Goal: Task Accomplishment & Management: Complete application form

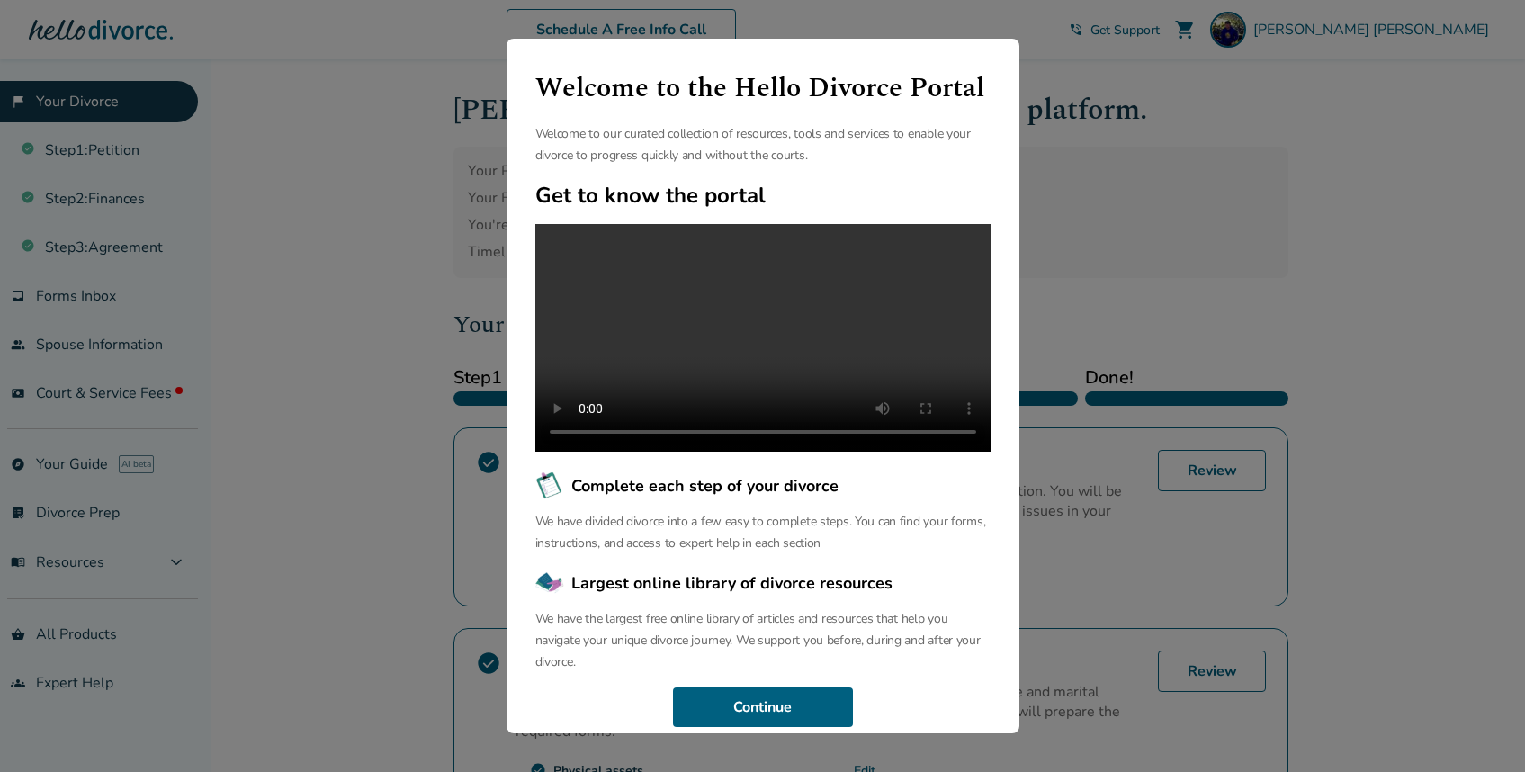
click at [351, 184] on div "Welcome to the Hello Divorce Portal Welcome to our curated collection of resour…" at bounding box center [762, 386] width 1525 height 772
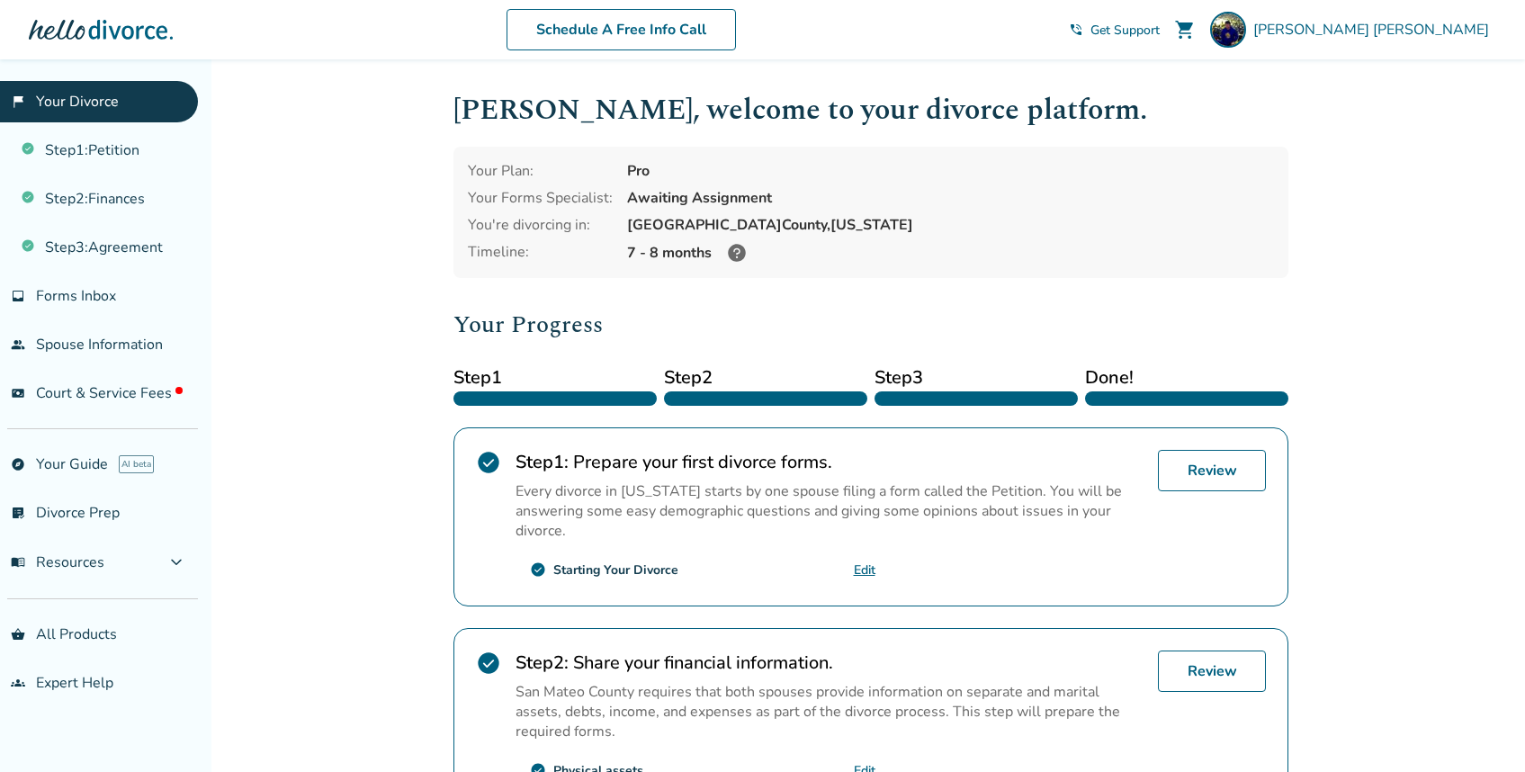
click at [863, 566] on link "Edit" at bounding box center [865, 569] width 22 height 17
click at [1214, 467] on link "Review" at bounding box center [1212, 470] width 108 height 41
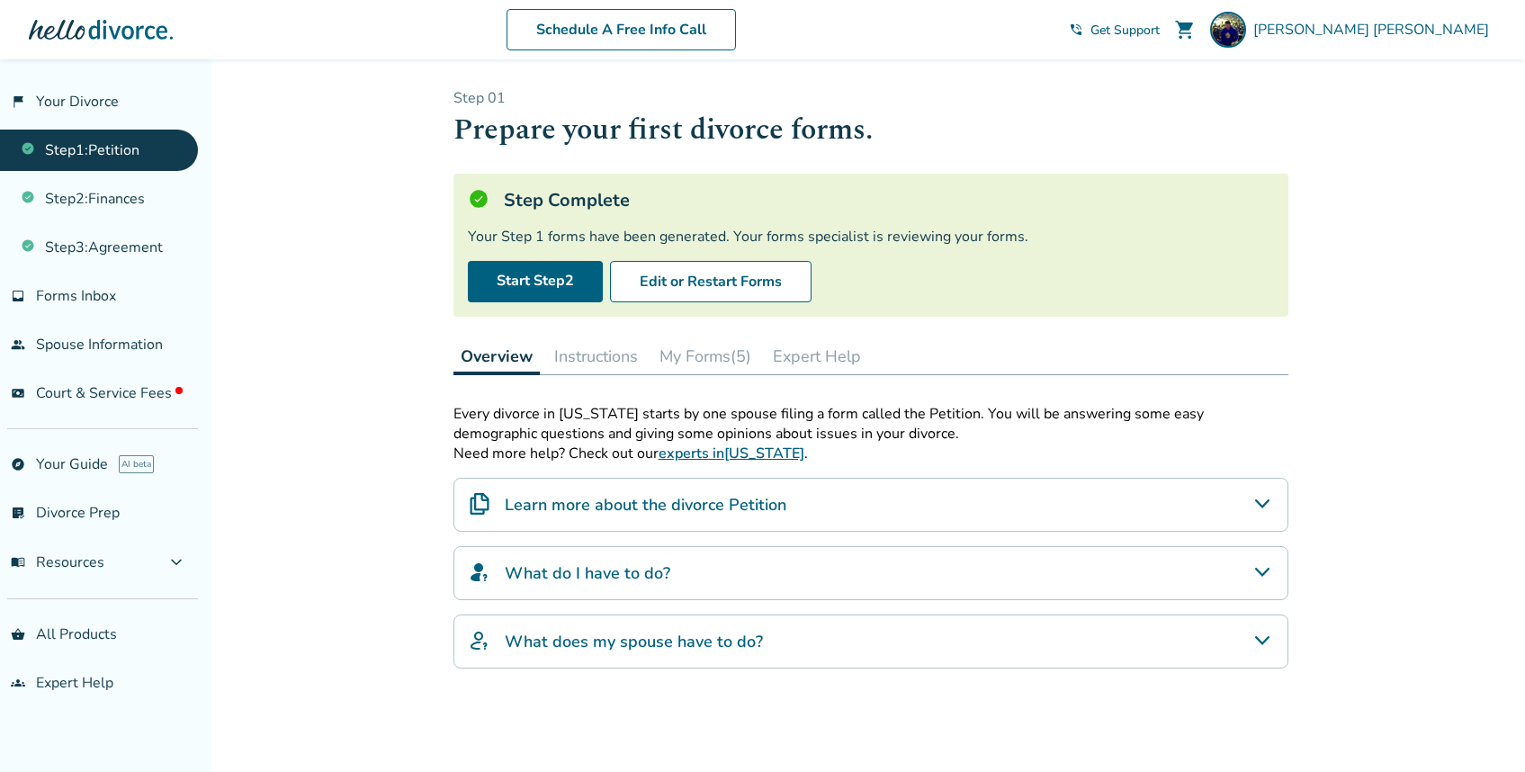
click at [130, 145] on link "Step 1 : Petition" at bounding box center [99, 150] width 198 height 41
click at [707, 358] on button "My Forms (5)" at bounding box center [705, 356] width 106 height 36
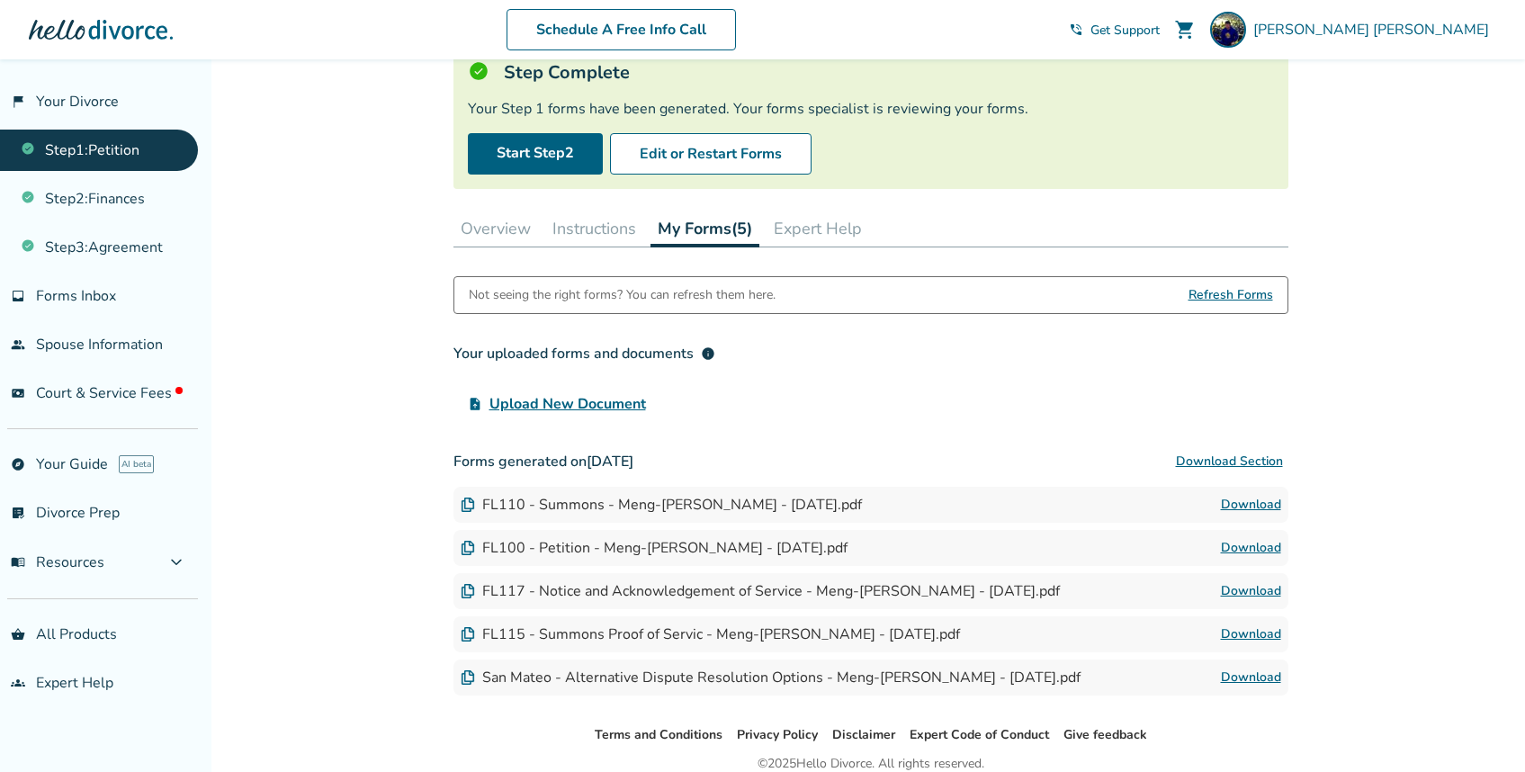
scroll to position [205, 0]
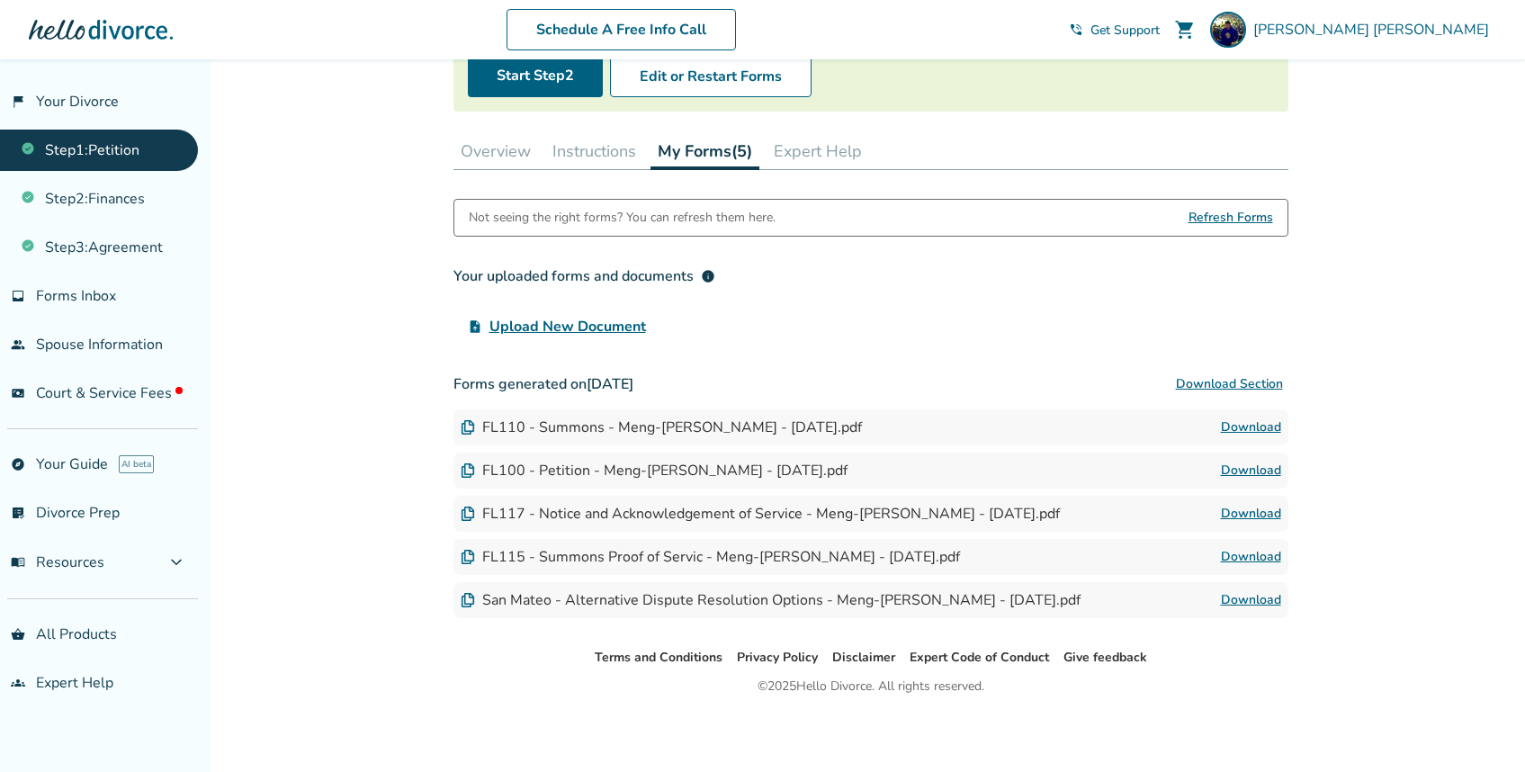
click at [776, 417] on div "FL110 - Summons - Meng-Kai Wang - 2025-03-05.pdf" at bounding box center [661, 427] width 401 height 20
click at [133, 200] on link "Step 2 : Finances" at bounding box center [99, 198] width 198 height 41
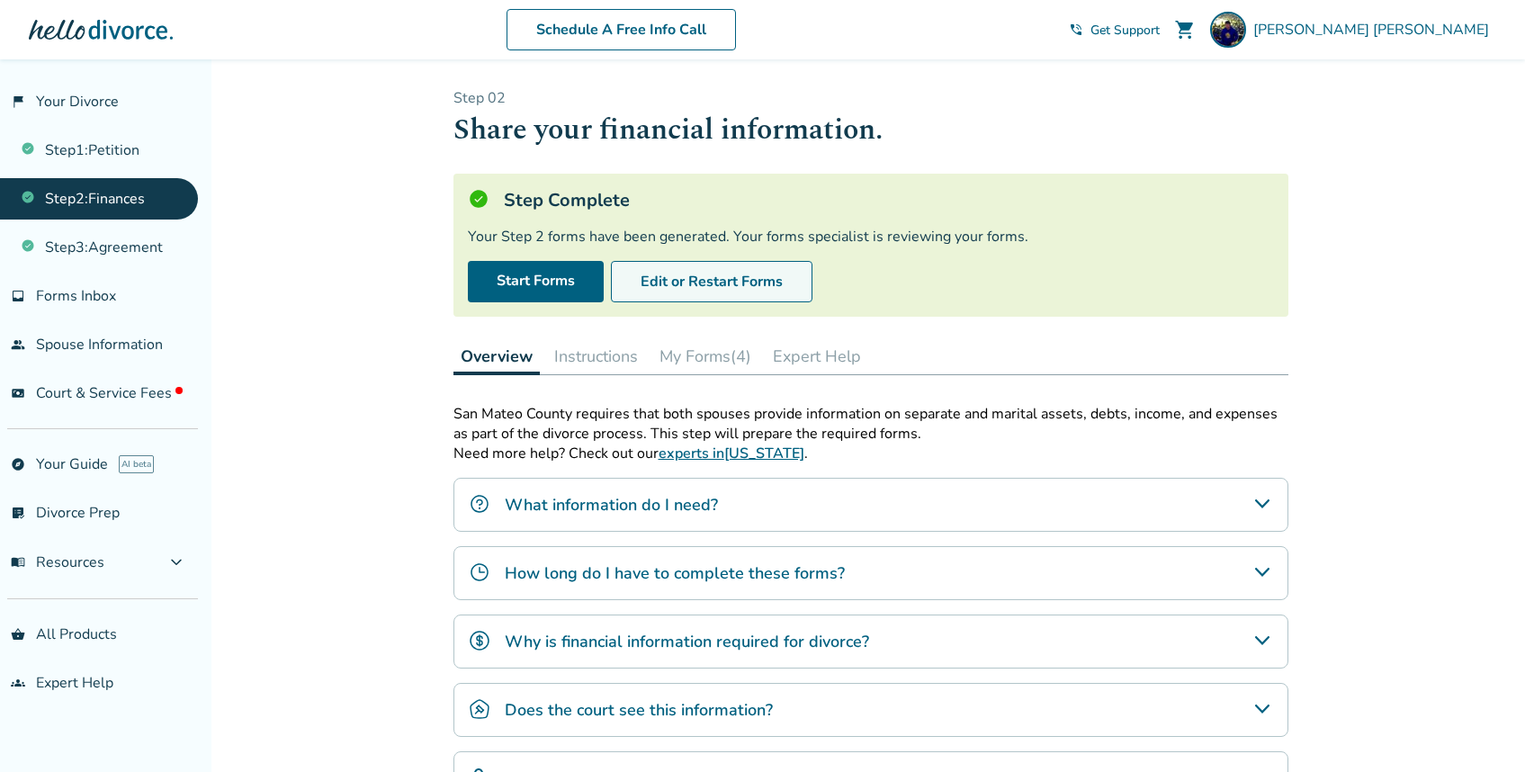
click at [733, 281] on button "Edit or Restart Forms" at bounding box center [712, 281] width 202 height 41
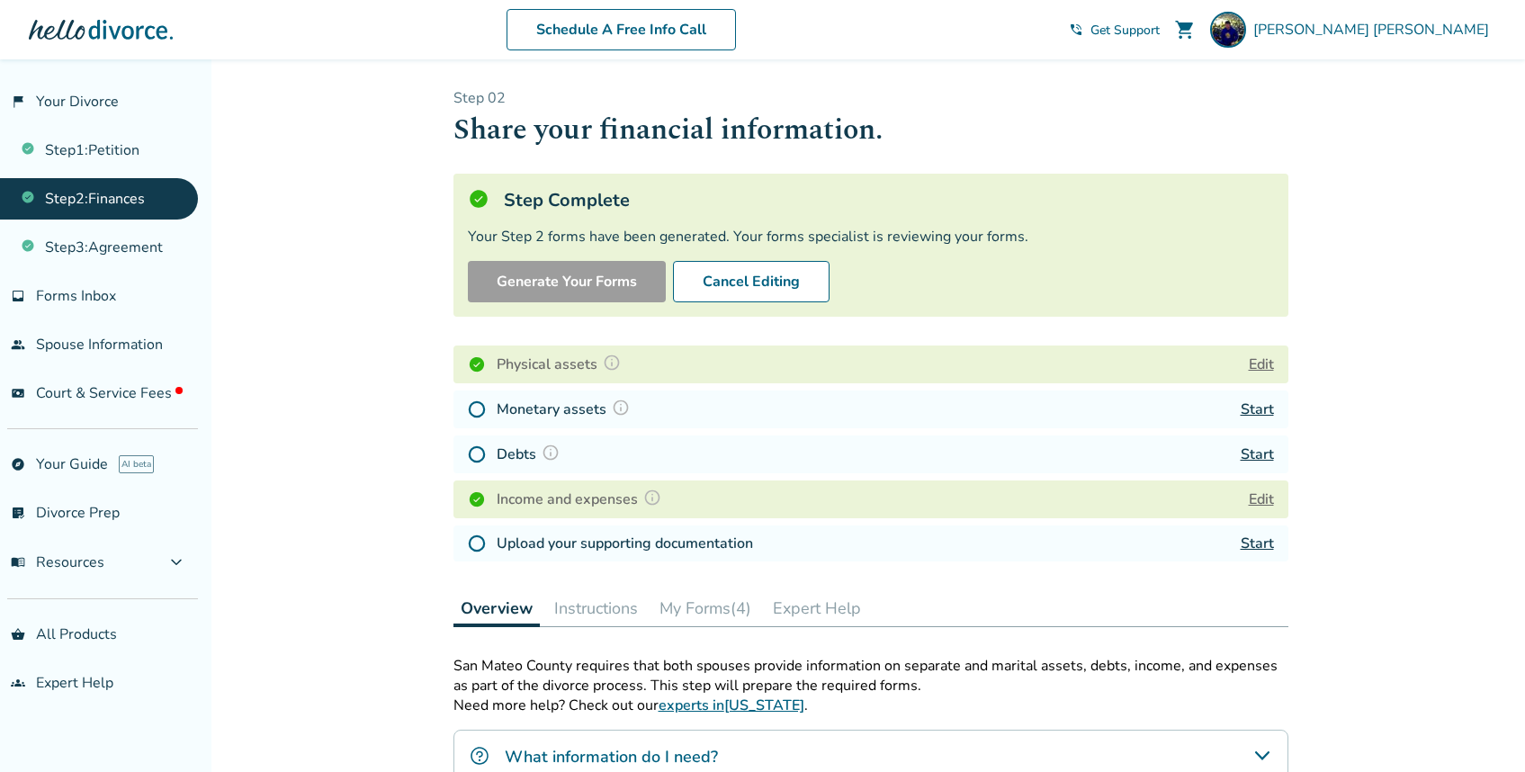
click at [1152, 402] on div "Monetary assets Start" at bounding box center [870, 409] width 835 height 38
click at [1142, 411] on div "Monetary assets Start" at bounding box center [870, 409] width 835 height 38
click at [1094, 409] on div "Monetary assets Start" at bounding box center [870, 409] width 835 height 38
click at [1251, 412] on link "Start" at bounding box center [1257, 409] width 33 height 20
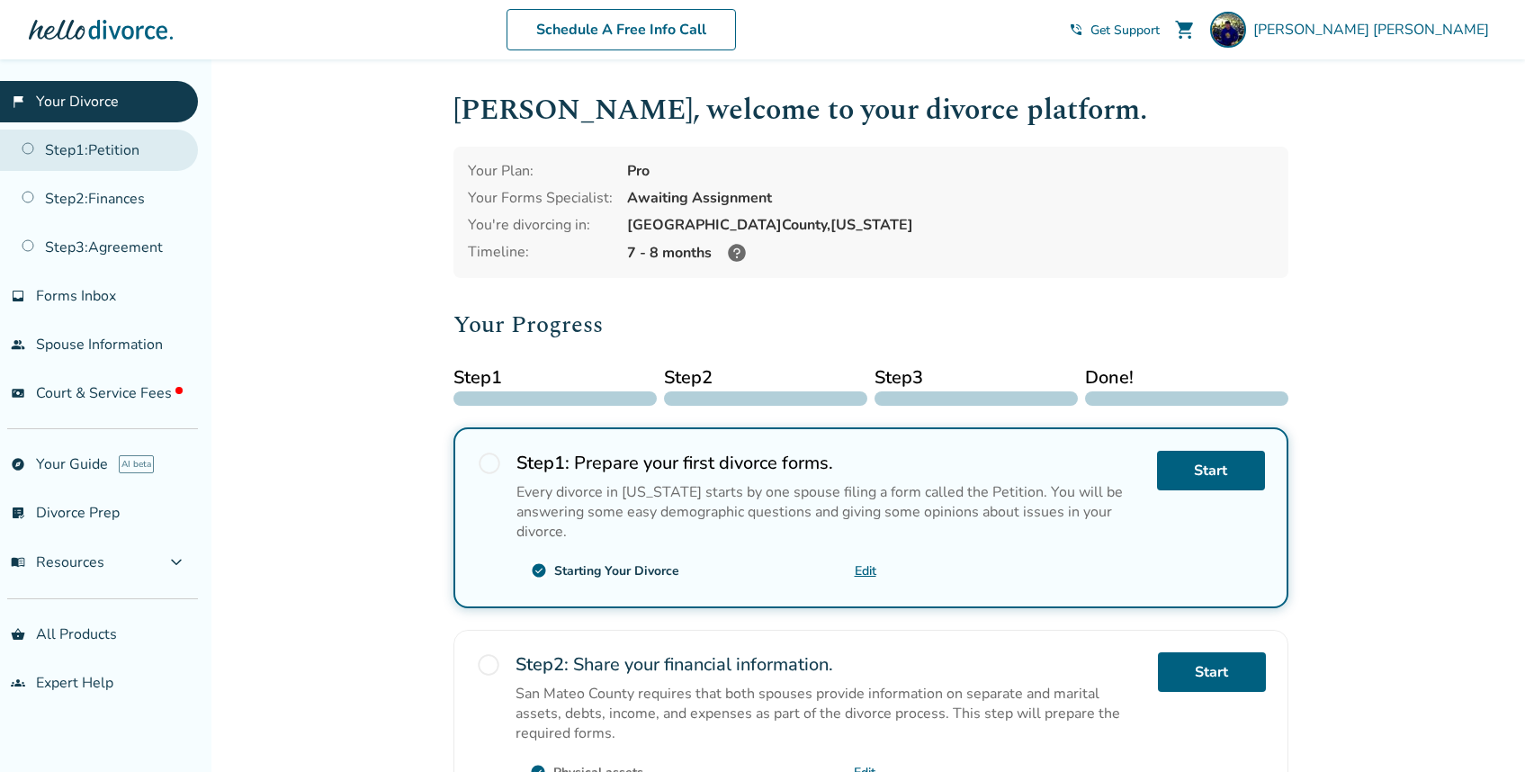
click at [88, 147] on link "Step 1 : Petition" at bounding box center [99, 150] width 198 height 41
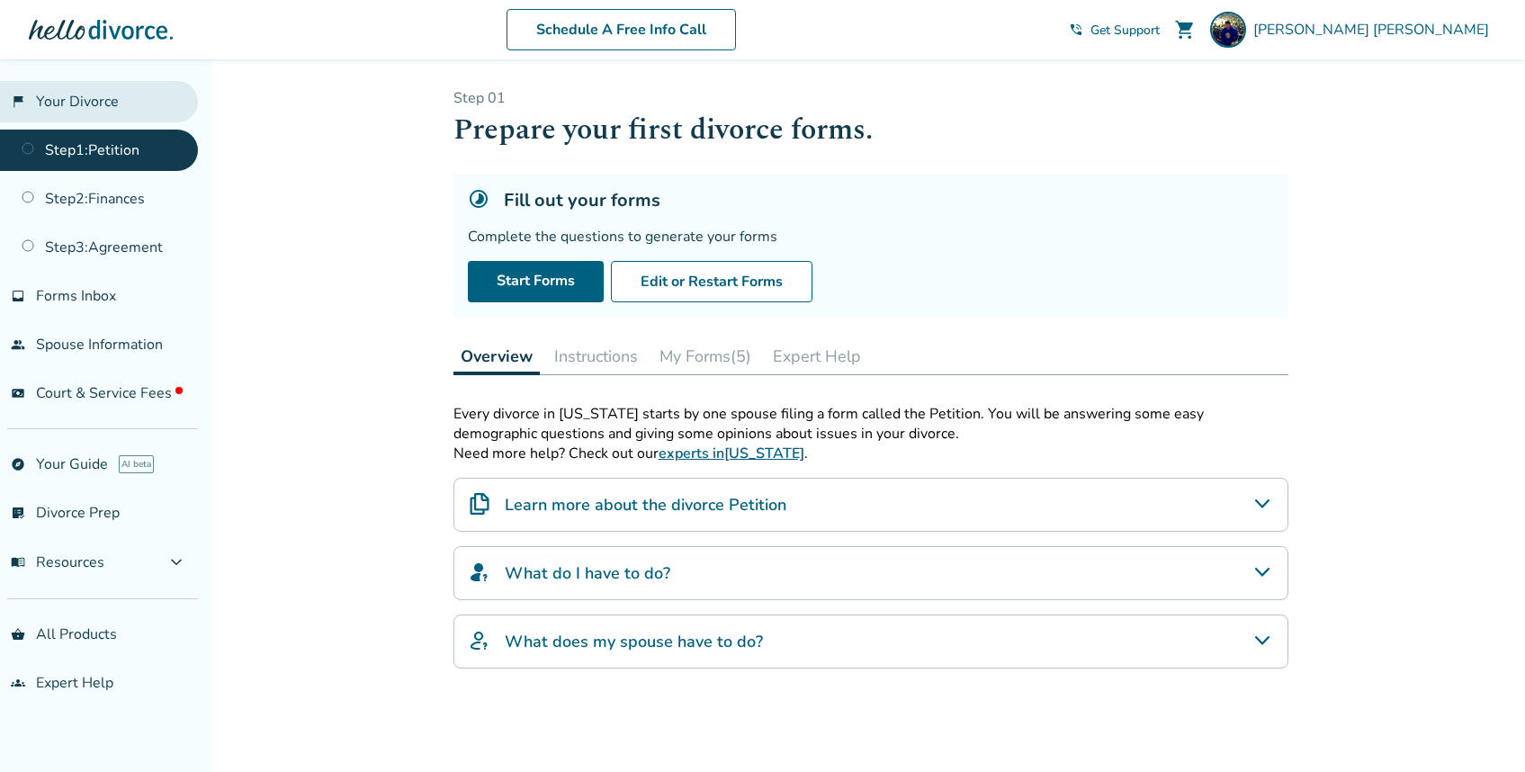
click at [99, 104] on link "flag_2 Your Divorce" at bounding box center [99, 101] width 198 height 41
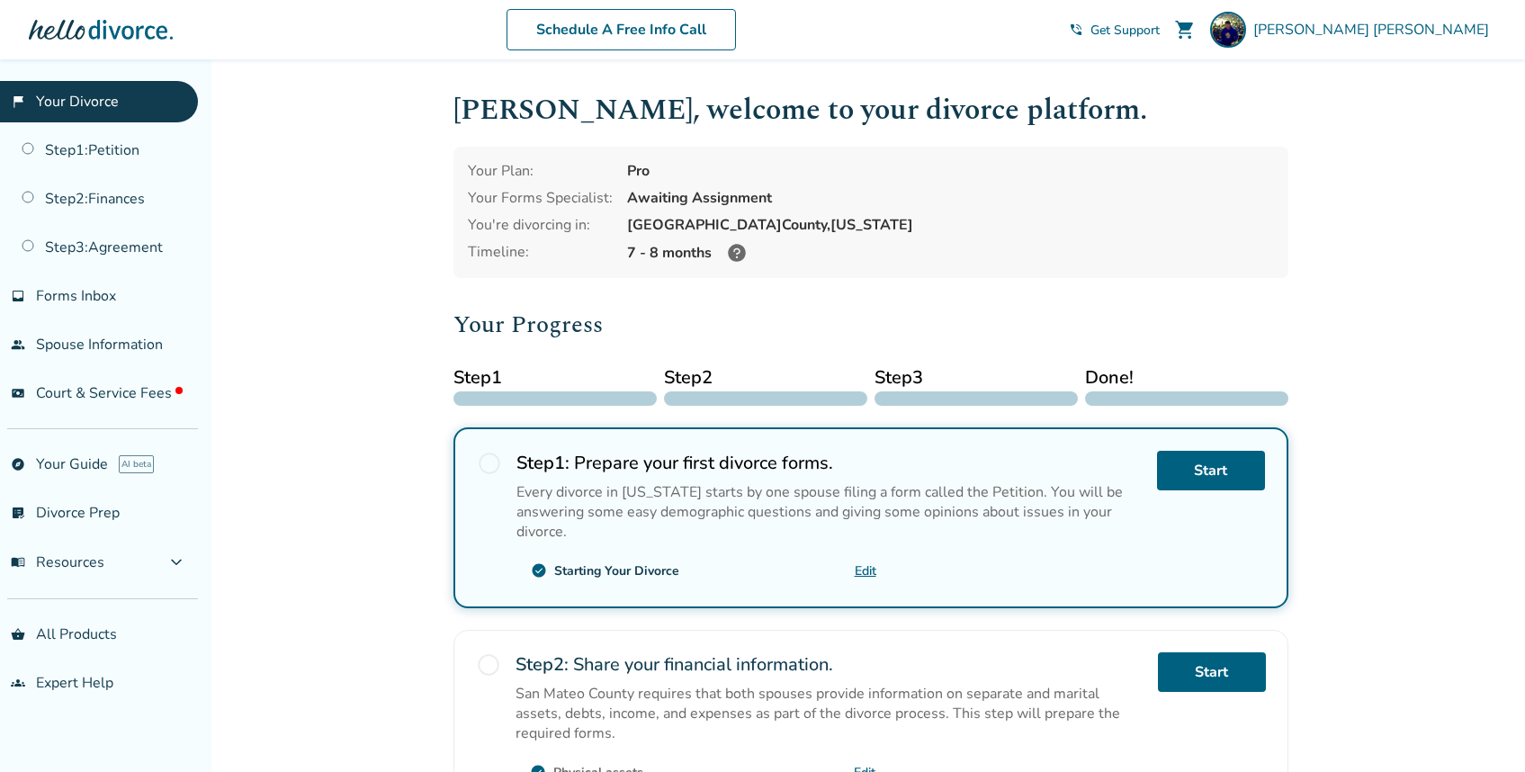
click at [99, 104] on link "flag_2 Your Divorce" at bounding box center [99, 101] width 198 height 41
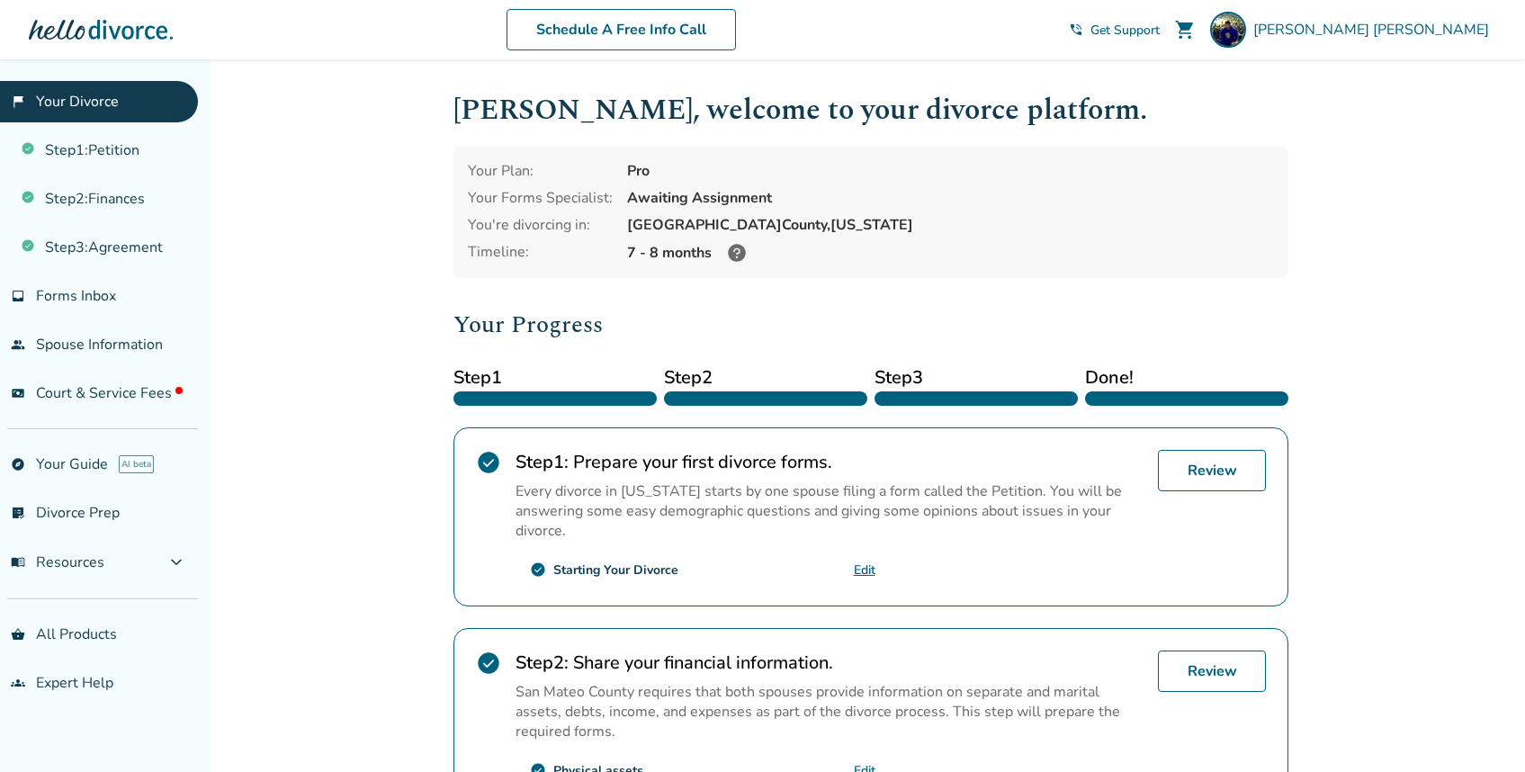
click at [554, 376] on span "Step 1" at bounding box center [554, 377] width 203 height 27
click at [114, 160] on link "Step 1 : Petition" at bounding box center [99, 150] width 198 height 41
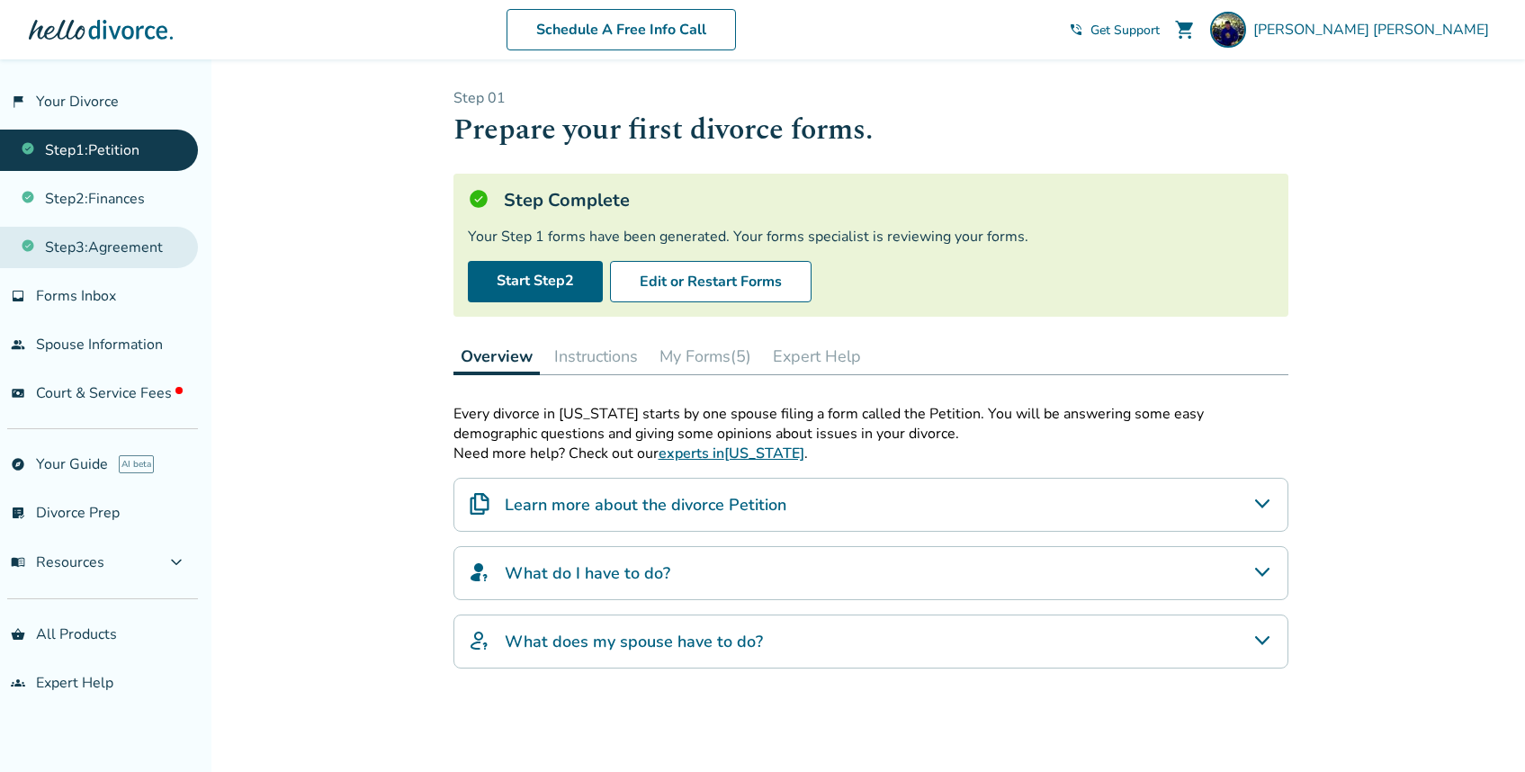
click at [130, 255] on link "Step 3 : Agreement" at bounding box center [99, 247] width 198 height 41
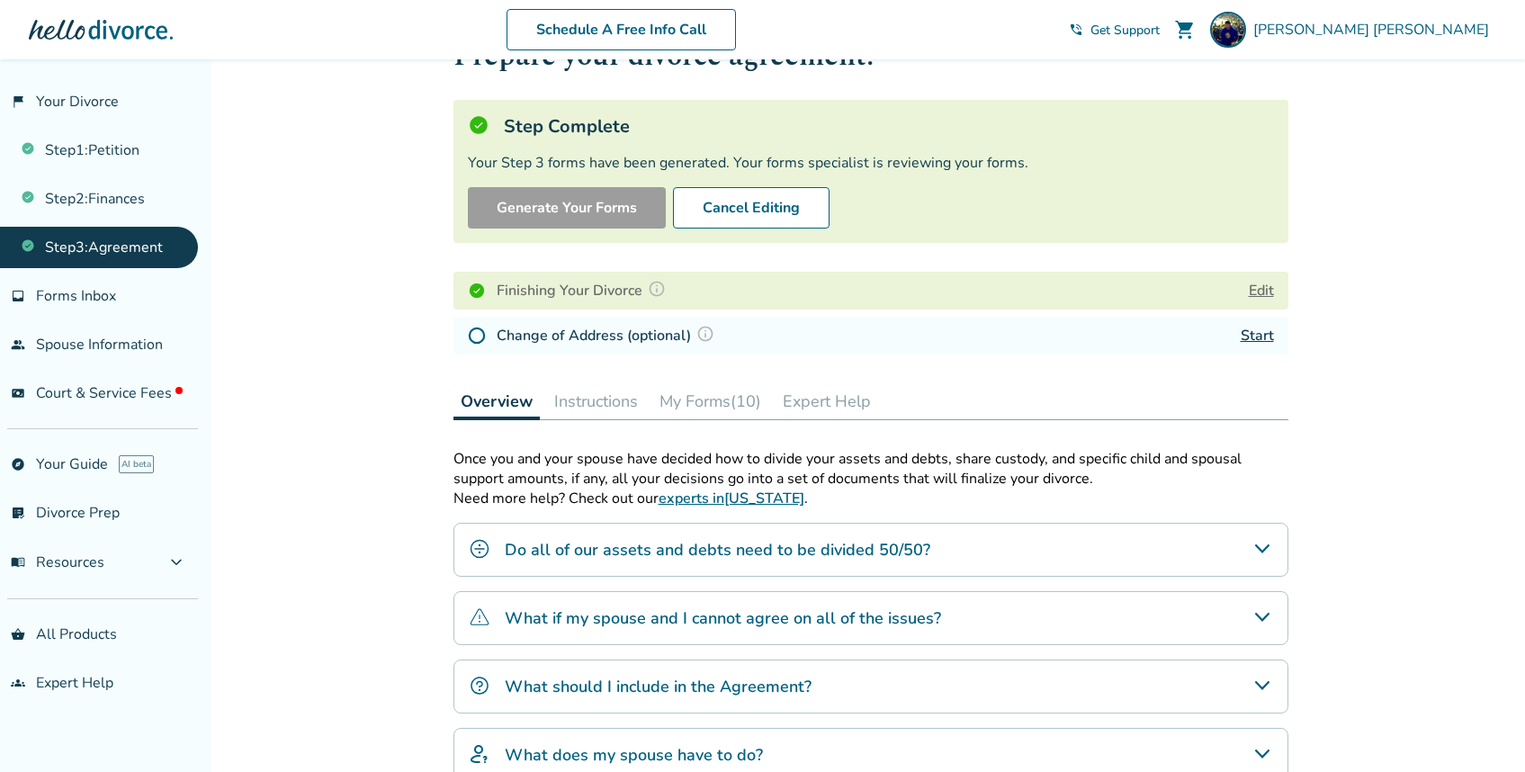
scroll to position [126, 0]
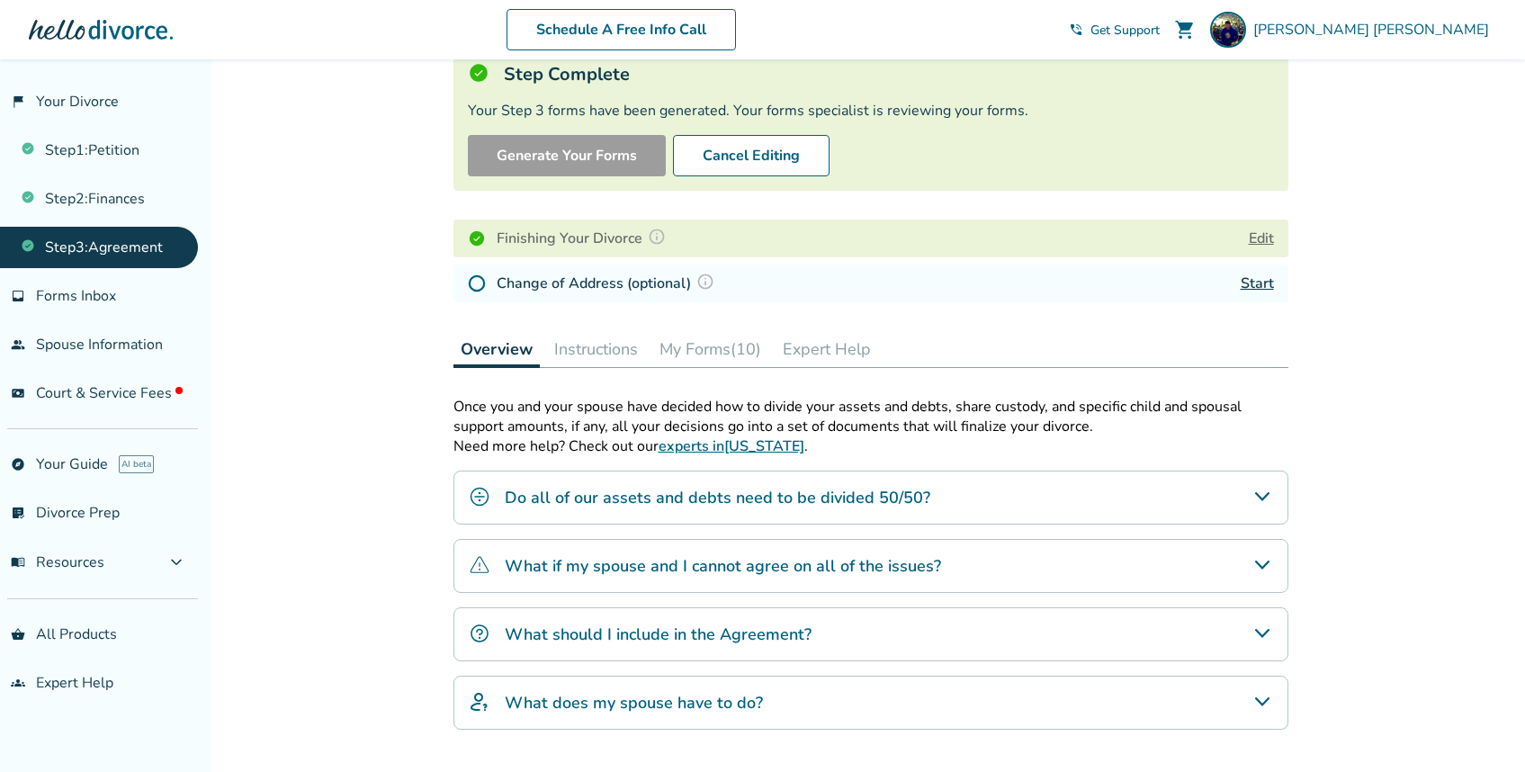
click at [1268, 243] on button "Edit" at bounding box center [1261, 239] width 25 height 22
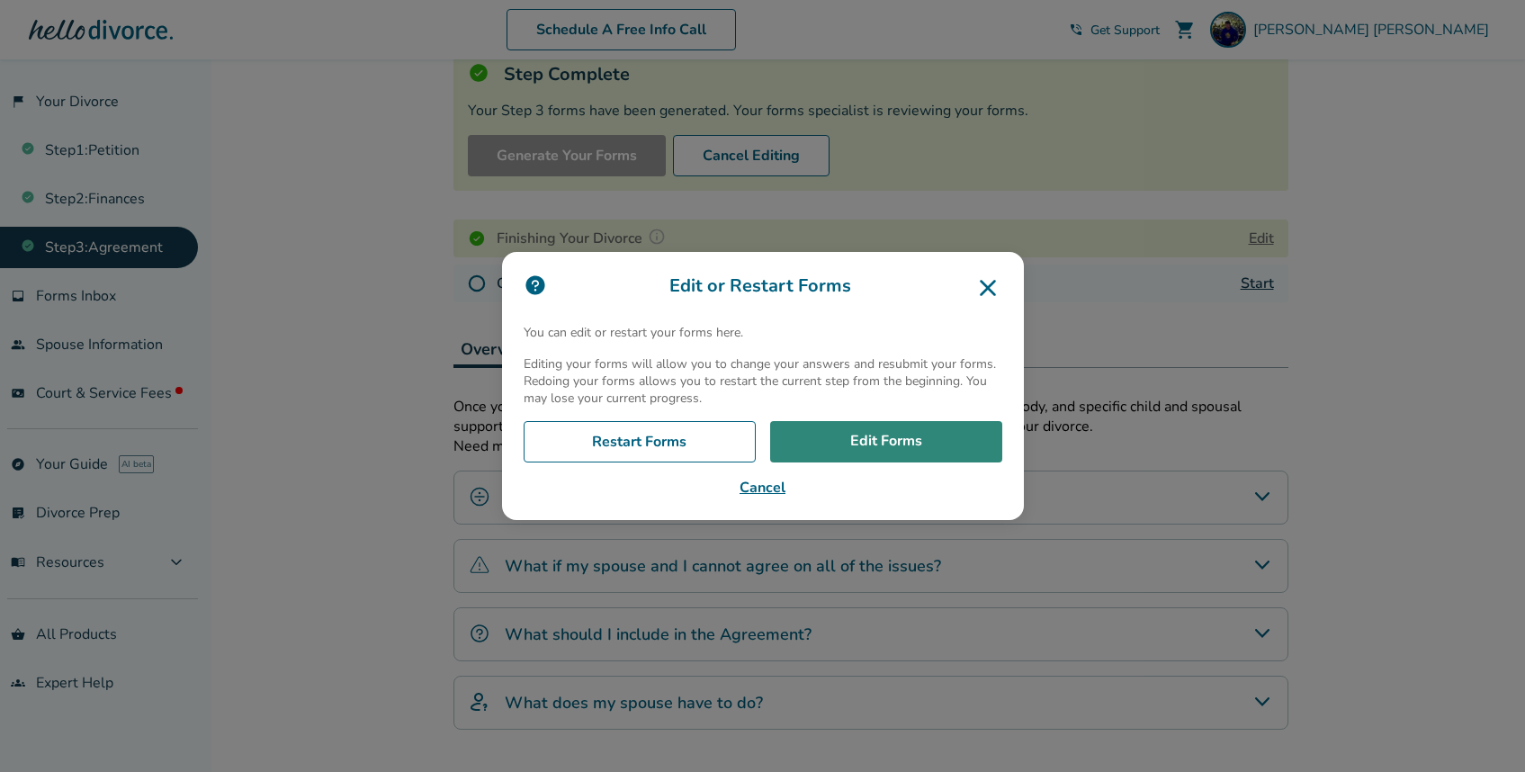
click at [919, 445] on link "Edit Forms" at bounding box center [886, 441] width 232 height 41
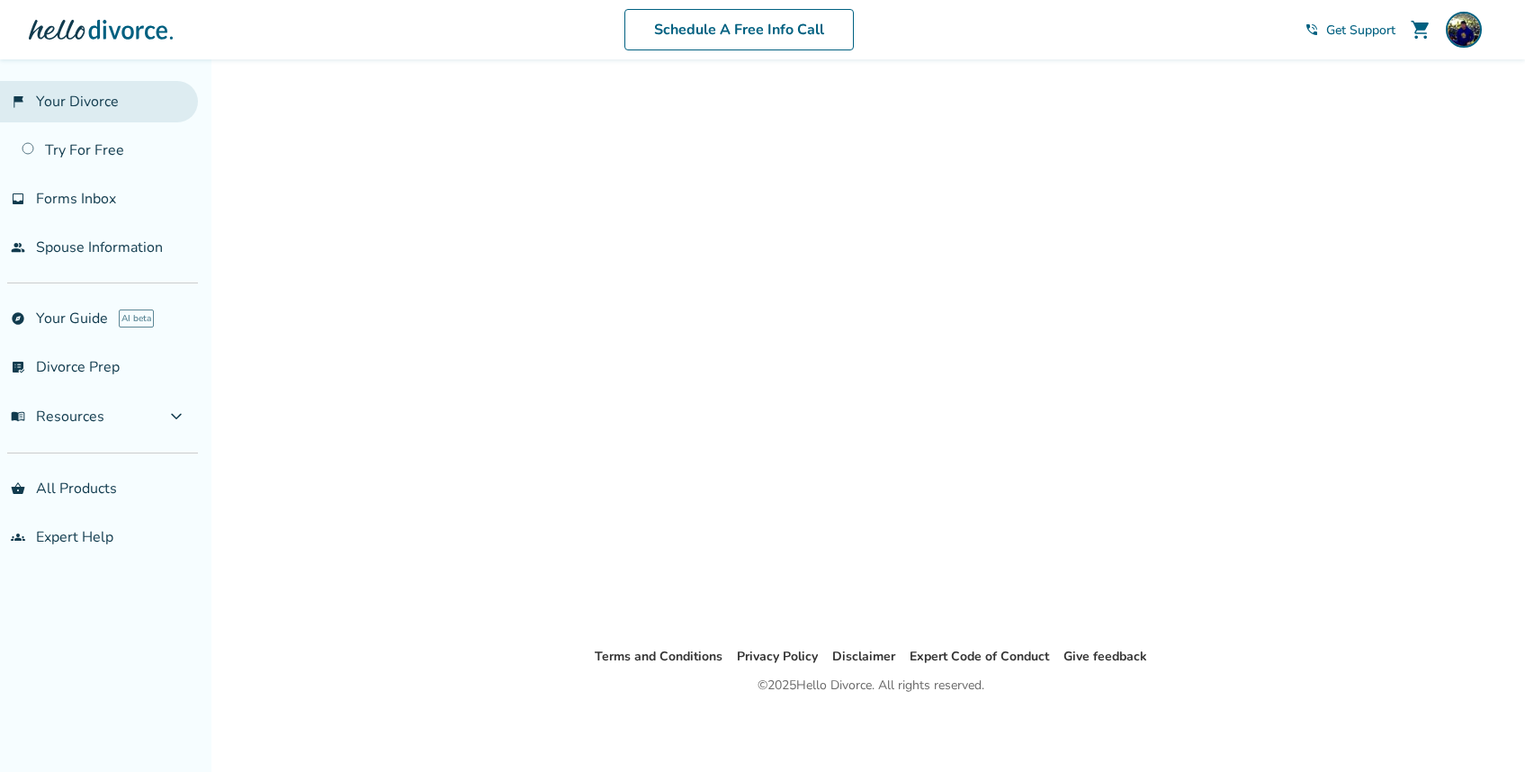
scroll to position [59, 0]
click at [72, 110] on link "flag_2 Your Divorce" at bounding box center [99, 101] width 198 height 41
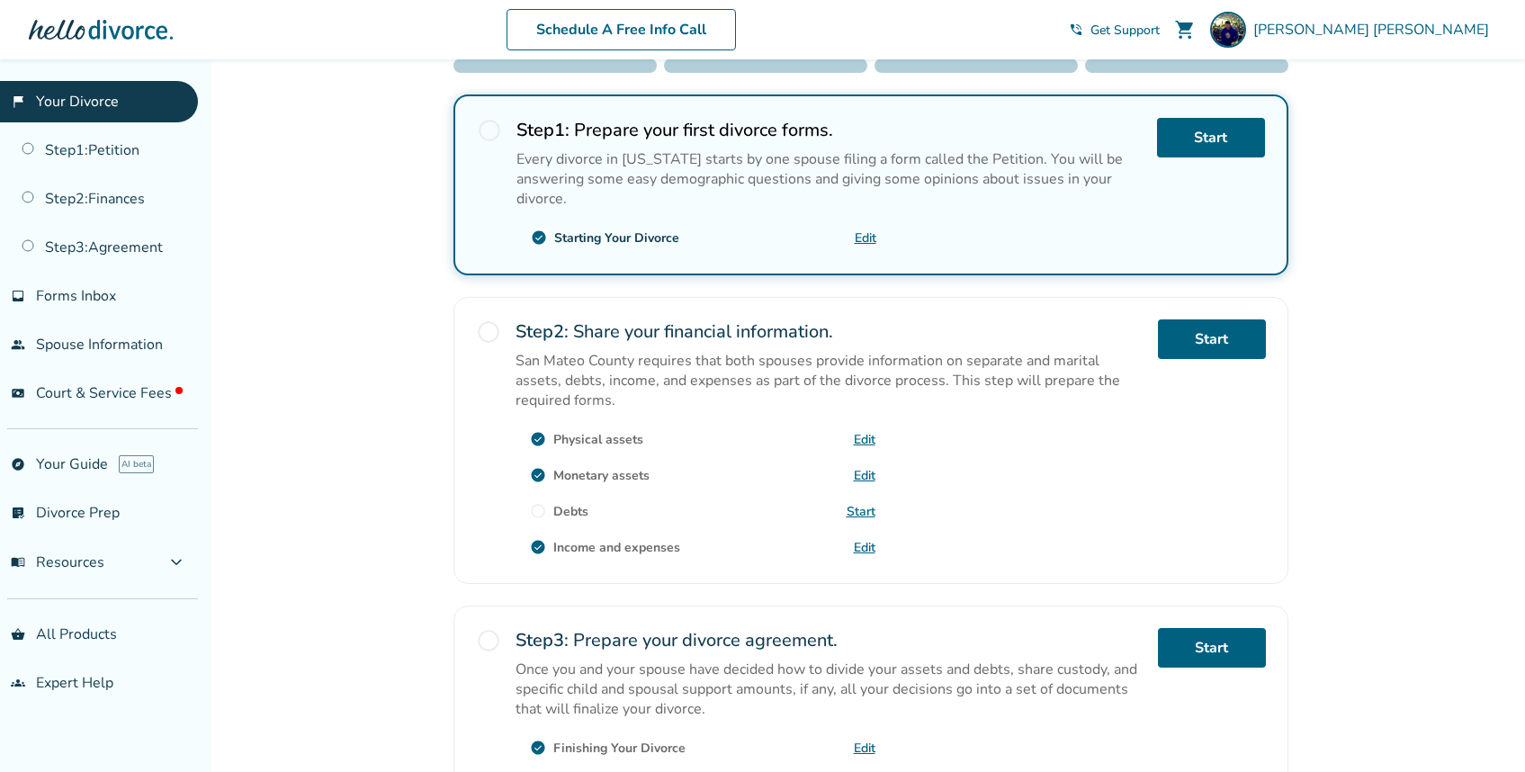
scroll to position [153, 0]
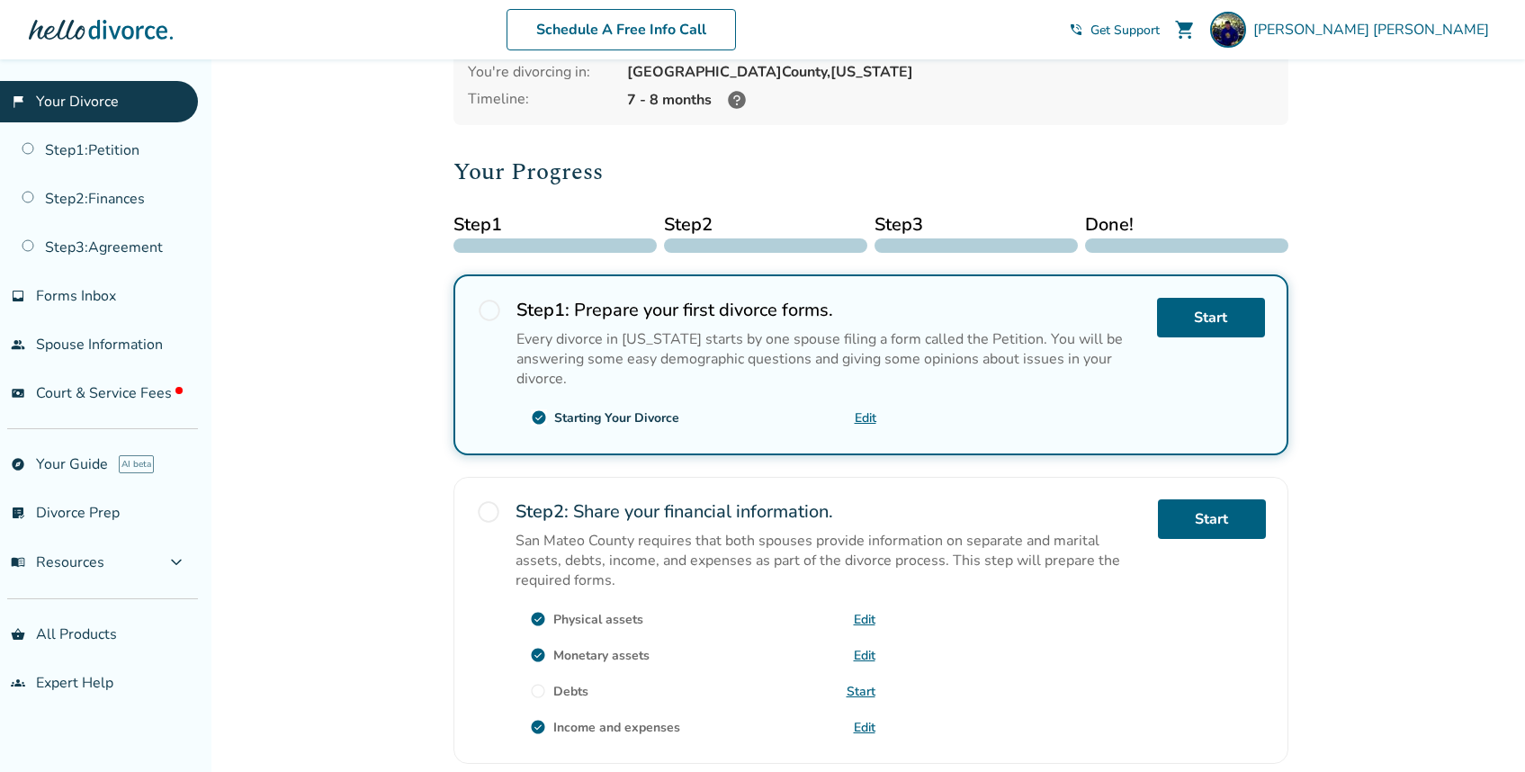
click at [1403, 416] on div "Added to cart Kevin , welcome to your divorce platform. Your Plan: Pro Your For…" at bounding box center [762, 530] width 1525 height 1249
click at [112, 149] on link "Step 1 : Petition" at bounding box center [99, 150] width 198 height 41
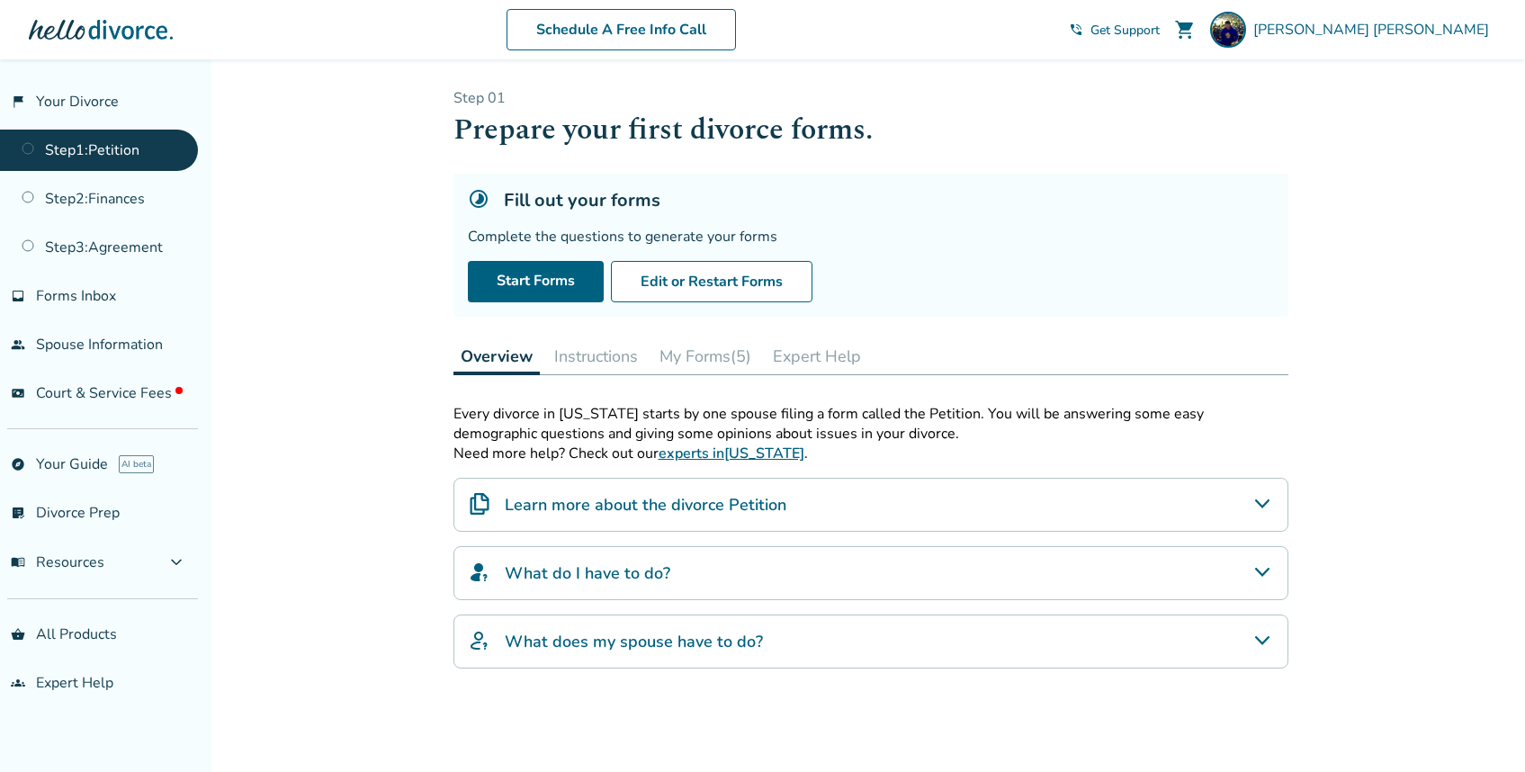
click at [122, 175] on ul "Step 1 : Petition Step 2 : Finances Step 3 : Agreement" at bounding box center [99, 195] width 198 height 146
click at [119, 199] on link "Step 2 : Finances" at bounding box center [99, 198] width 198 height 41
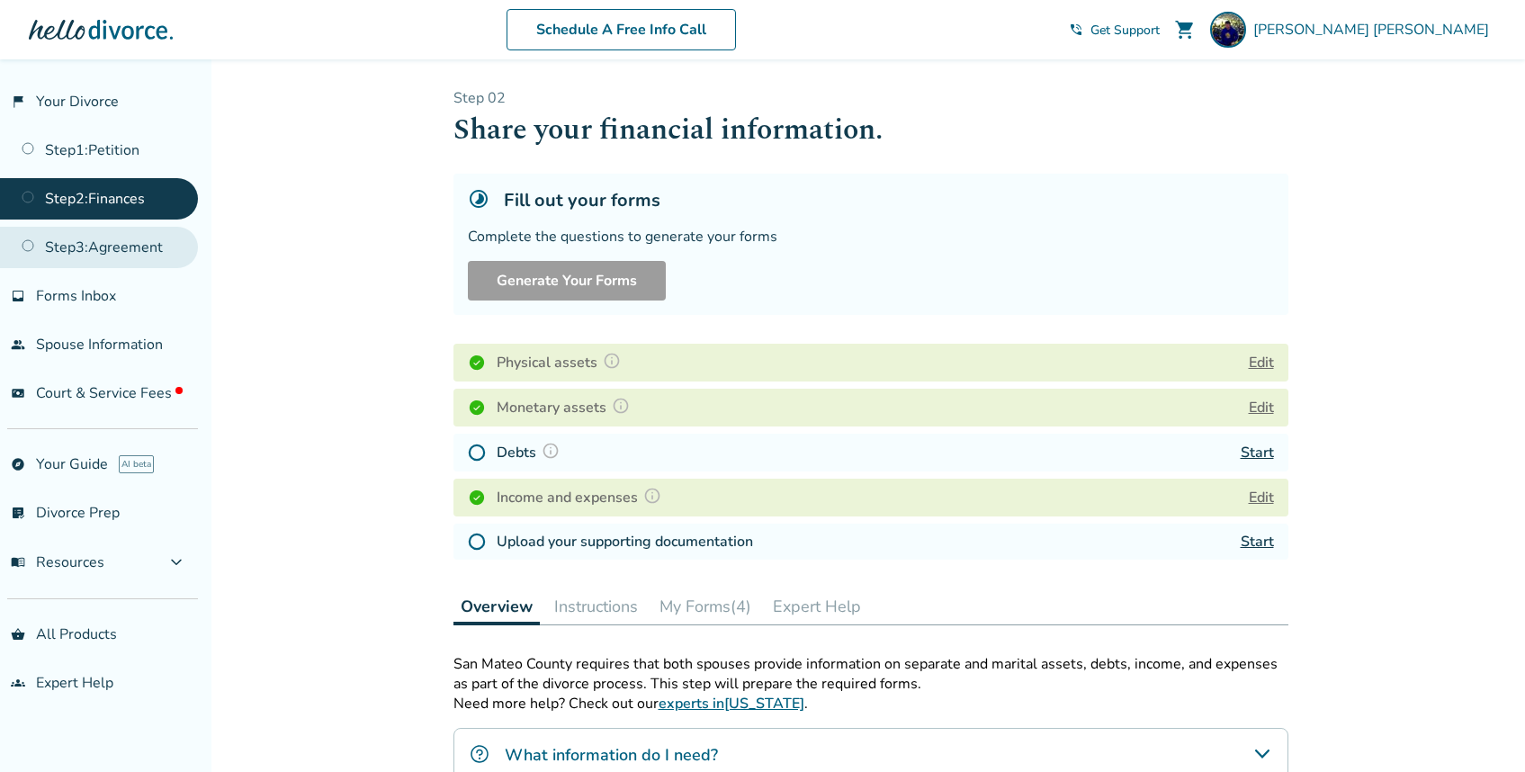
click at [117, 227] on link "Step 3 : Agreement" at bounding box center [99, 247] width 198 height 41
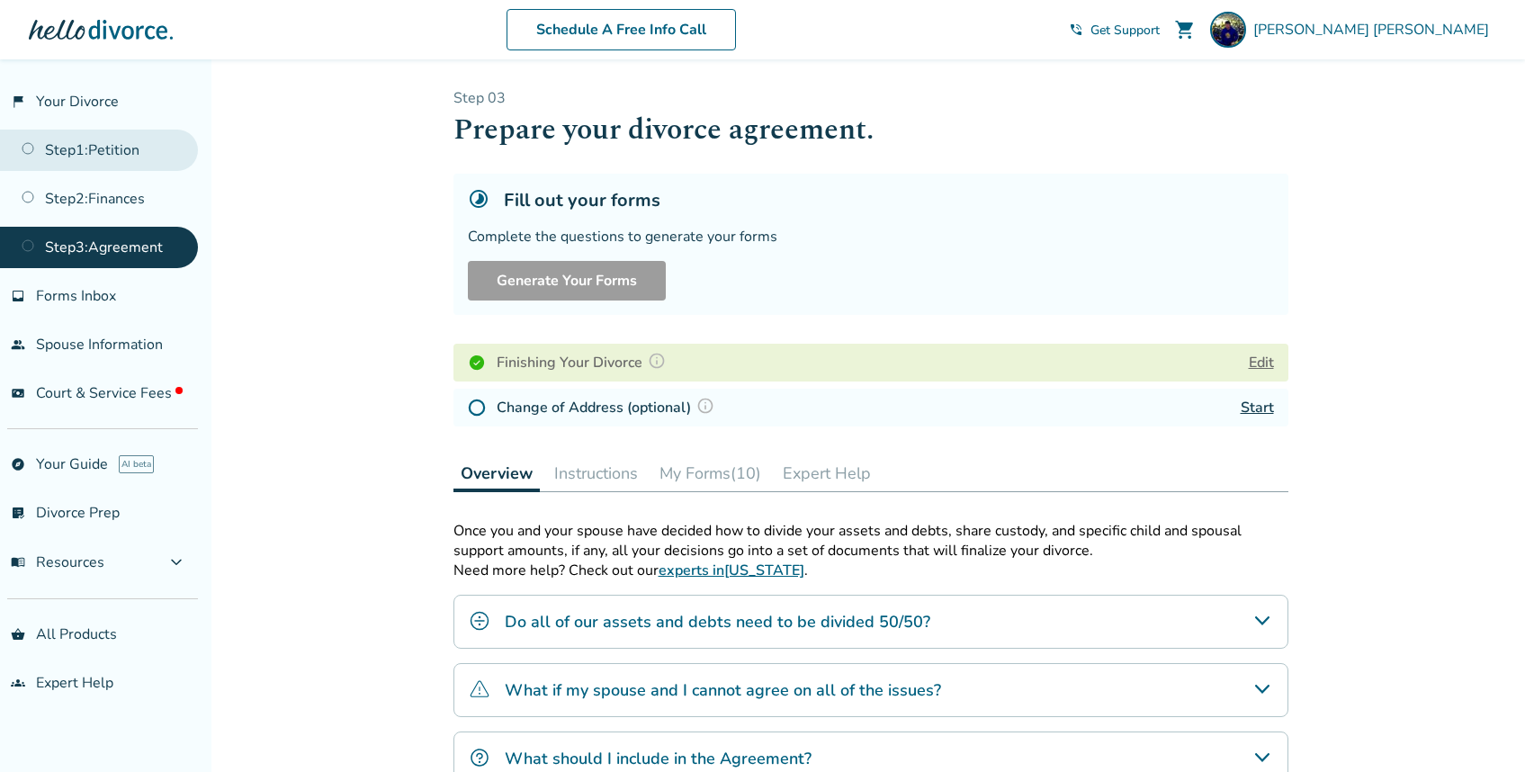
click at [119, 163] on link "Step 1 : Petition" at bounding box center [99, 150] width 198 height 41
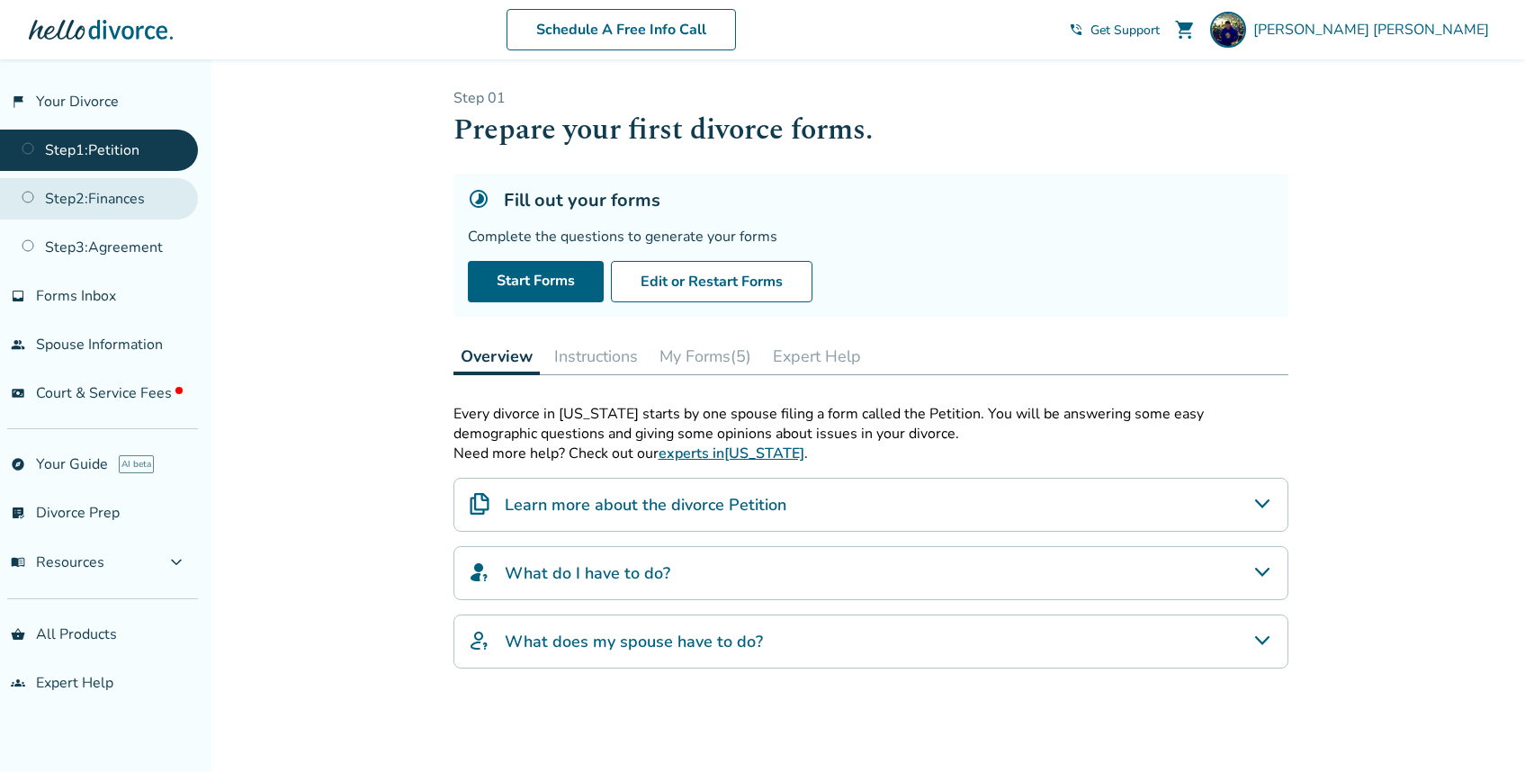
click at [118, 192] on link "Step 2 : Finances" at bounding box center [99, 198] width 198 height 41
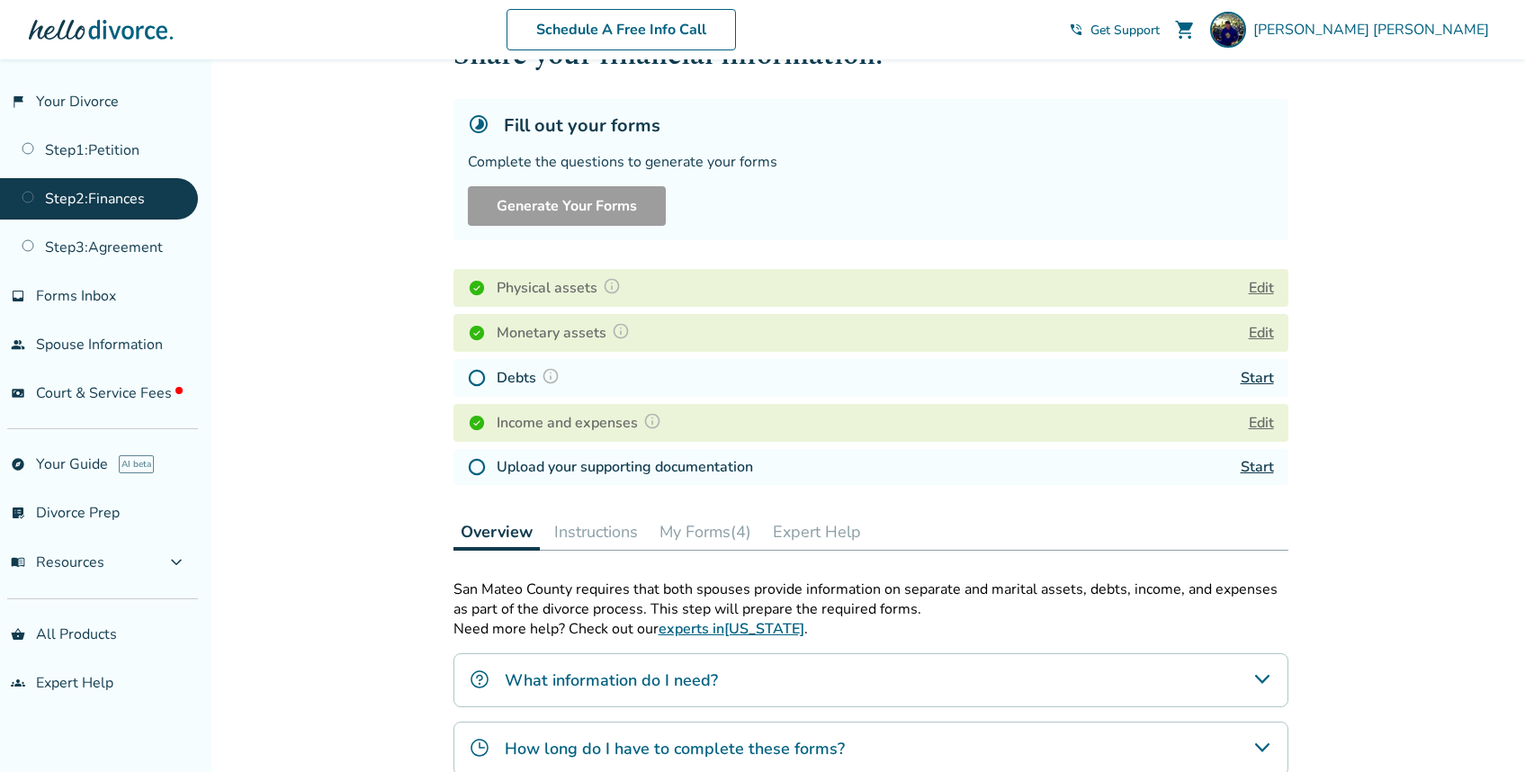
scroll to position [116, 0]
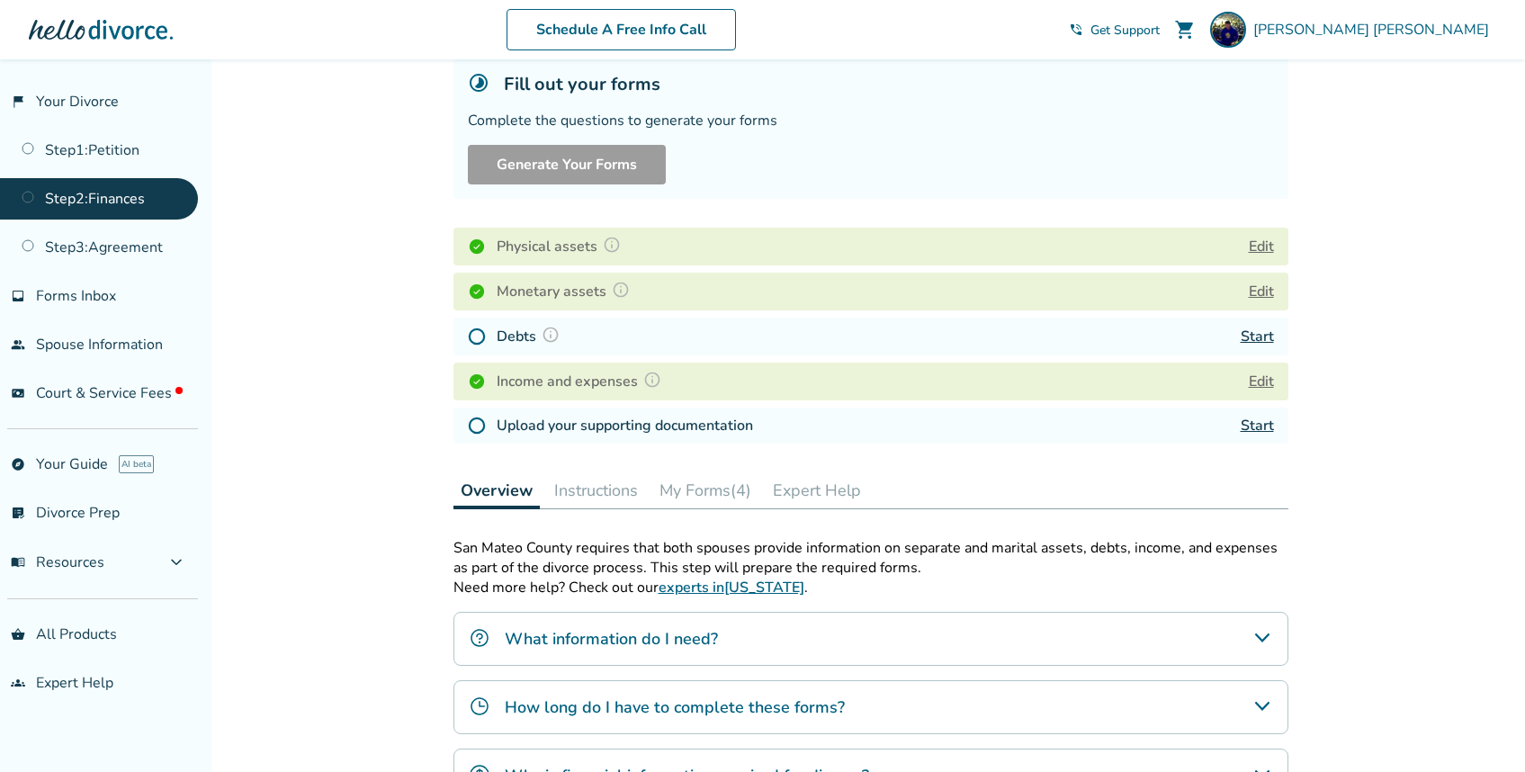
click at [1252, 336] on link "Start" at bounding box center [1257, 337] width 33 height 20
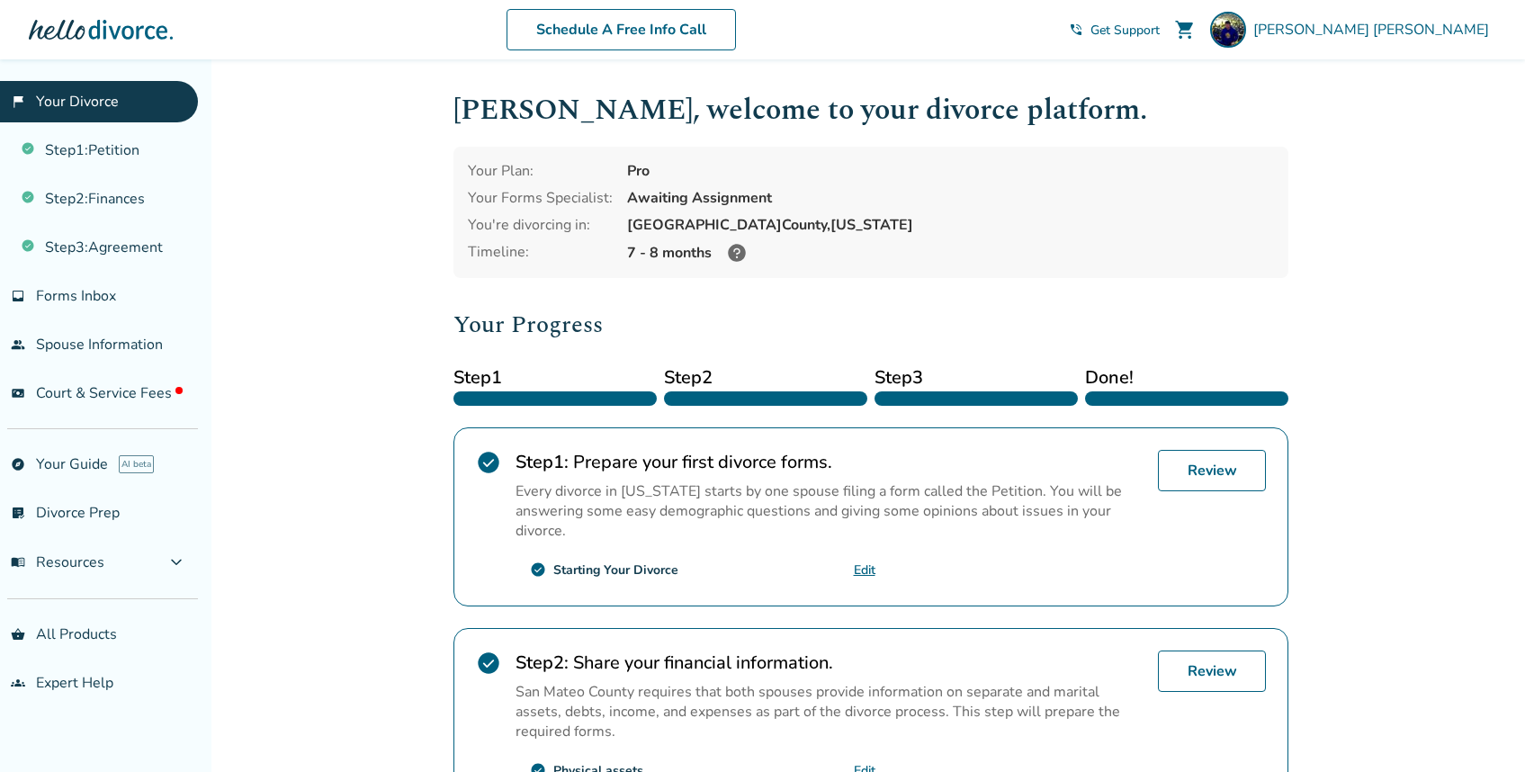
scroll to position [528, 0]
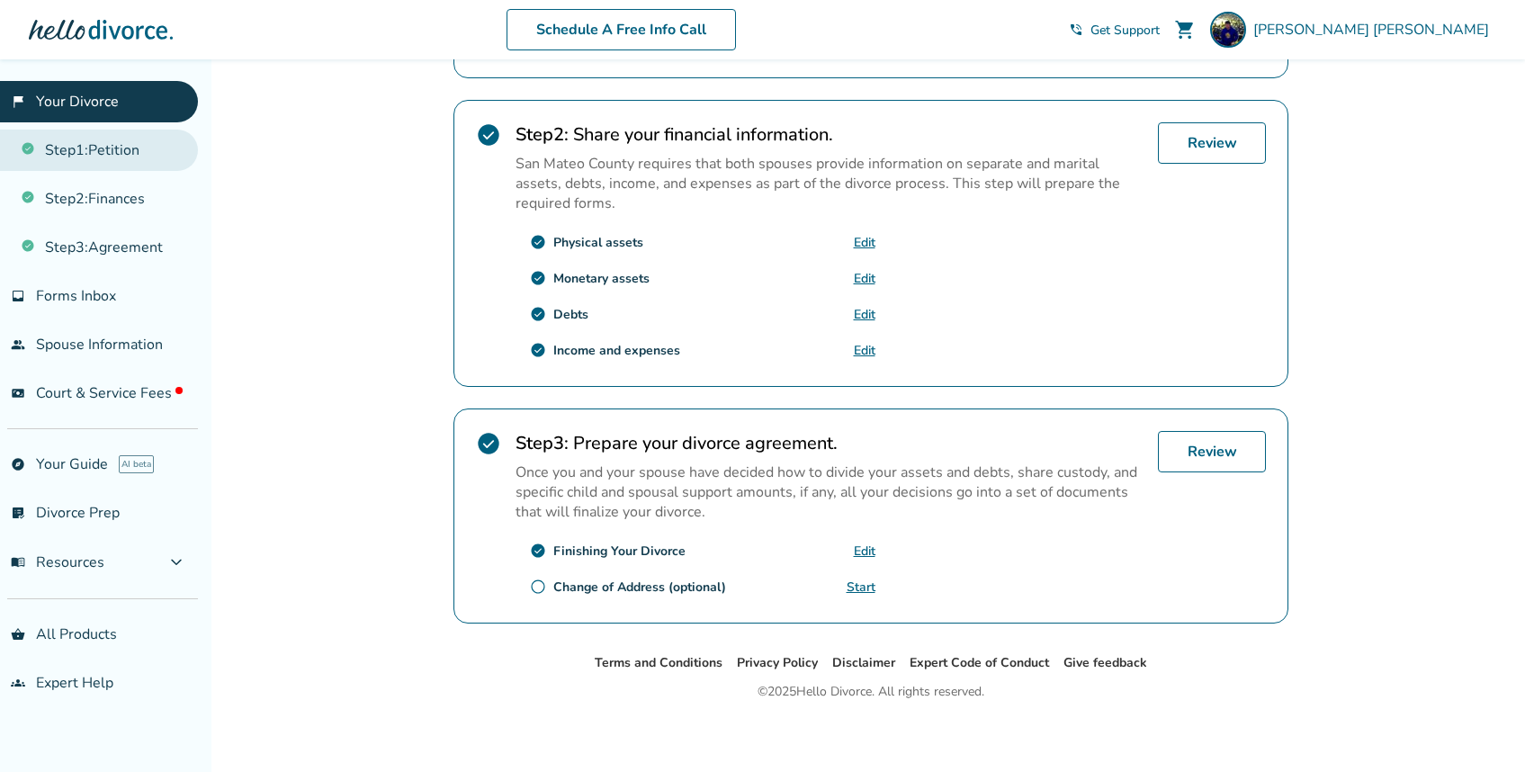
click at [124, 150] on link "Step 1 : Petition" at bounding box center [99, 150] width 198 height 41
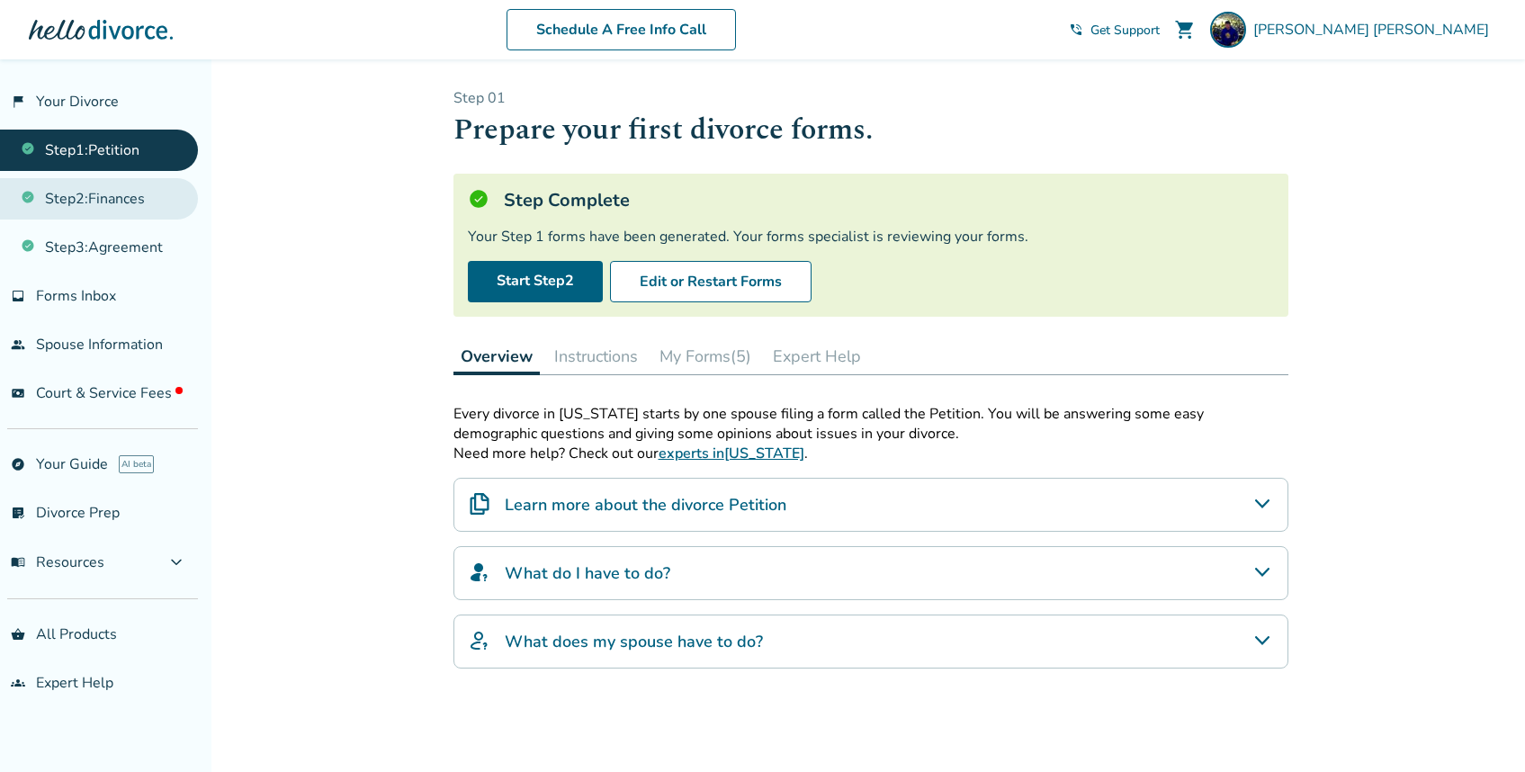
click at [130, 218] on link "Step 2 : Finances" at bounding box center [99, 198] width 198 height 41
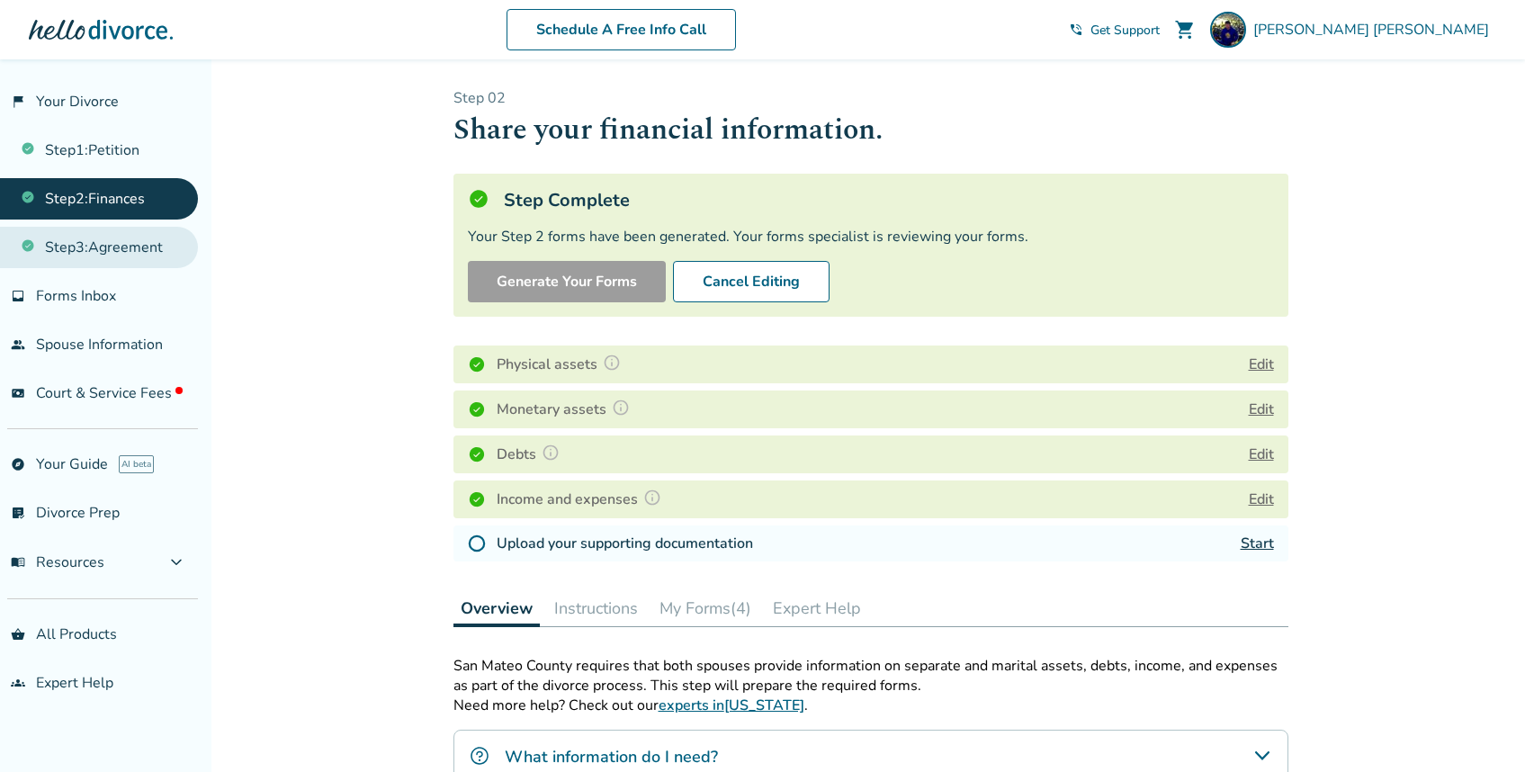
click at [128, 254] on link "Step 3 : Agreement" at bounding box center [99, 247] width 198 height 41
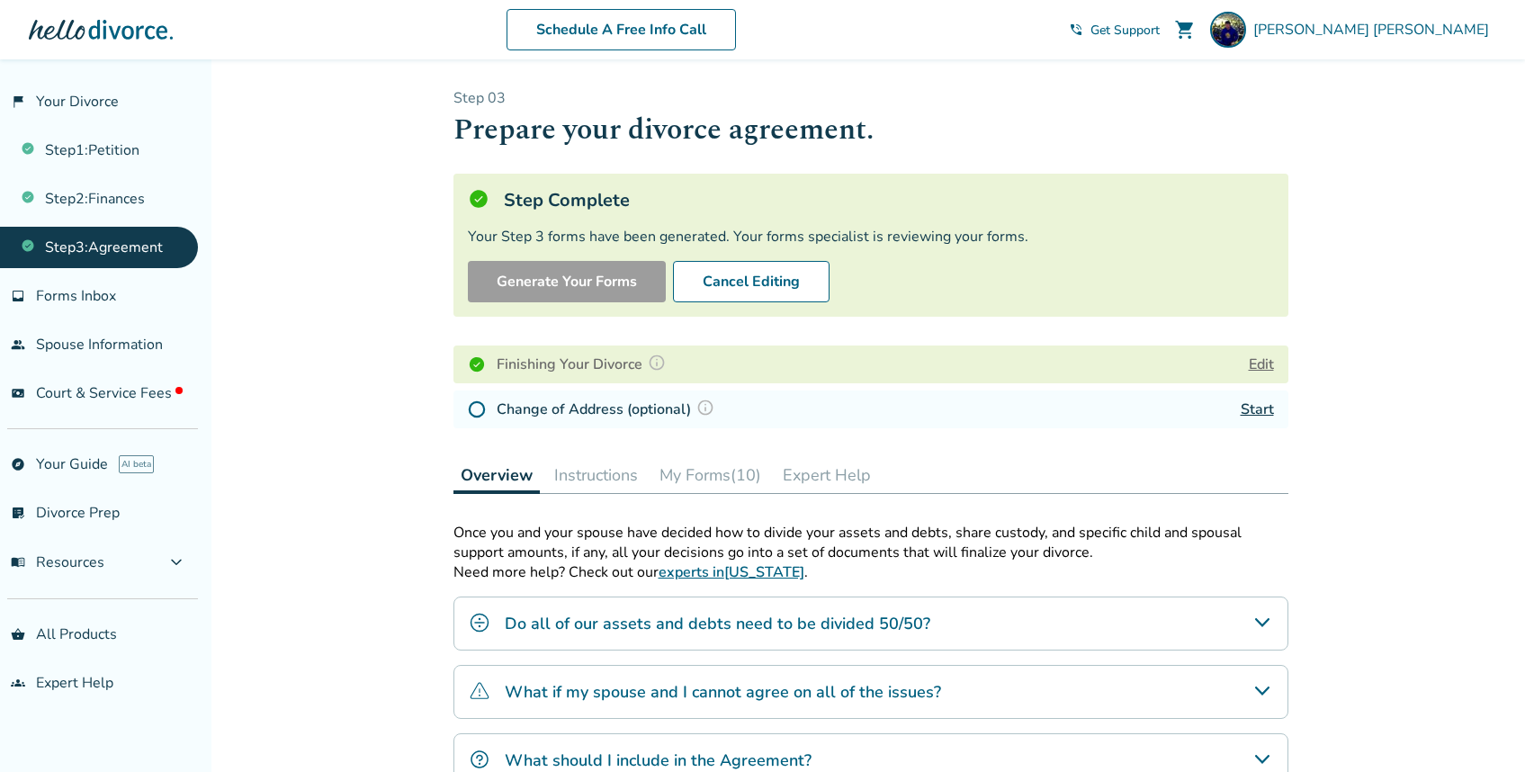
scroll to position [309, 0]
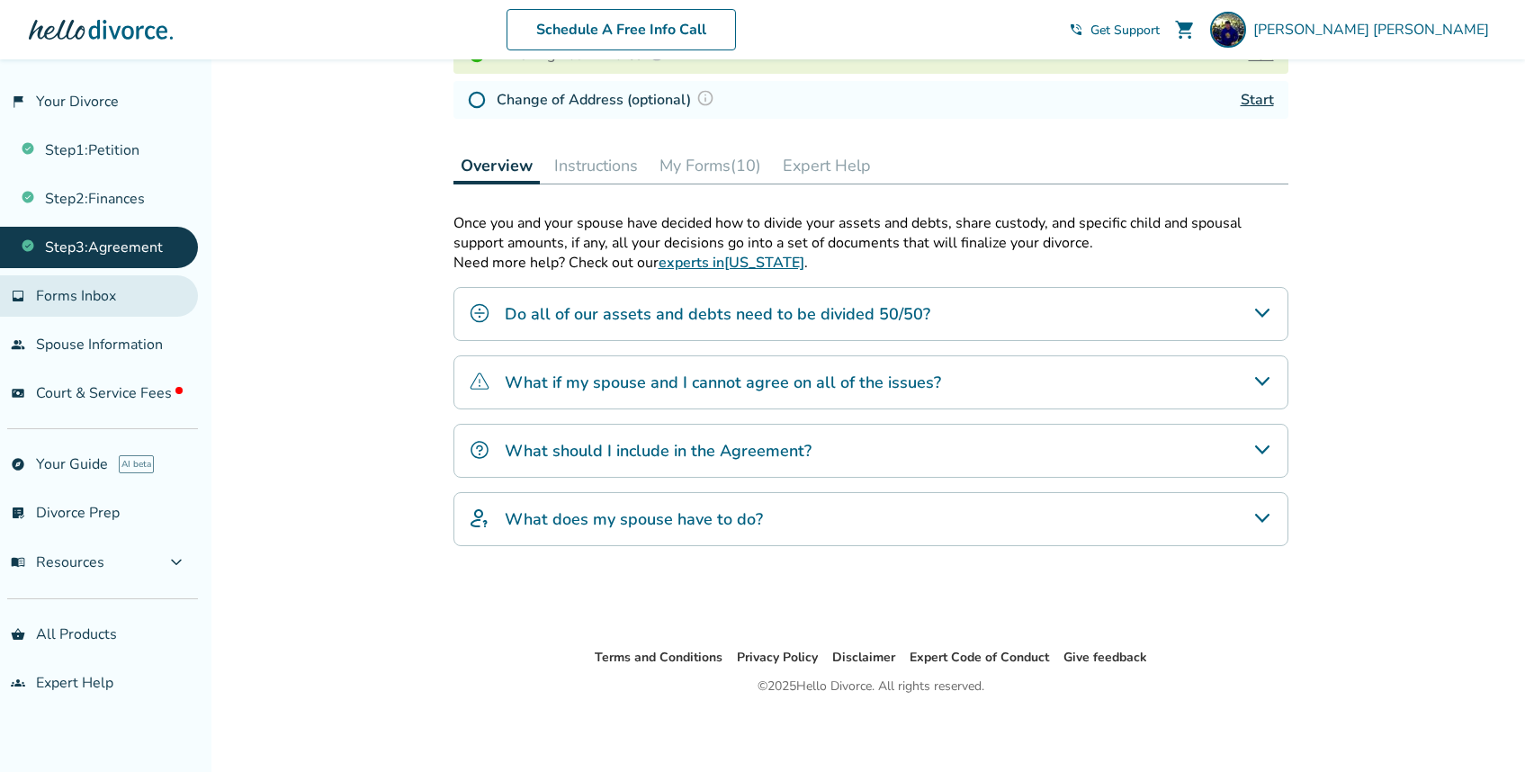
click at [103, 300] on span "Forms Inbox" at bounding box center [76, 296] width 80 height 20
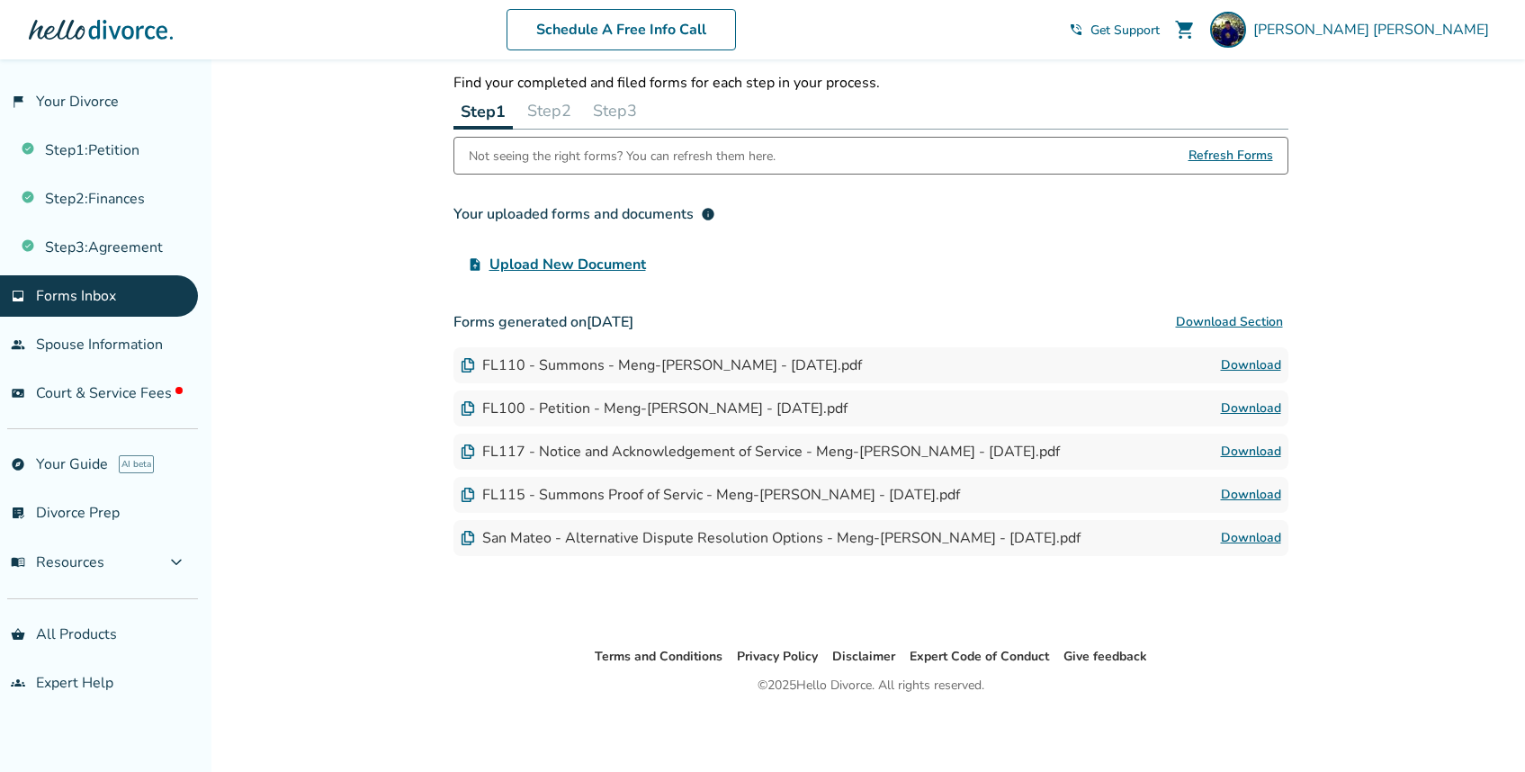
scroll to position [59, 0]
click at [111, 253] on link "Step 3 : Agreement" at bounding box center [99, 247] width 198 height 41
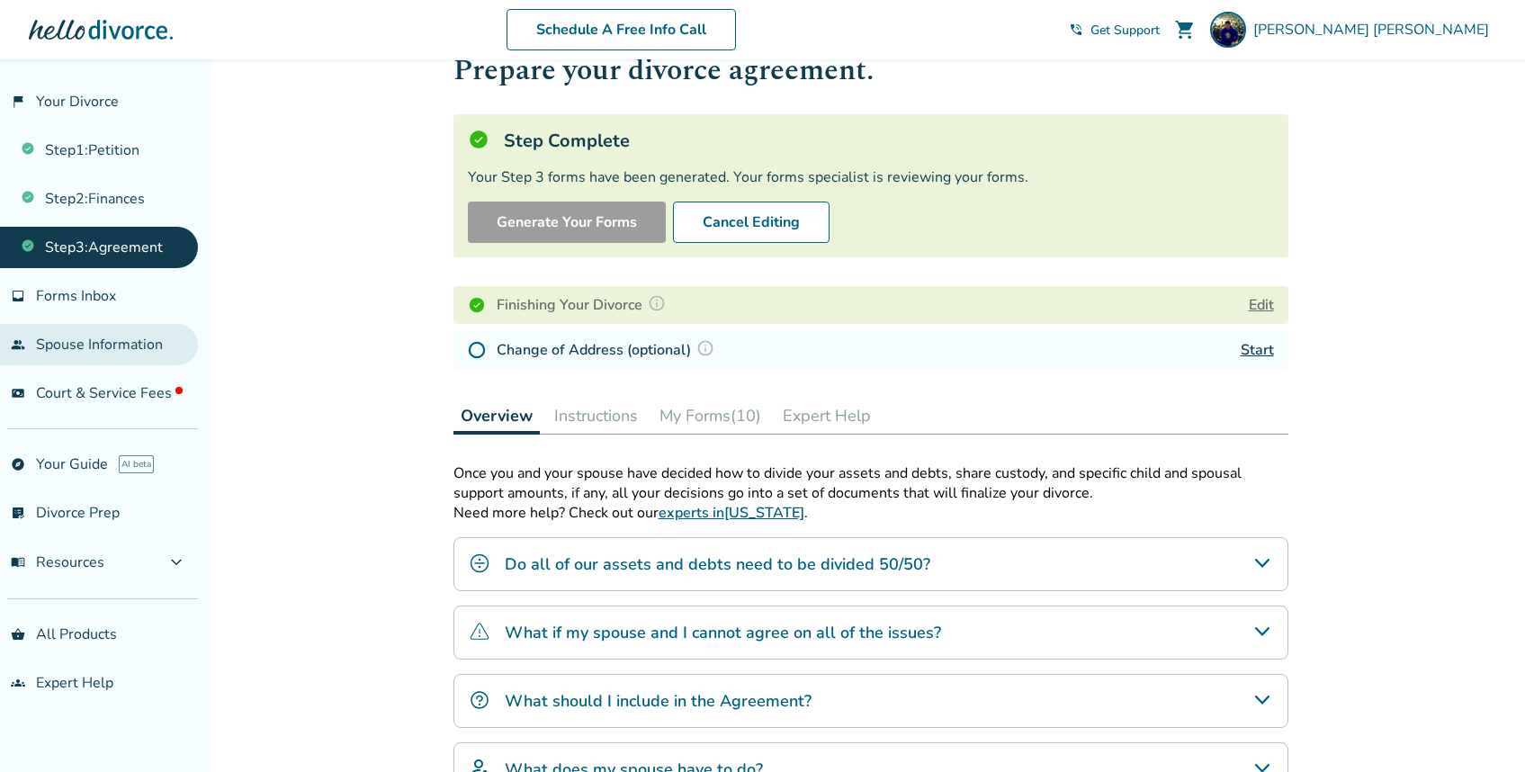
click at [119, 338] on link "people Spouse Information" at bounding box center [99, 344] width 198 height 41
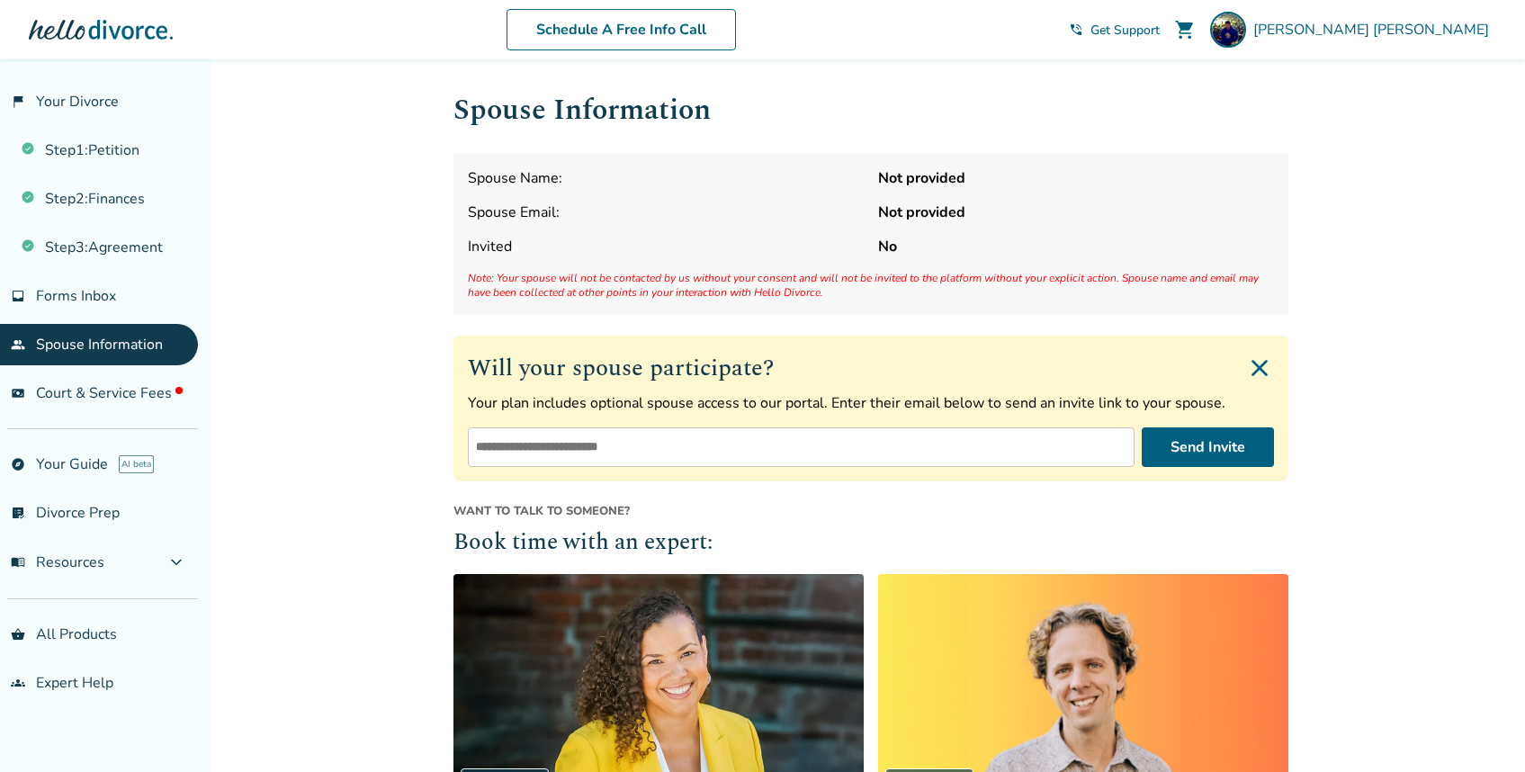
click at [916, 175] on strong "Not provided" at bounding box center [1076, 178] width 396 height 20
click at [895, 444] on input "email" at bounding box center [801, 447] width 667 height 40
type input "*"
click at [317, 418] on div "Added to cart Spouse Information Spouse Name: Not provided Spouse Email: Not pr…" at bounding box center [762, 599] width 1525 height 1080
click at [118, 393] on span "Court & Service Fees" at bounding box center [109, 393] width 147 height 20
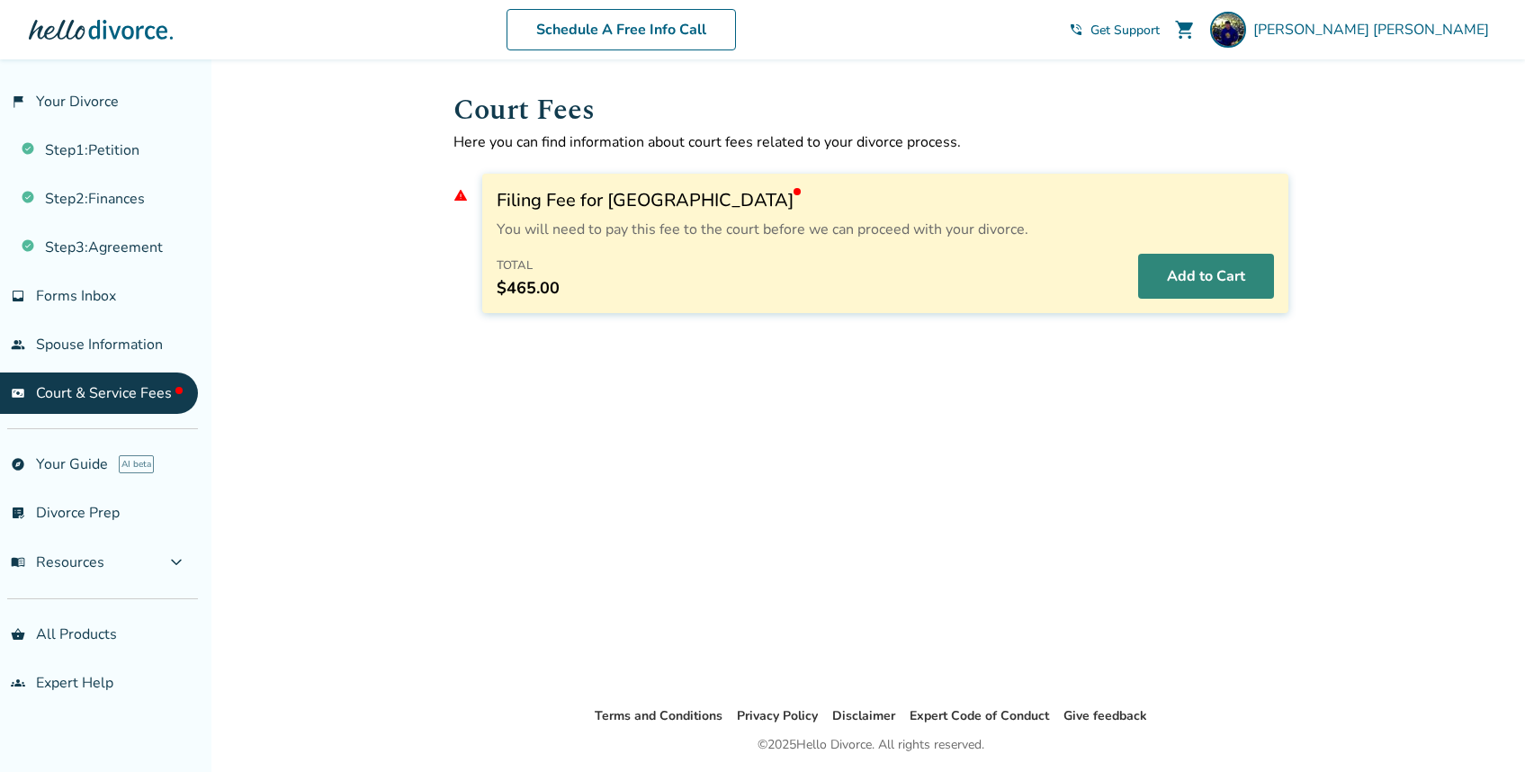
click at [1237, 272] on button "Add to Cart" at bounding box center [1206, 276] width 136 height 45
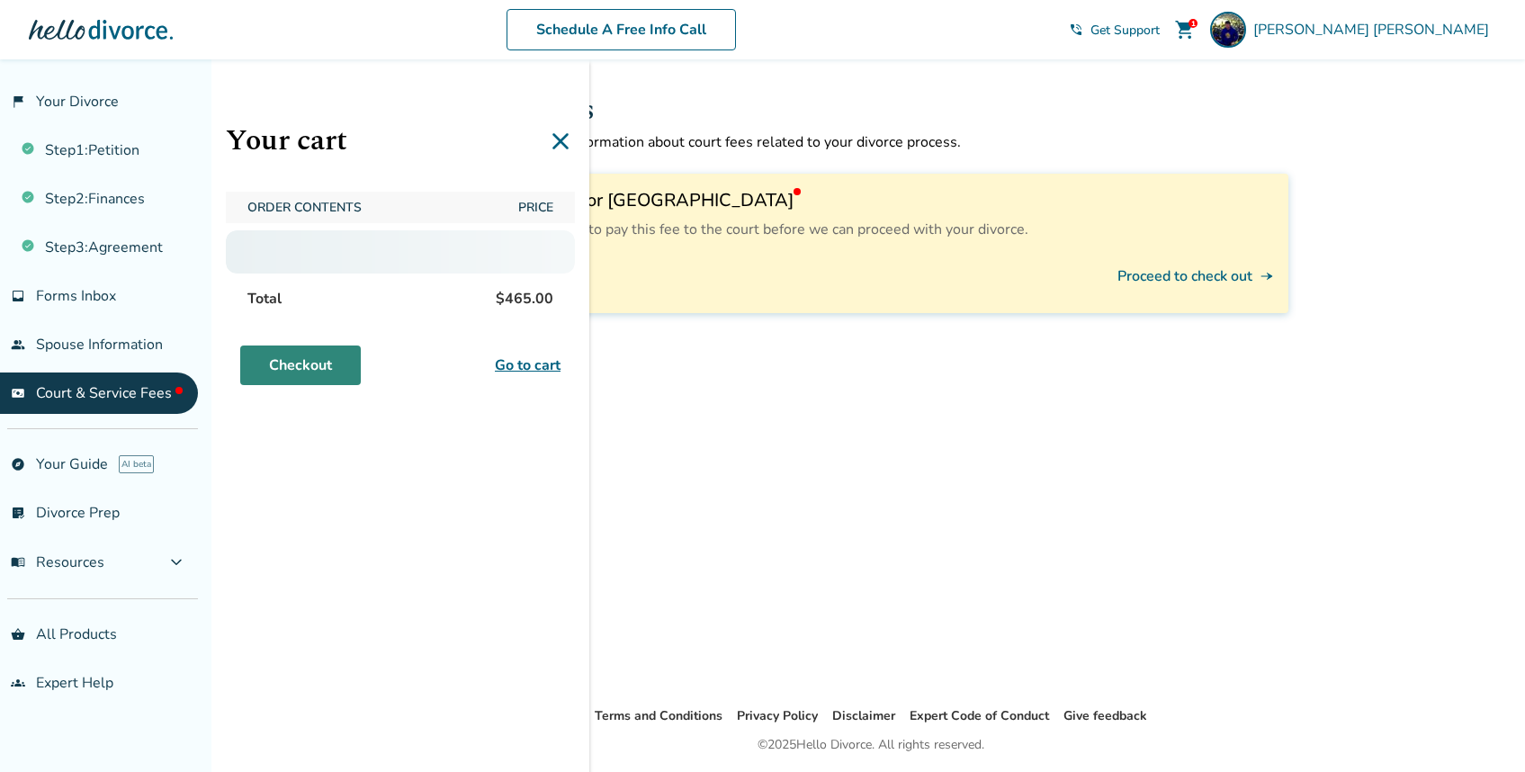
click at [330, 372] on link "Checkout" at bounding box center [300, 365] width 121 height 40
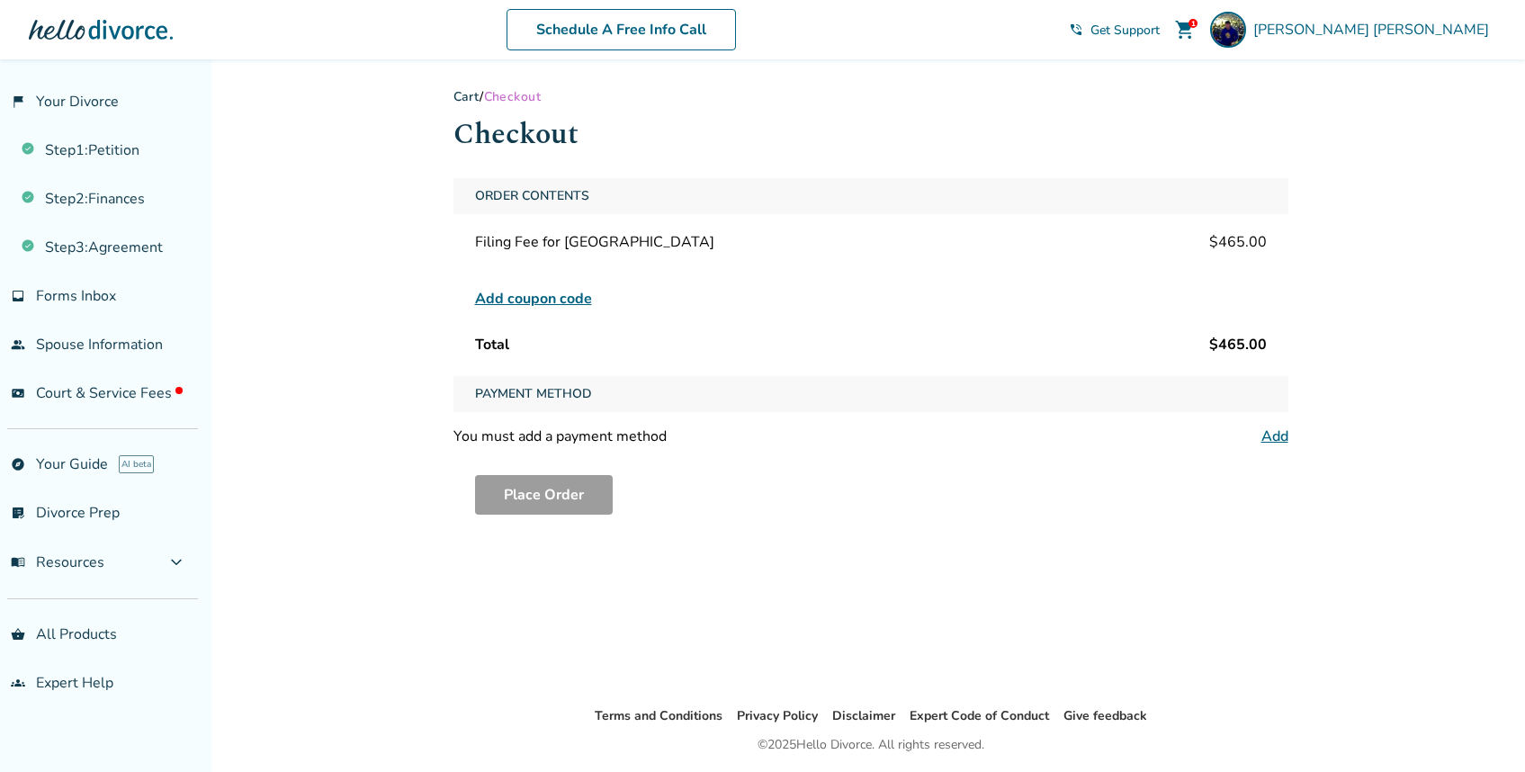
click at [644, 432] on div "You must add a payment method" at bounding box center [559, 436] width 213 height 20
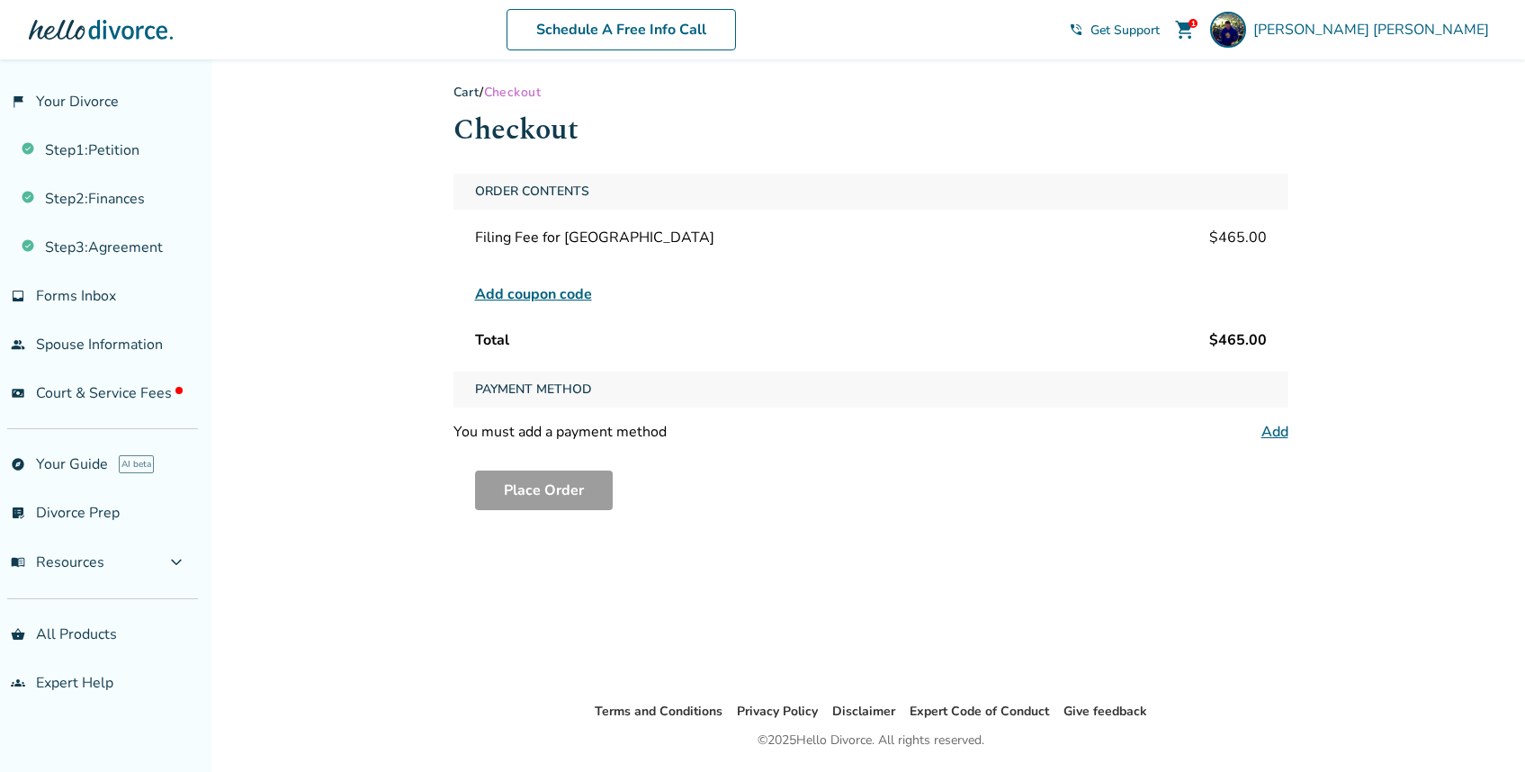
scroll to position [7, 0]
click at [600, 391] on div "Payment Method" at bounding box center [870, 387] width 835 height 36
click at [570, 383] on span "Payment Method" at bounding box center [533, 387] width 131 height 36
click at [1282, 427] on link "Add" at bounding box center [1274, 429] width 27 height 20
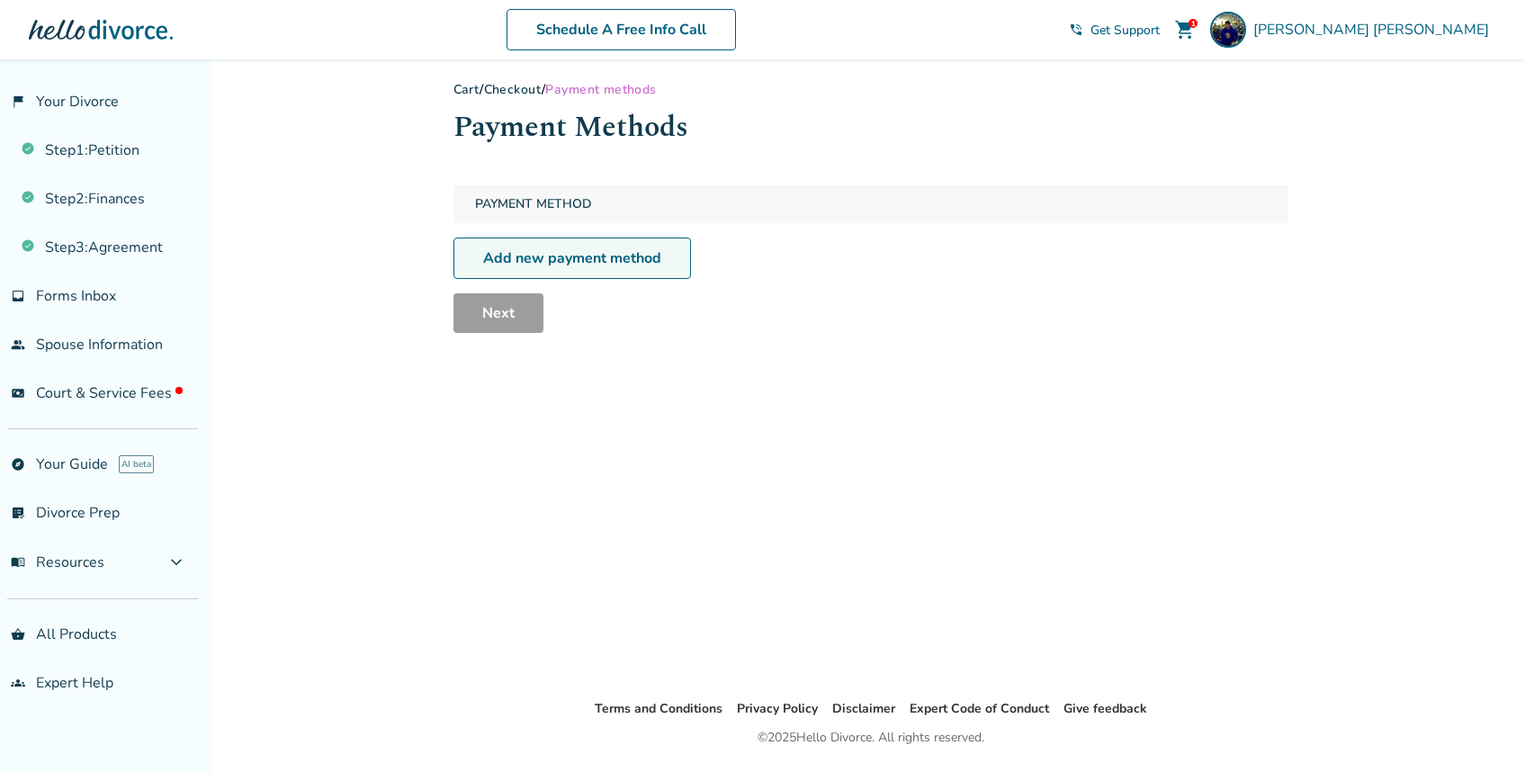
click at [620, 264] on link "Add new payment method" at bounding box center [572, 258] width 238 height 41
select select "**"
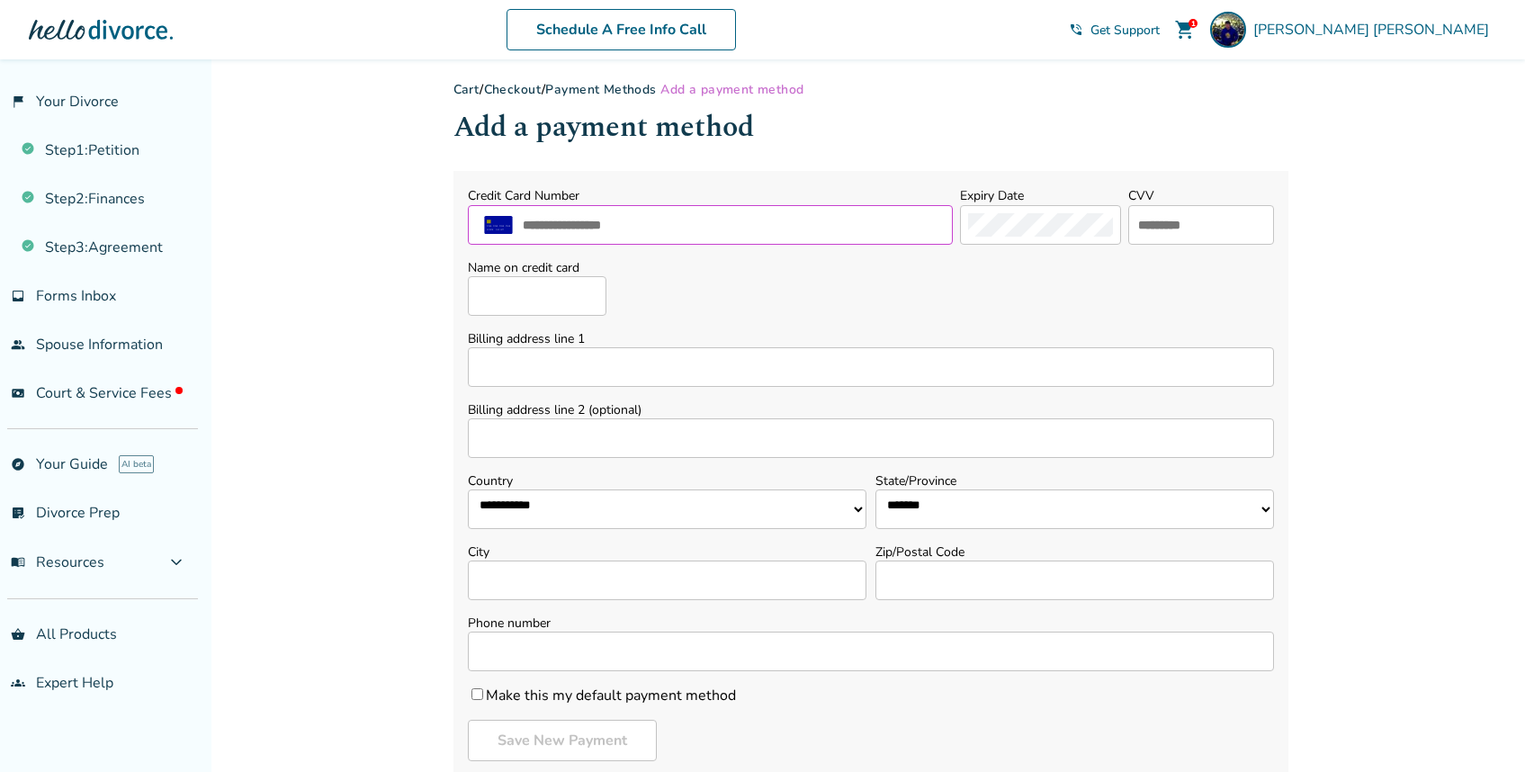
click at [666, 225] on input "text" at bounding box center [733, 224] width 425 height 23
click at [670, 222] on input "text" at bounding box center [733, 224] width 425 height 23
type input "**********"
type input "****"
type input "**********"
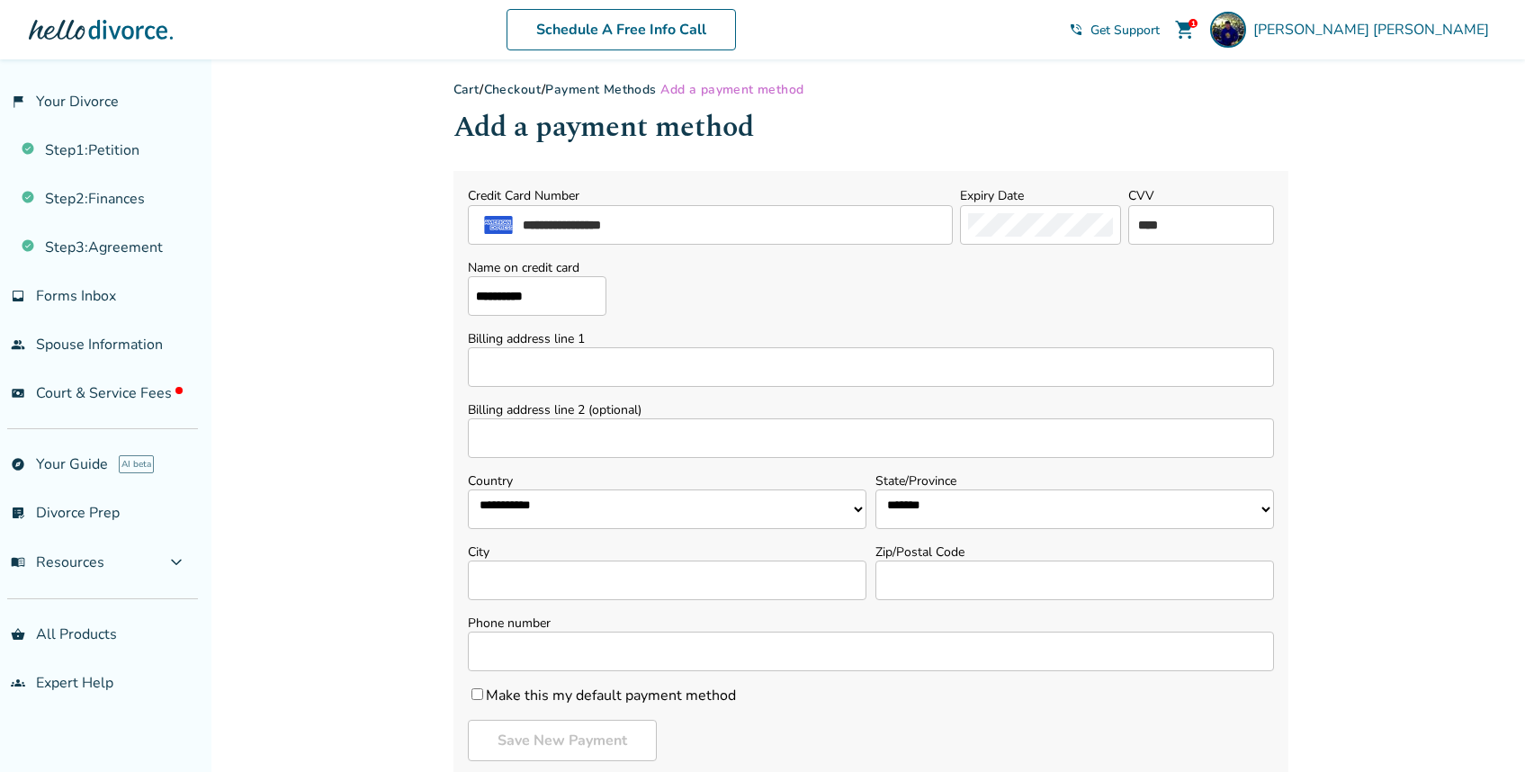
click at [758, 372] on input "Billing address line 1" at bounding box center [871, 367] width 806 height 40
type input "**********"
select select "**"
type input "*********"
type input "**********"
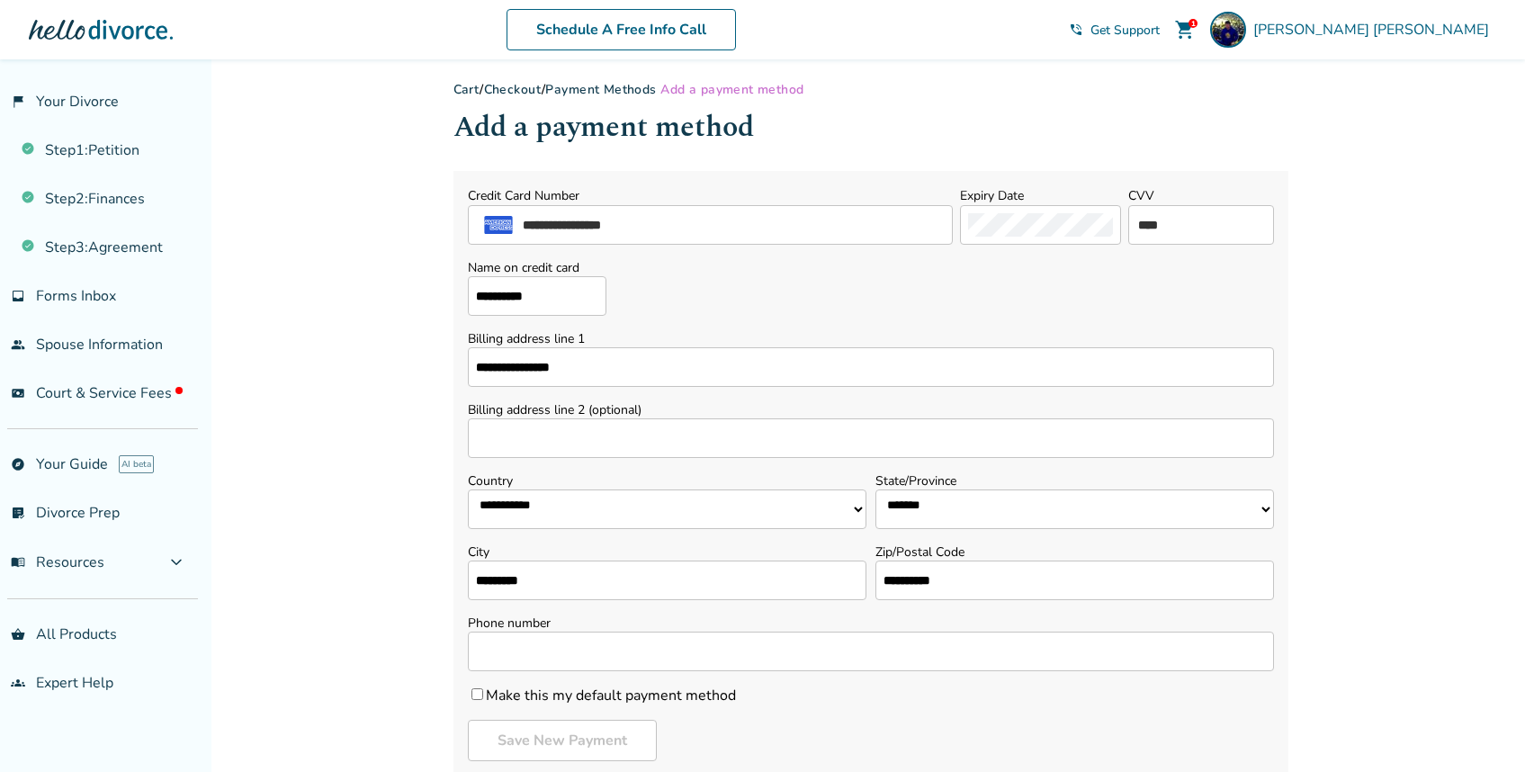
type input "**********"
click at [369, 444] on div "**********" at bounding box center [762, 491] width 1525 height 878
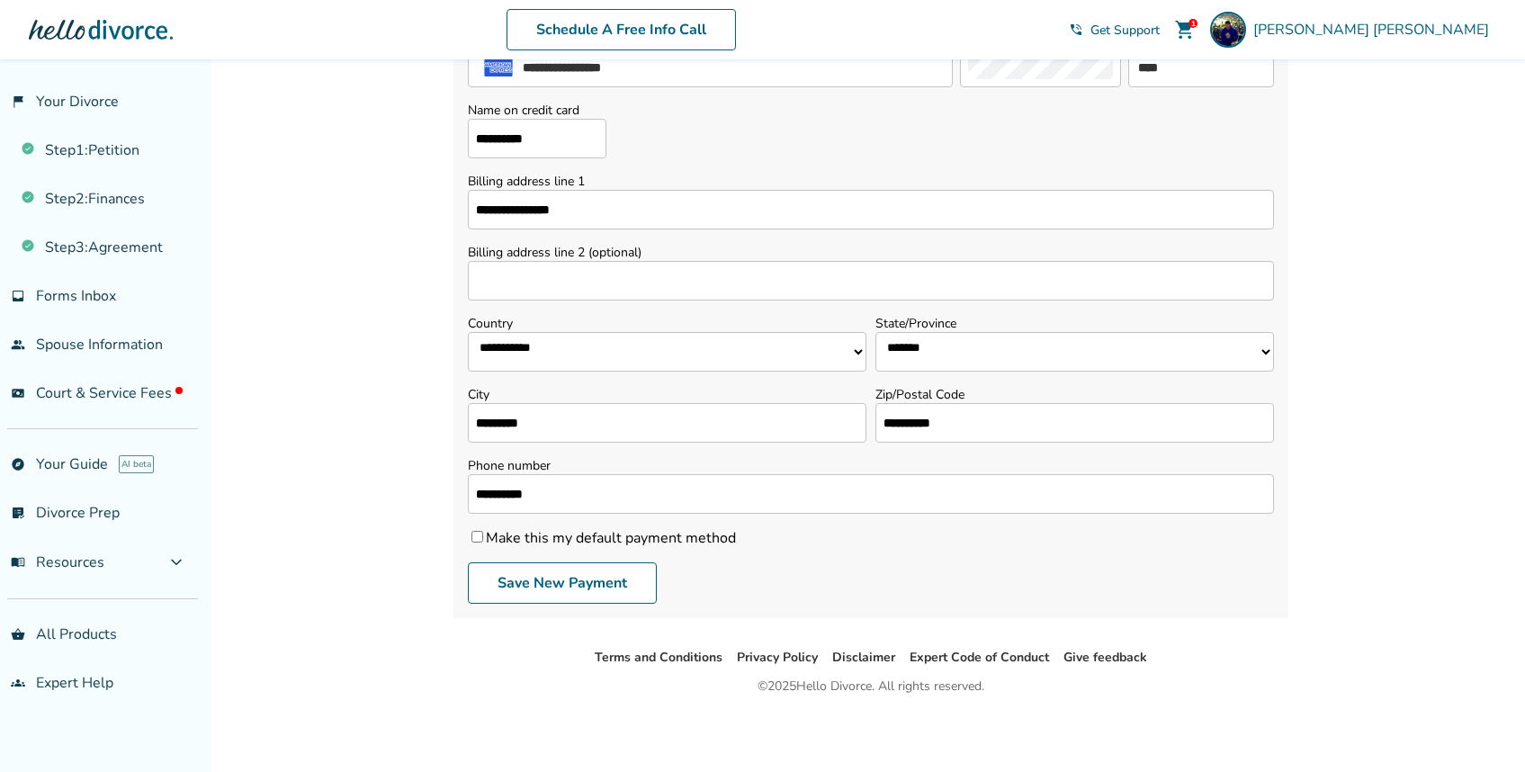
click at [491, 139] on input "**********" at bounding box center [537, 139] width 139 height 40
type input "**********"
click at [292, 368] on div "**********" at bounding box center [762, 334] width 1525 height 878
click at [575, 589] on button "Save New Payment" at bounding box center [562, 582] width 189 height 41
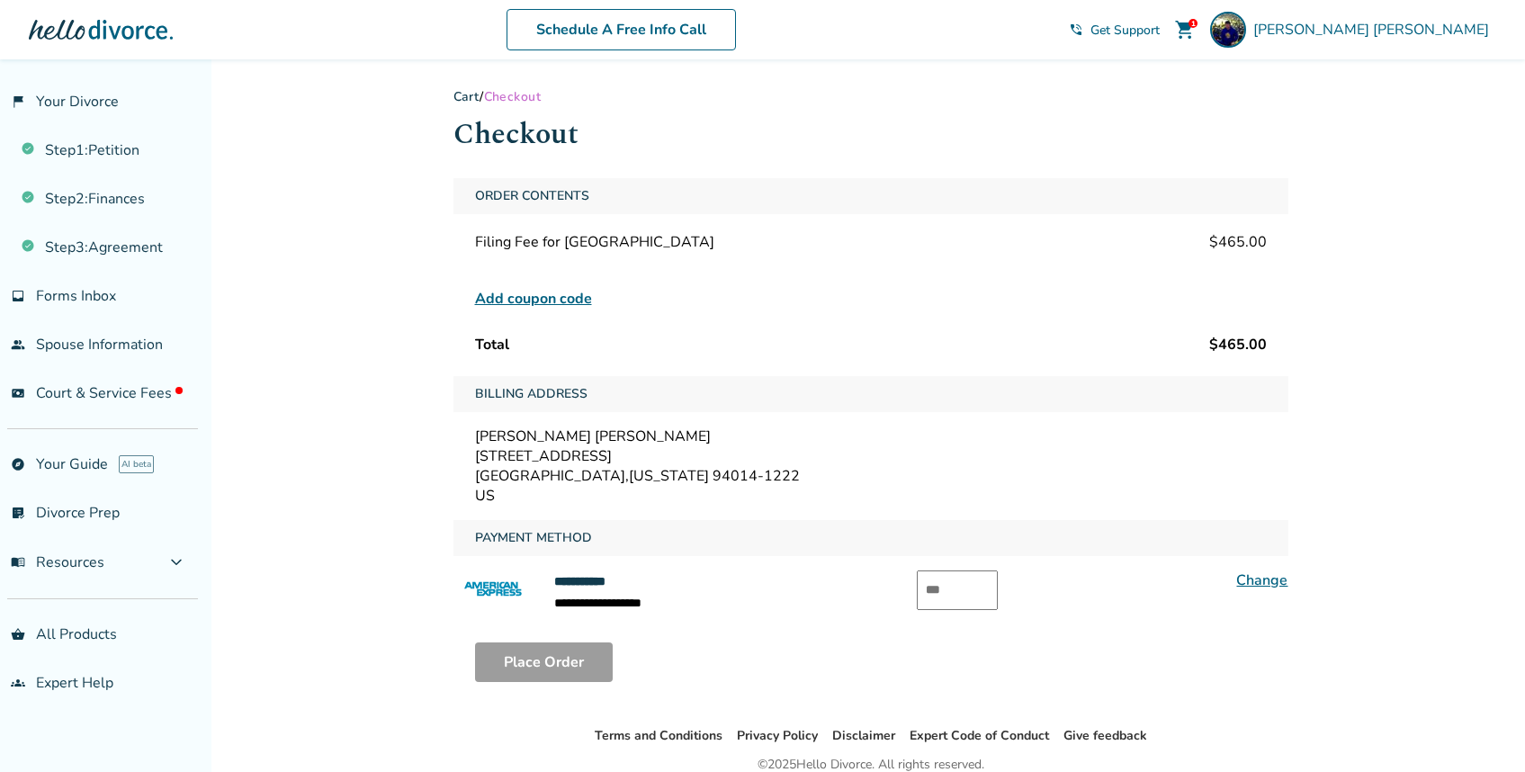
scroll to position [76, 0]
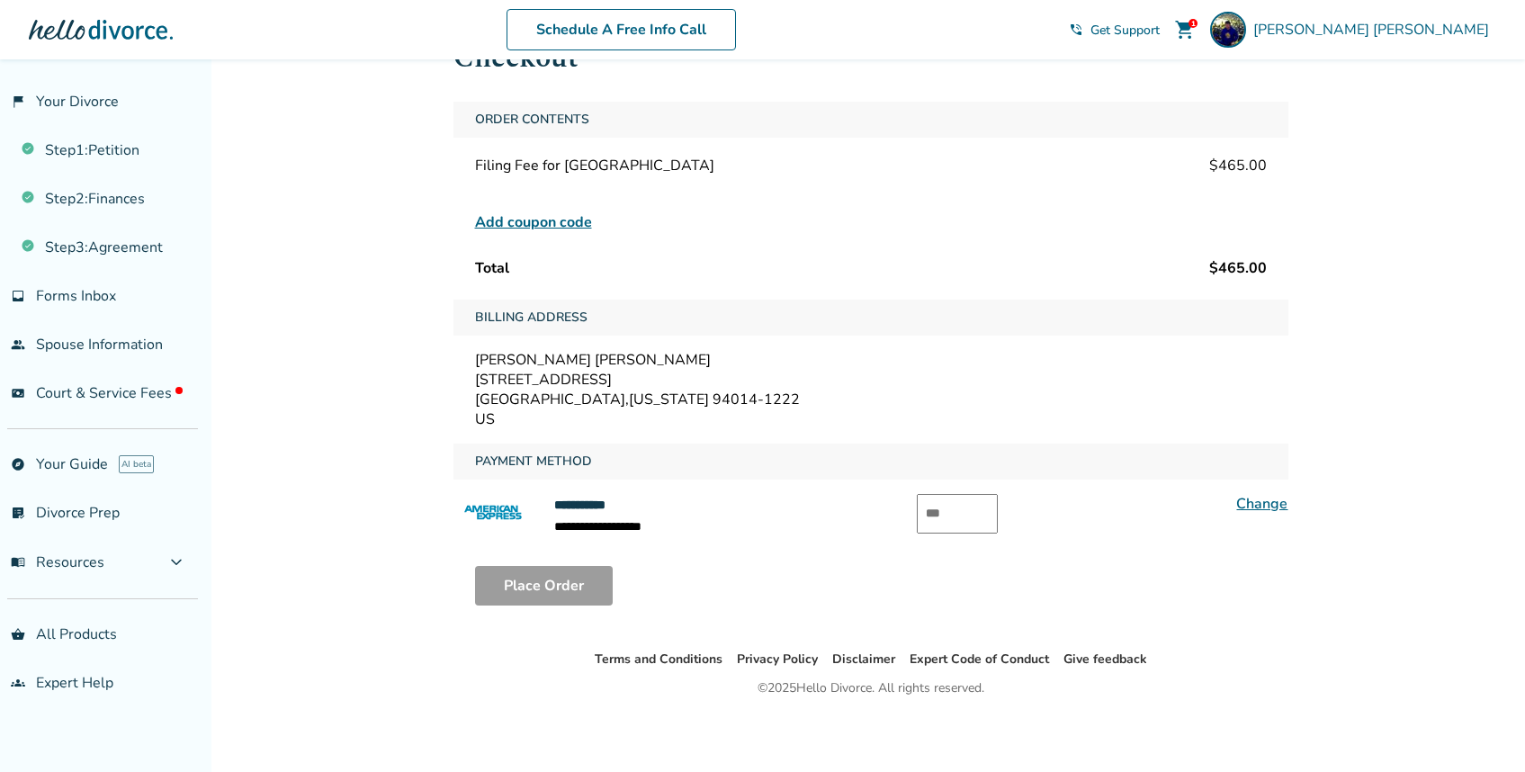
click at [954, 516] on input "text" at bounding box center [957, 514] width 81 height 40
type input "****"
click at [538, 589] on button "Place Order" at bounding box center [544, 586] width 138 height 40
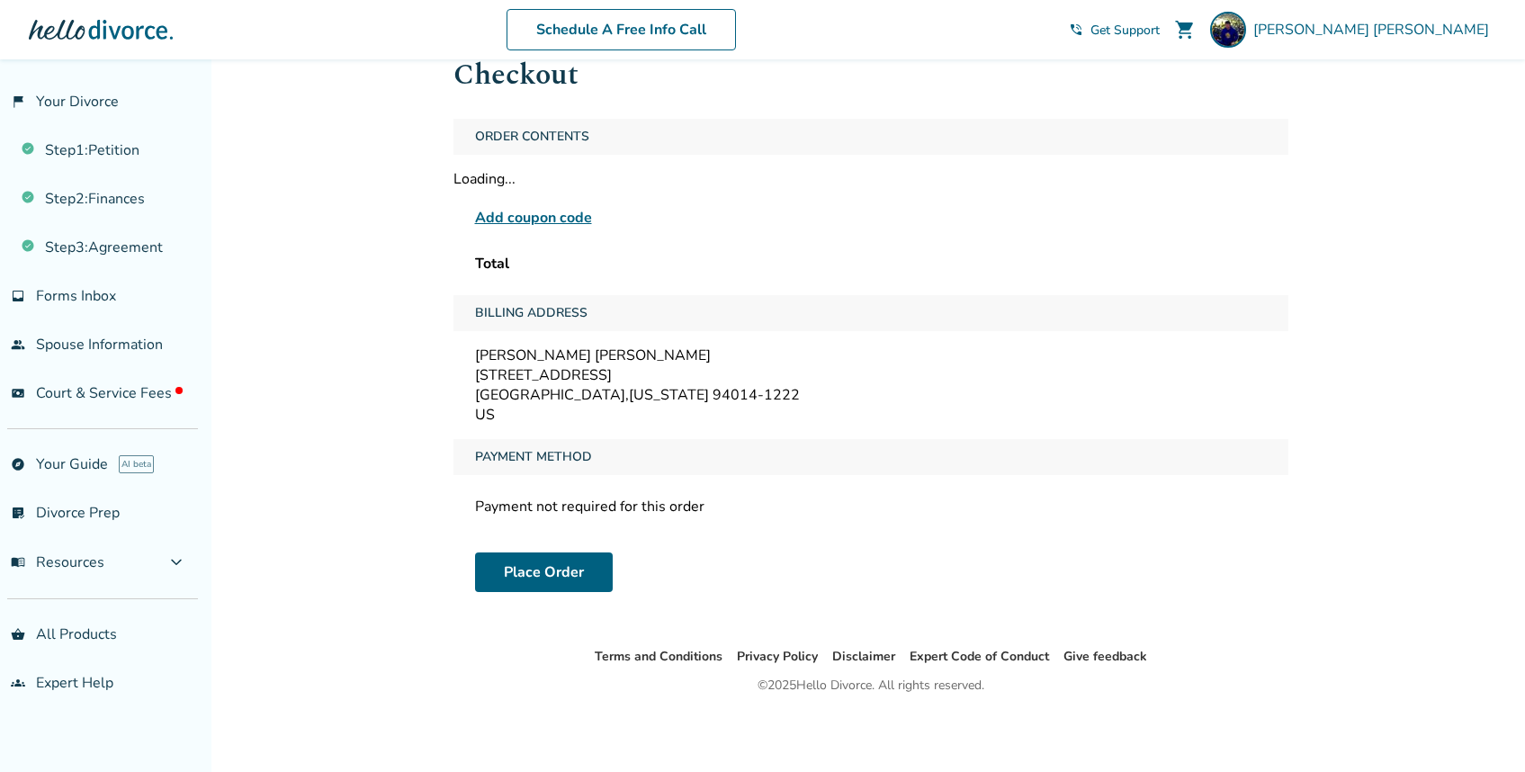
scroll to position [59, 0]
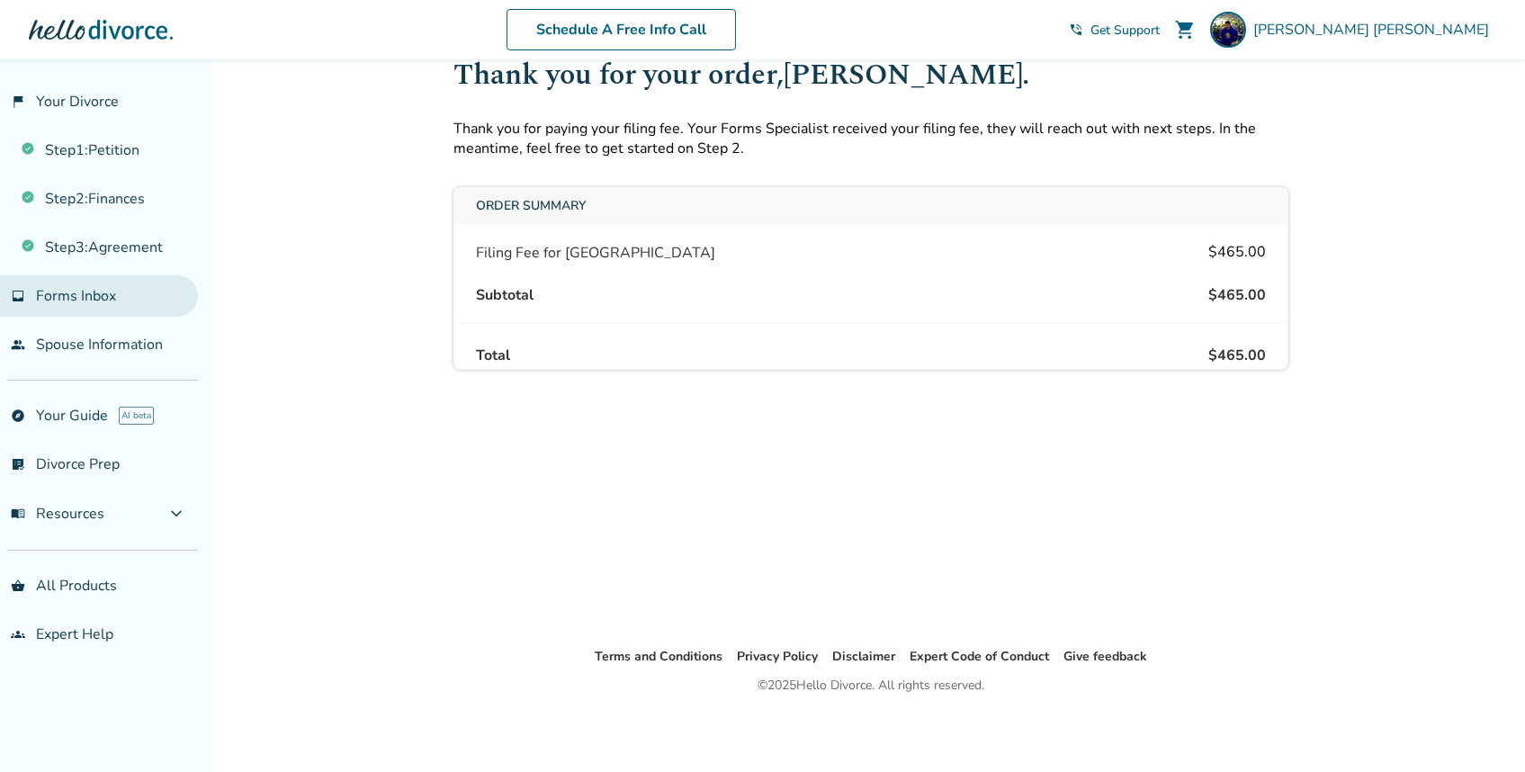
click at [104, 300] on span "Forms Inbox" at bounding box center [76, 296] width 80 height 20
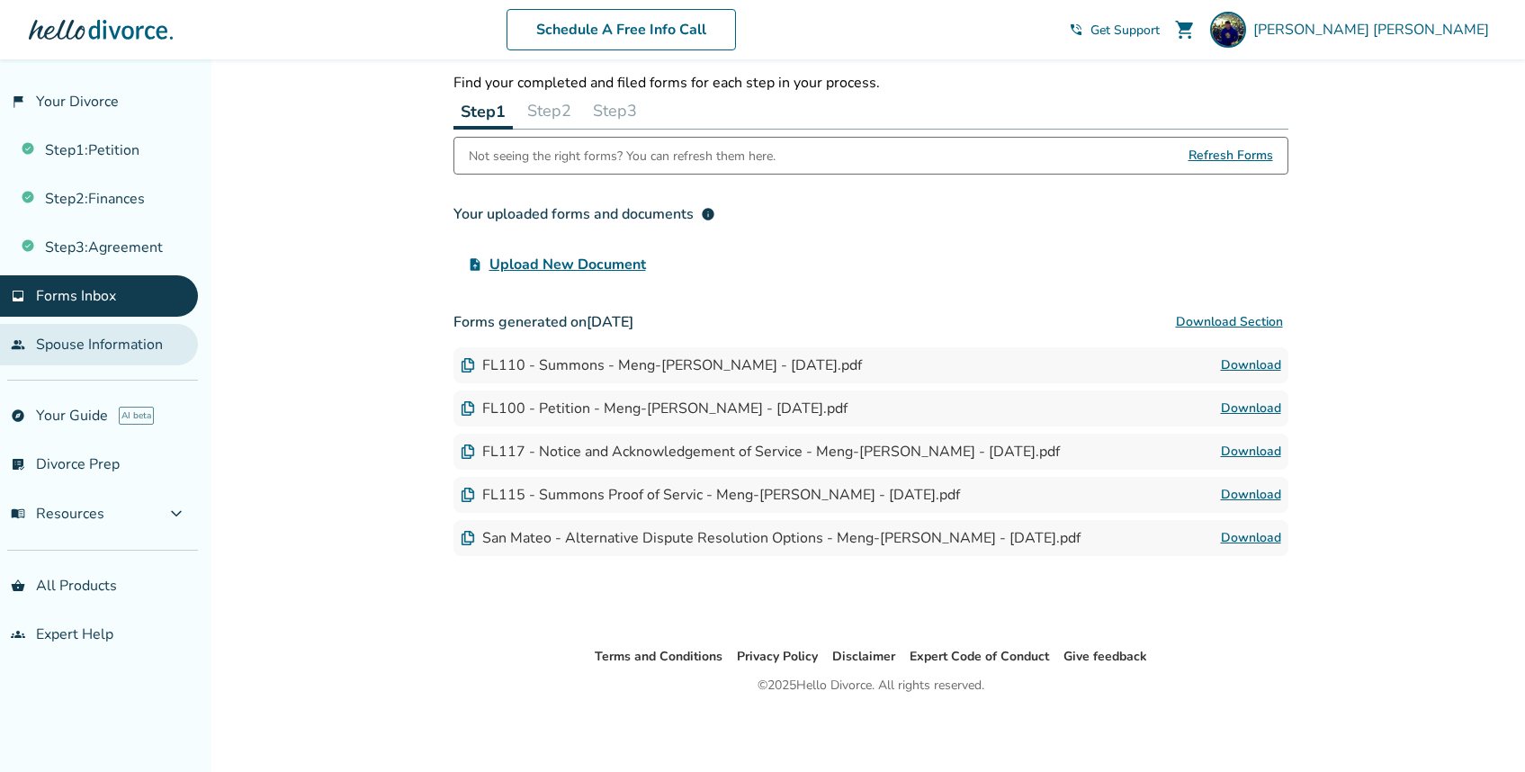
click at [86, 345] on link "people Spouse Information" at bounding box center [99, 344] width 198 height 41
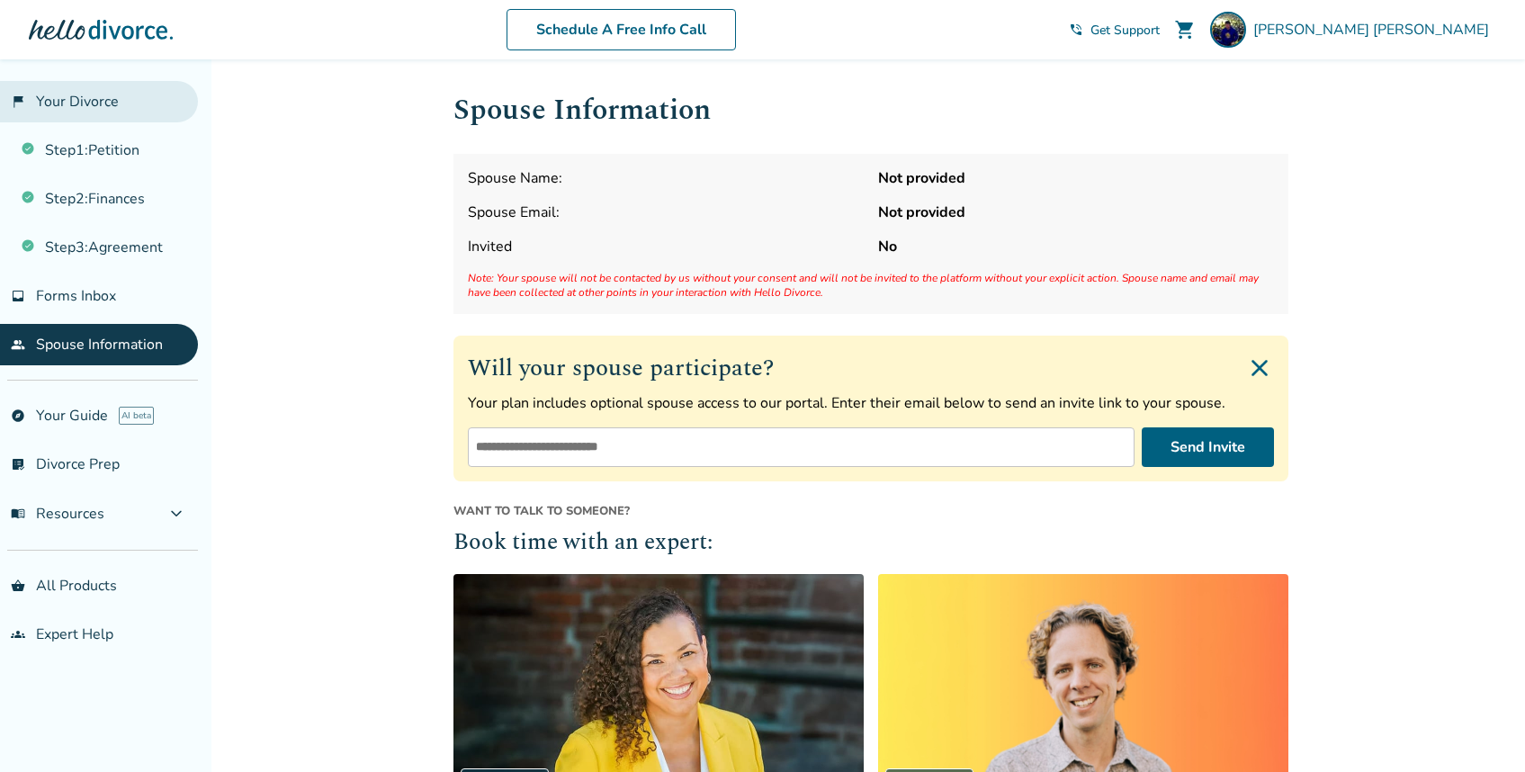
click at [78, 100] on link "flag_2 Your Divorce" at bounding box center [99, 101] width 198 height 41
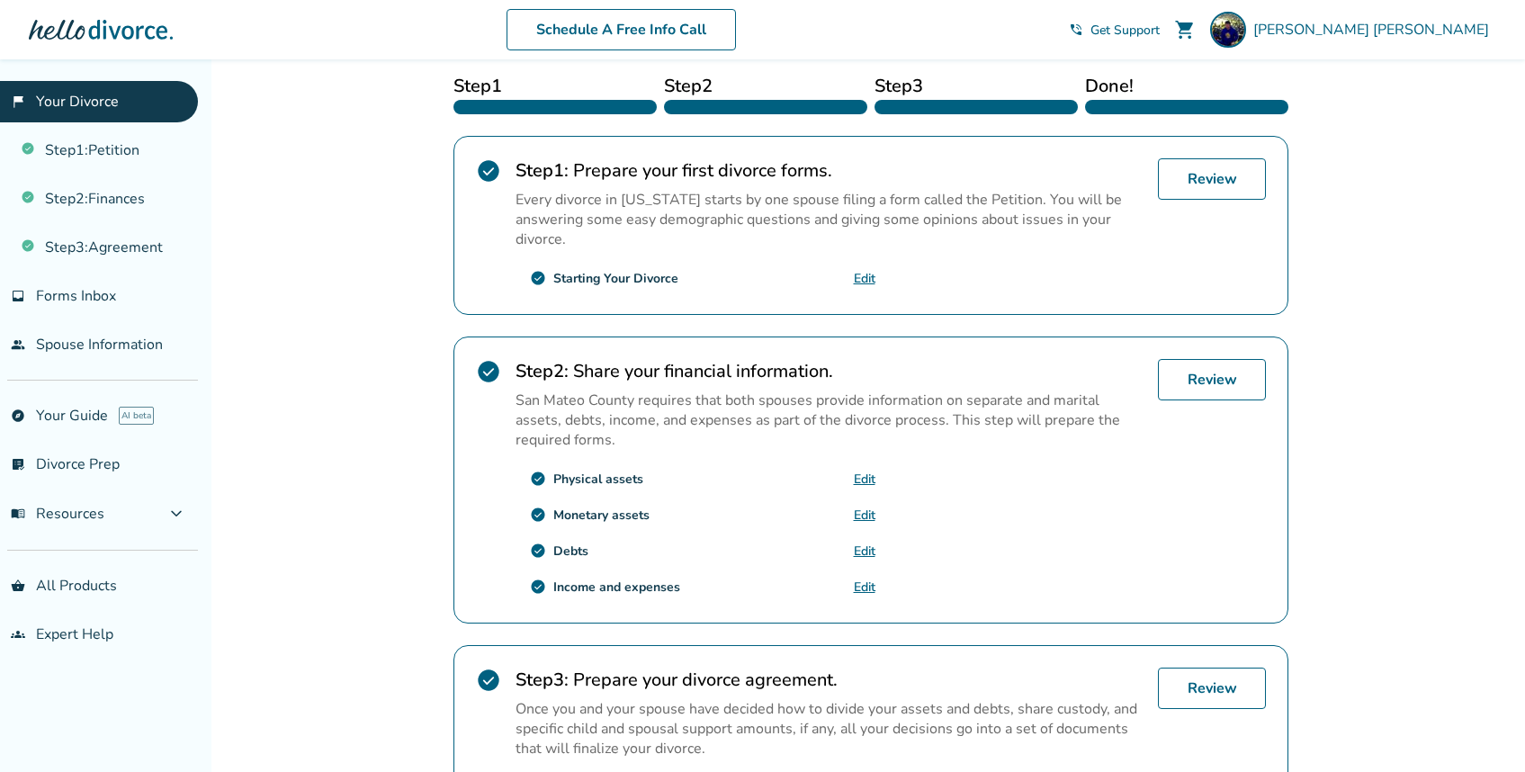
scroll to position [528, 0]
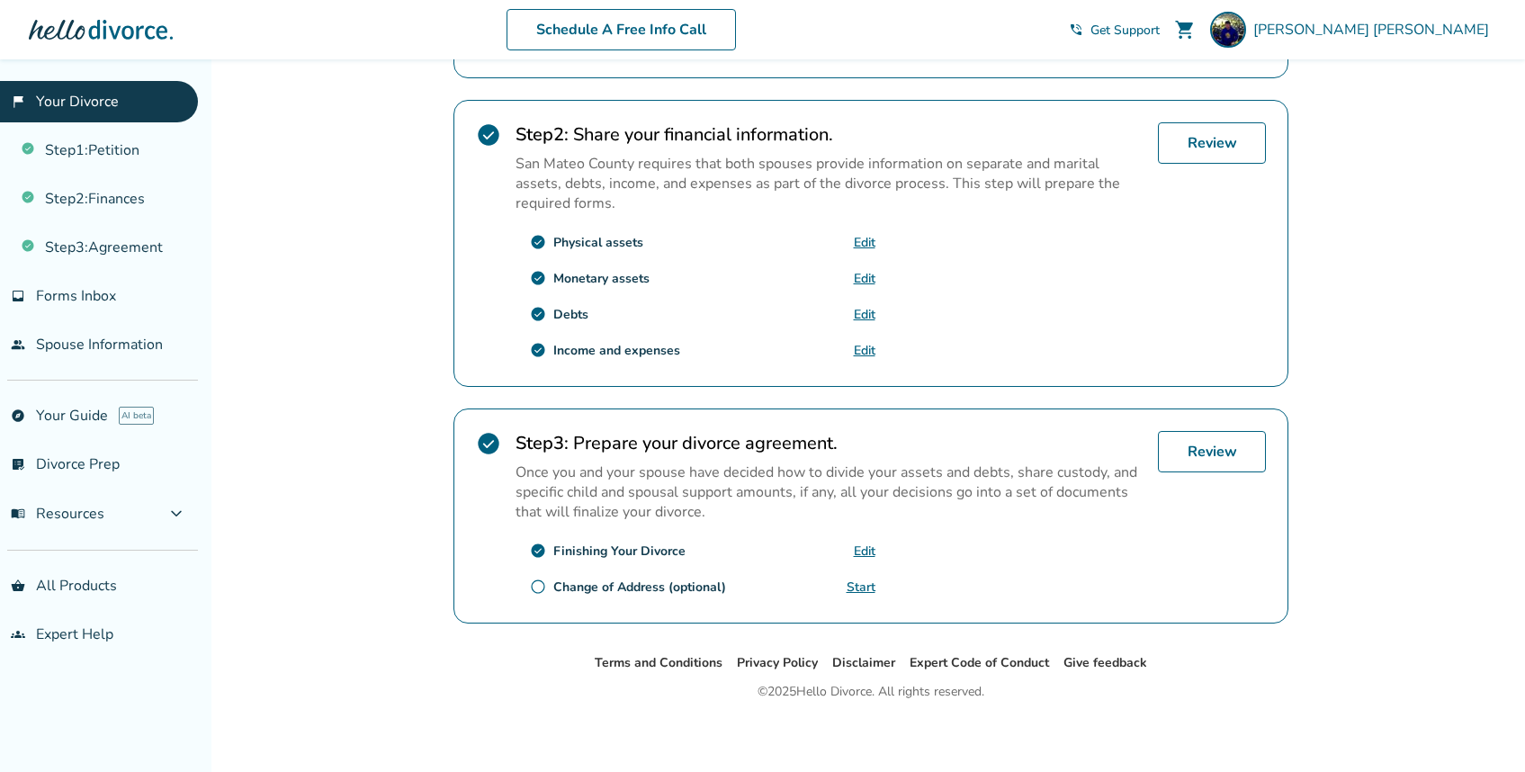
click at [862, 580] on link "Start" at bounding box center [861, 586] width 29 height 17
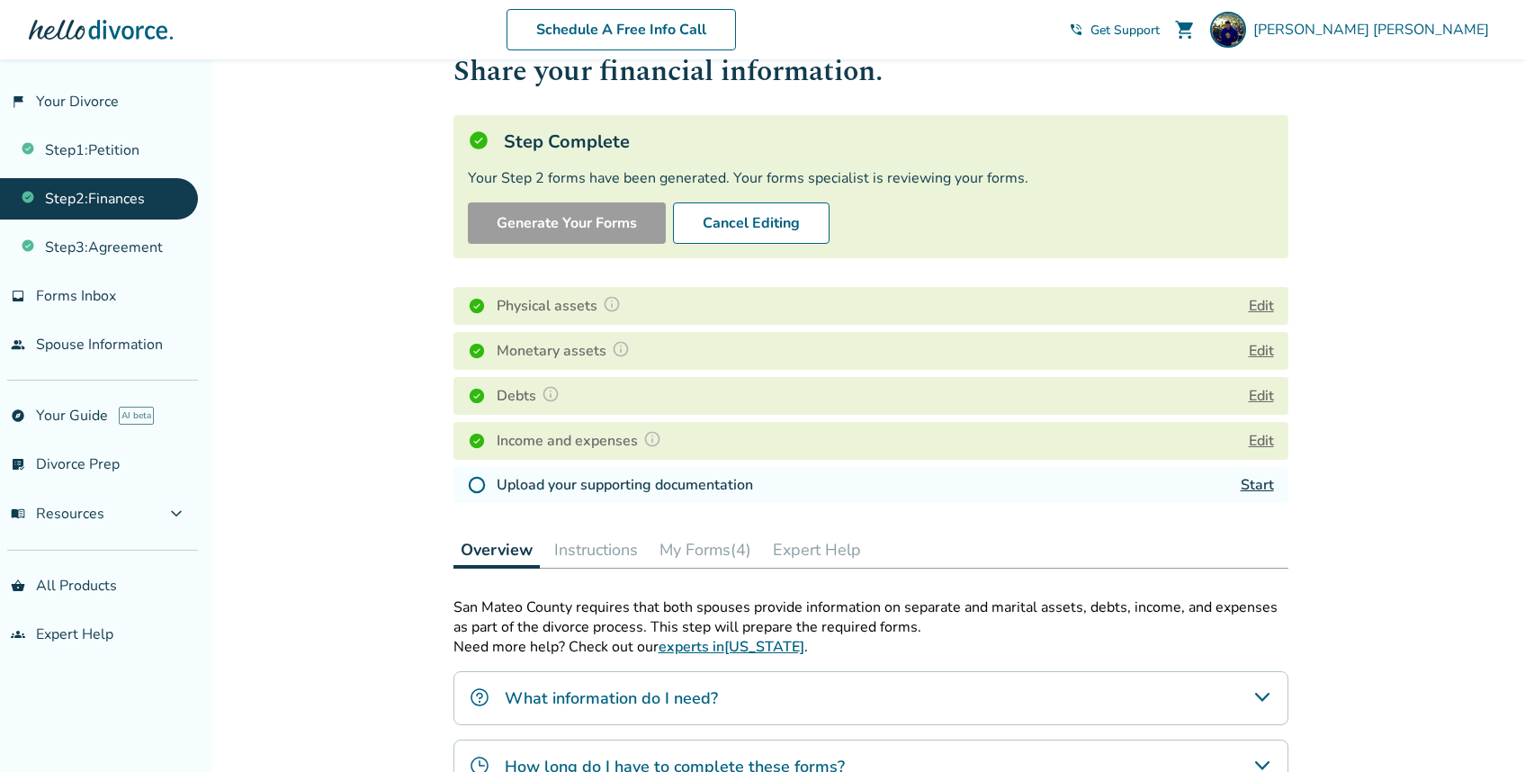
scroll to position [130, 0]
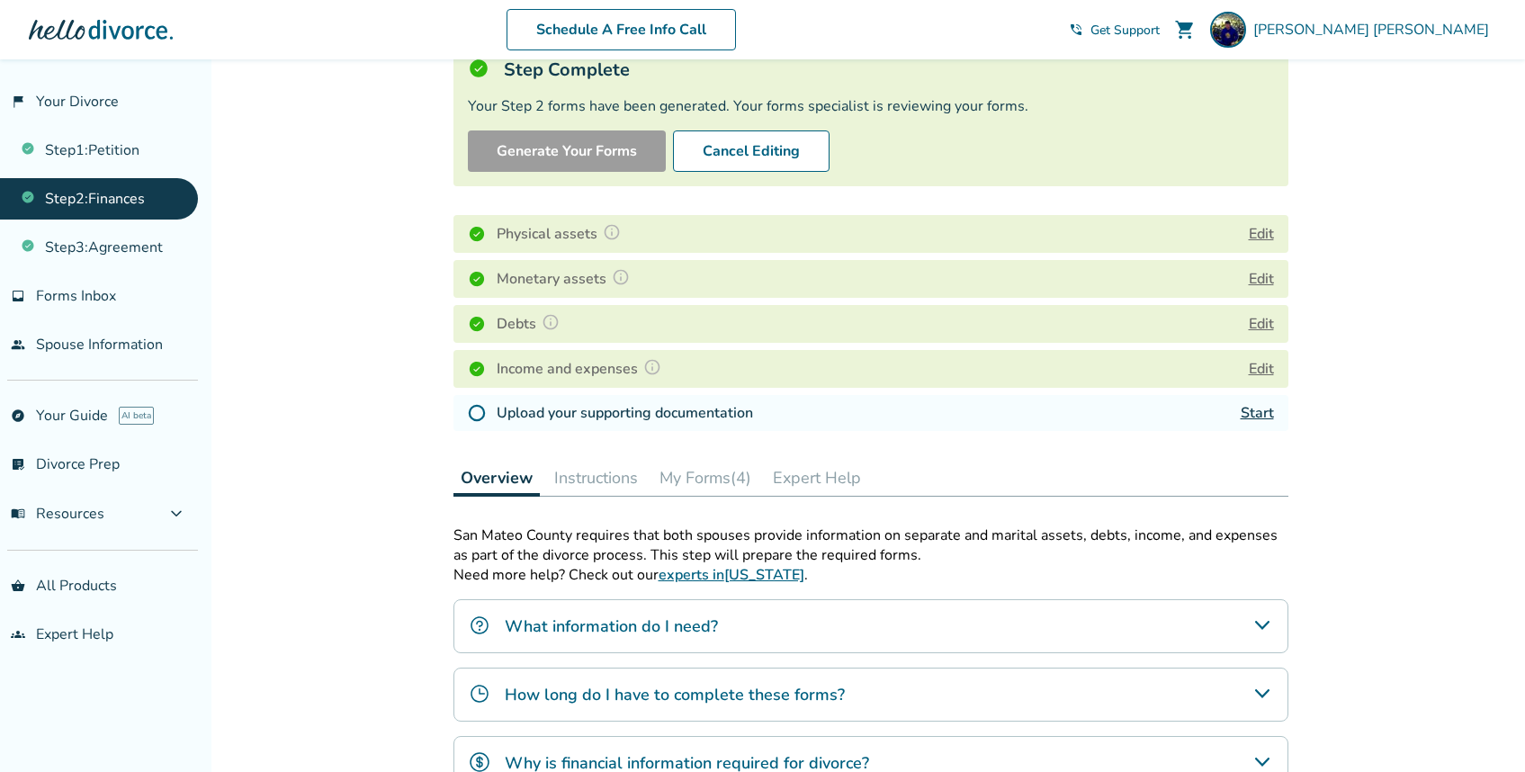
click at [1262, 412] on link "Start" at bounding box center [1257, 413] width 33 height 20
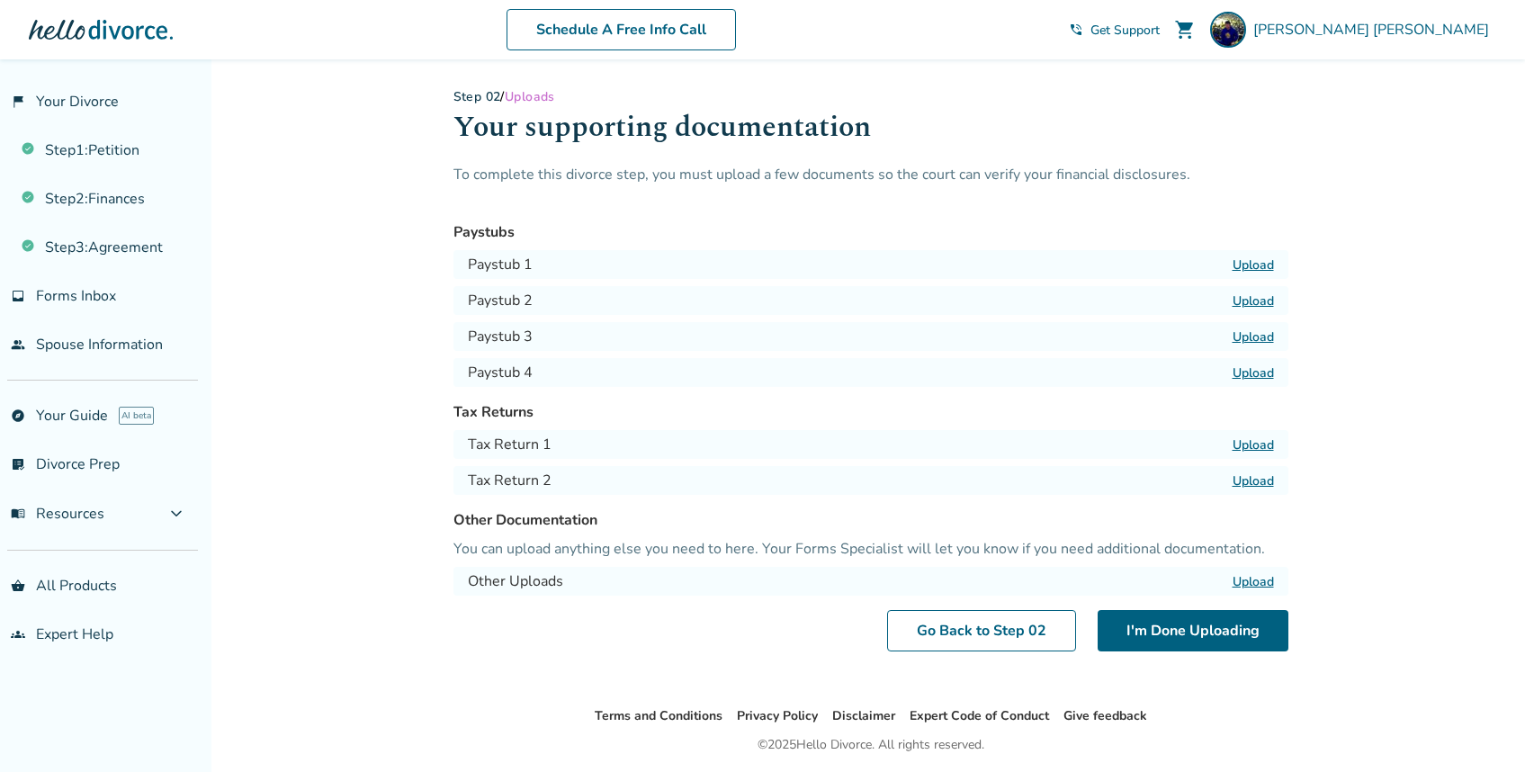
scroll to position [19, 0]
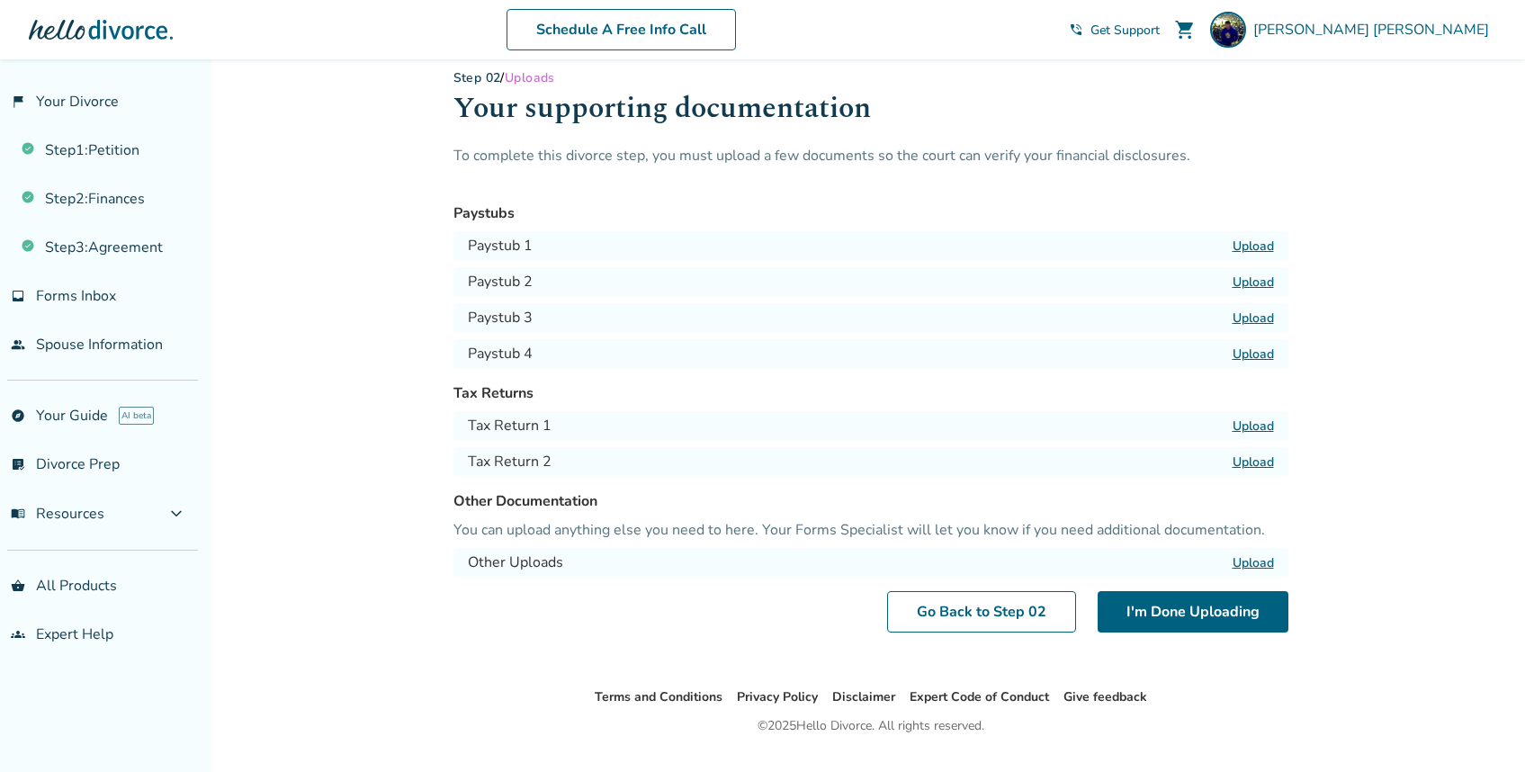
click at [1262, 425] on label "Upload" at bounding box center [1253, 425] width 41 height 17
click at [0, 0] on input "Upload" at bounding box center [0, 0] width 0 height 0
click at [1264, 562] on label "Upload" at bounding box center [1253, 562] width 41 height 17
click at [0, 0] on input "Upload" at bounding box center [0, 0] width 0 height 0
click at [1234, 614] on button "I'm Done Uploading" at bounding box center [1193, 611] width 191 height 41
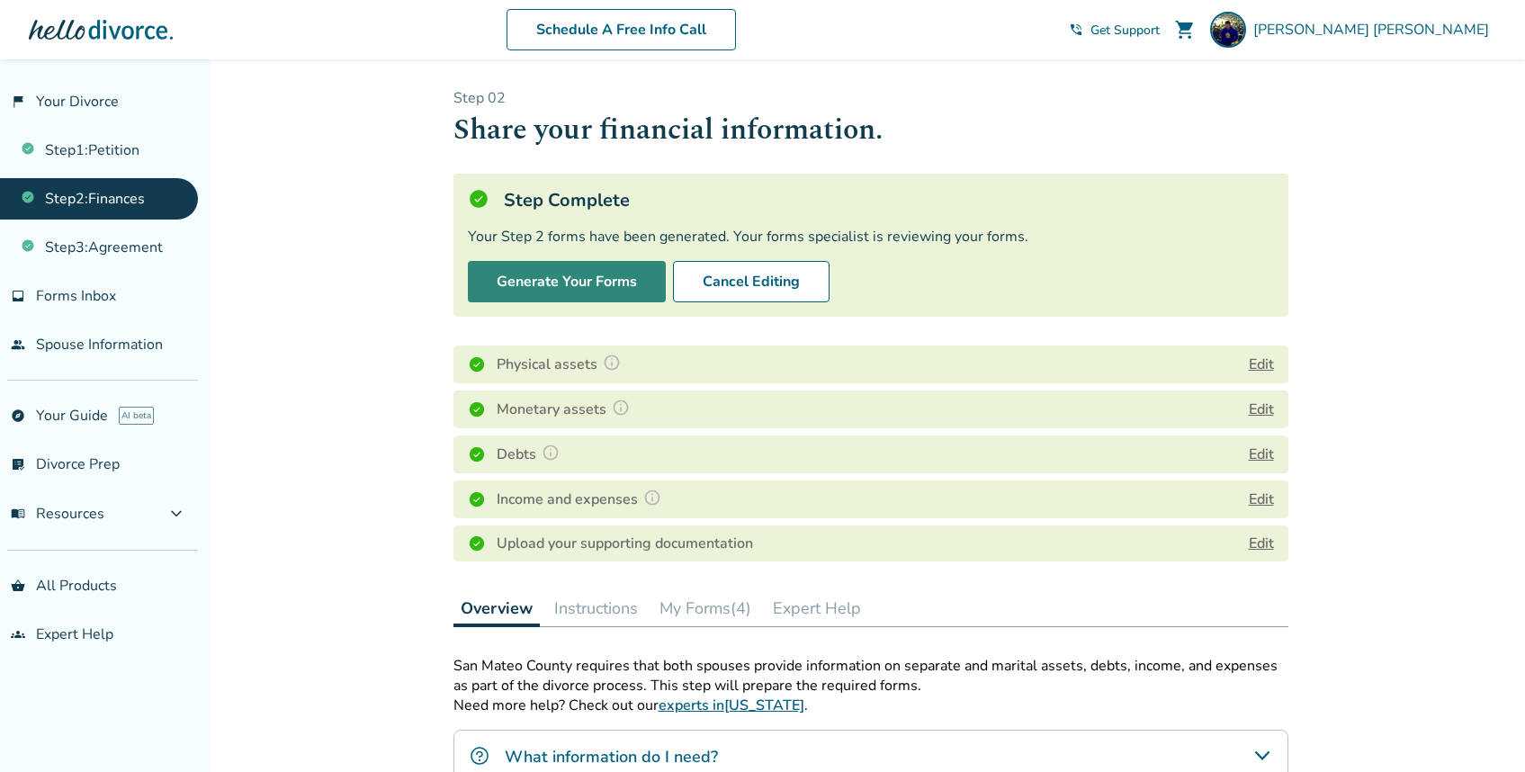
click at [606, 286] on button "Generate Your Forms" at bounding box center [567, 281] width 198 height 41
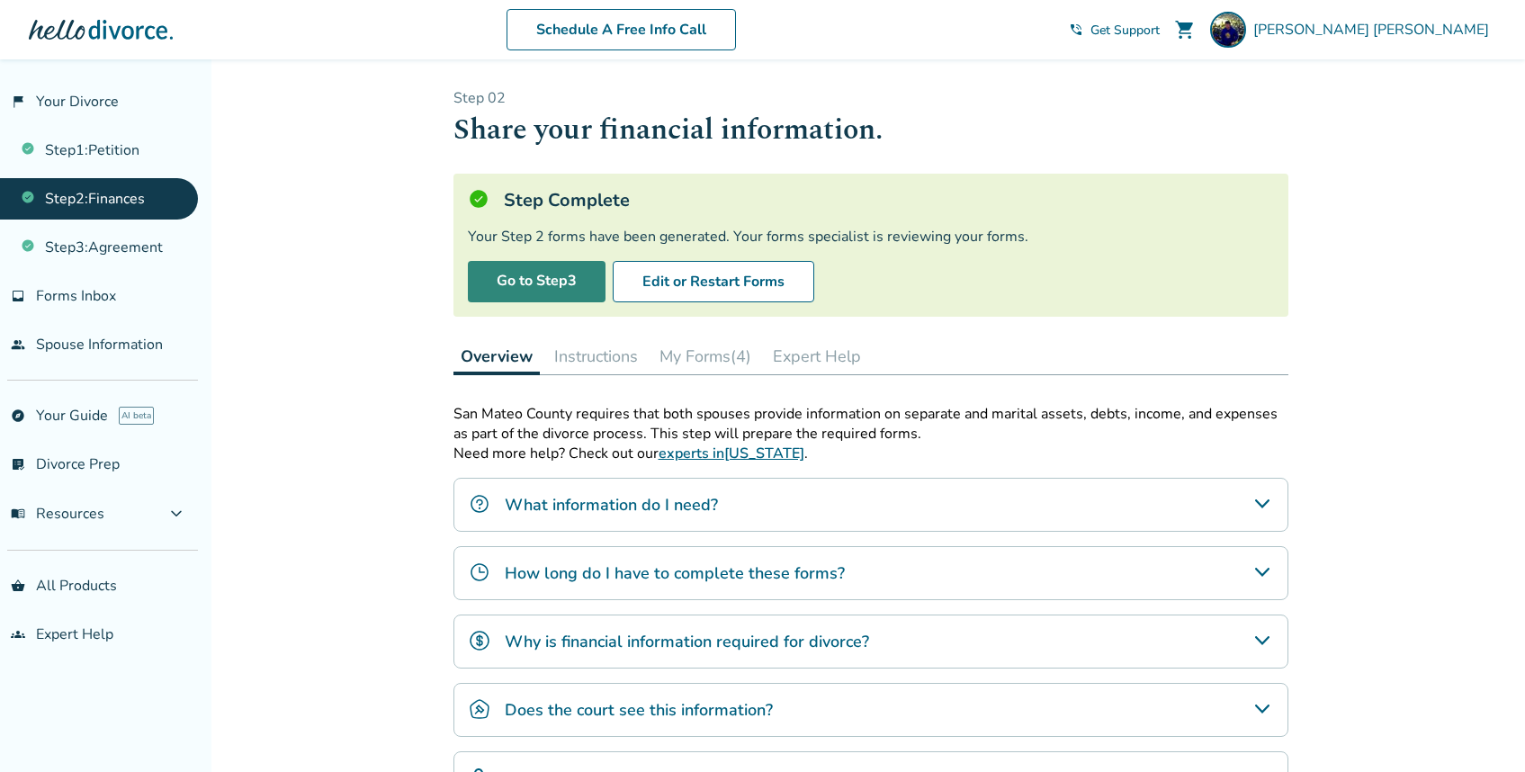
click at [546, 282] on link "Go to Step 3" at bounding box center [537, 281] width 138 height 41
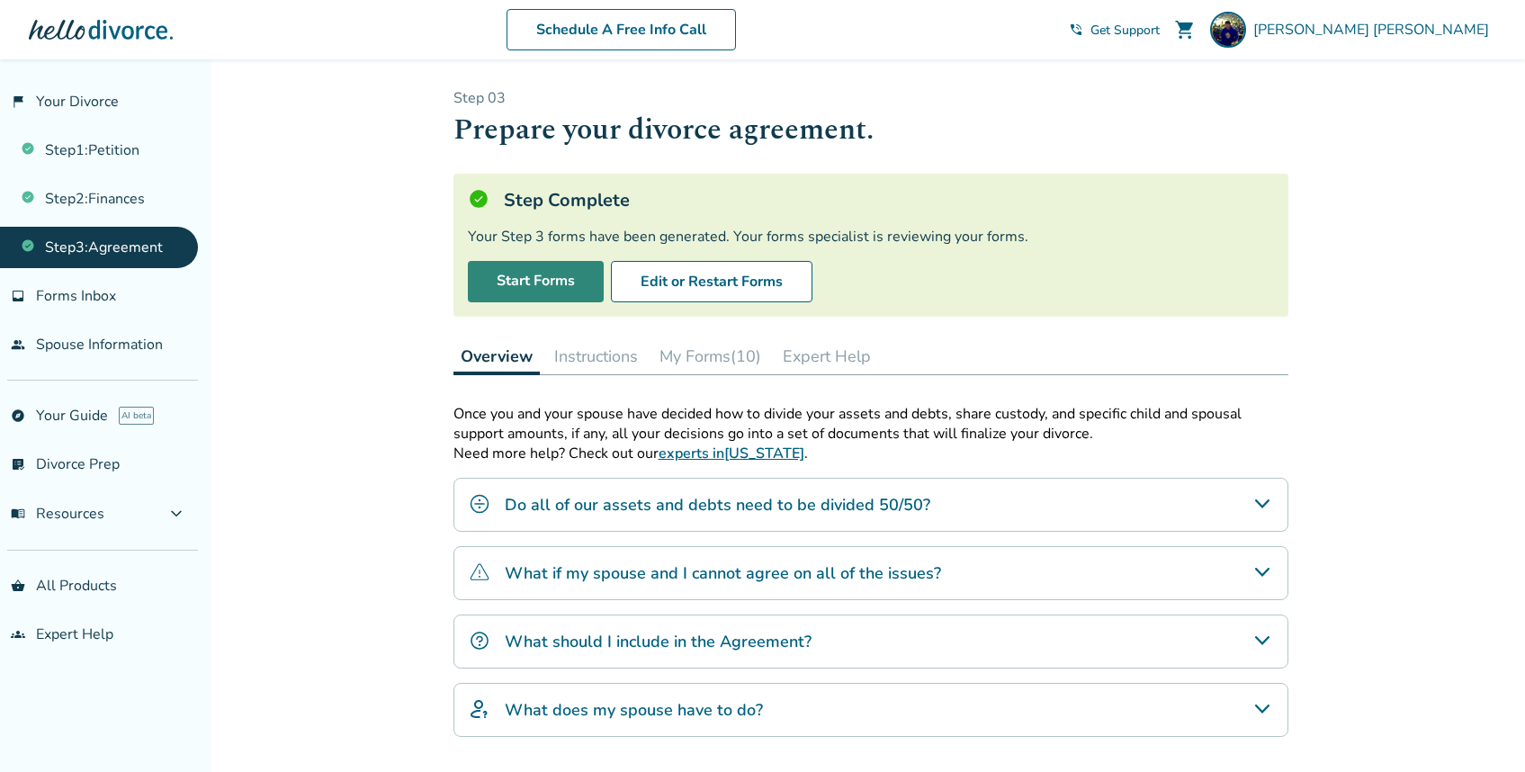
click at [557, 288] on link "Start Forms" at bounding box center [536, 281] width 136 height 41
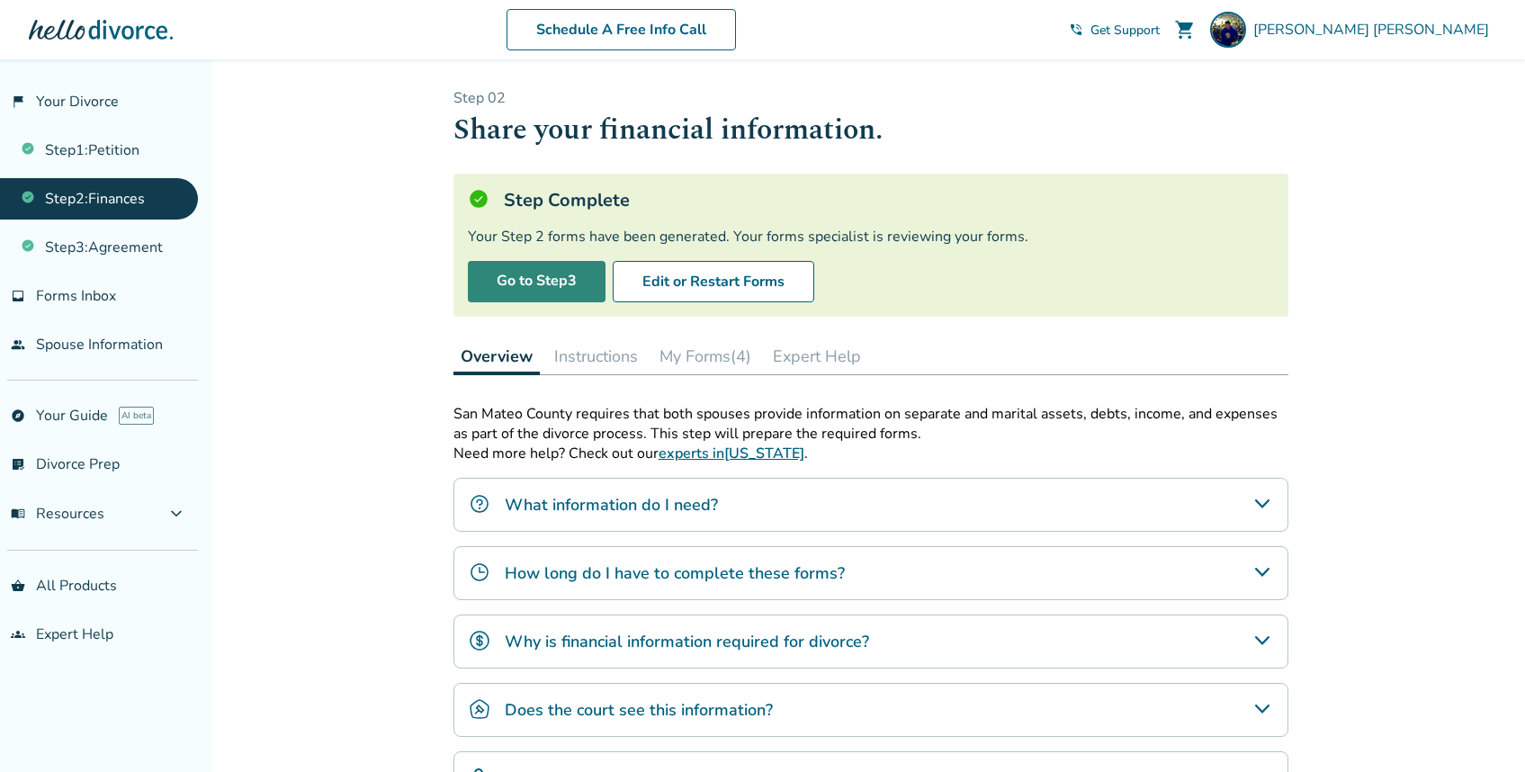
click at [547, 285] on link "Go to Step 3" at bounding box center [537, 281] width 138 height 41
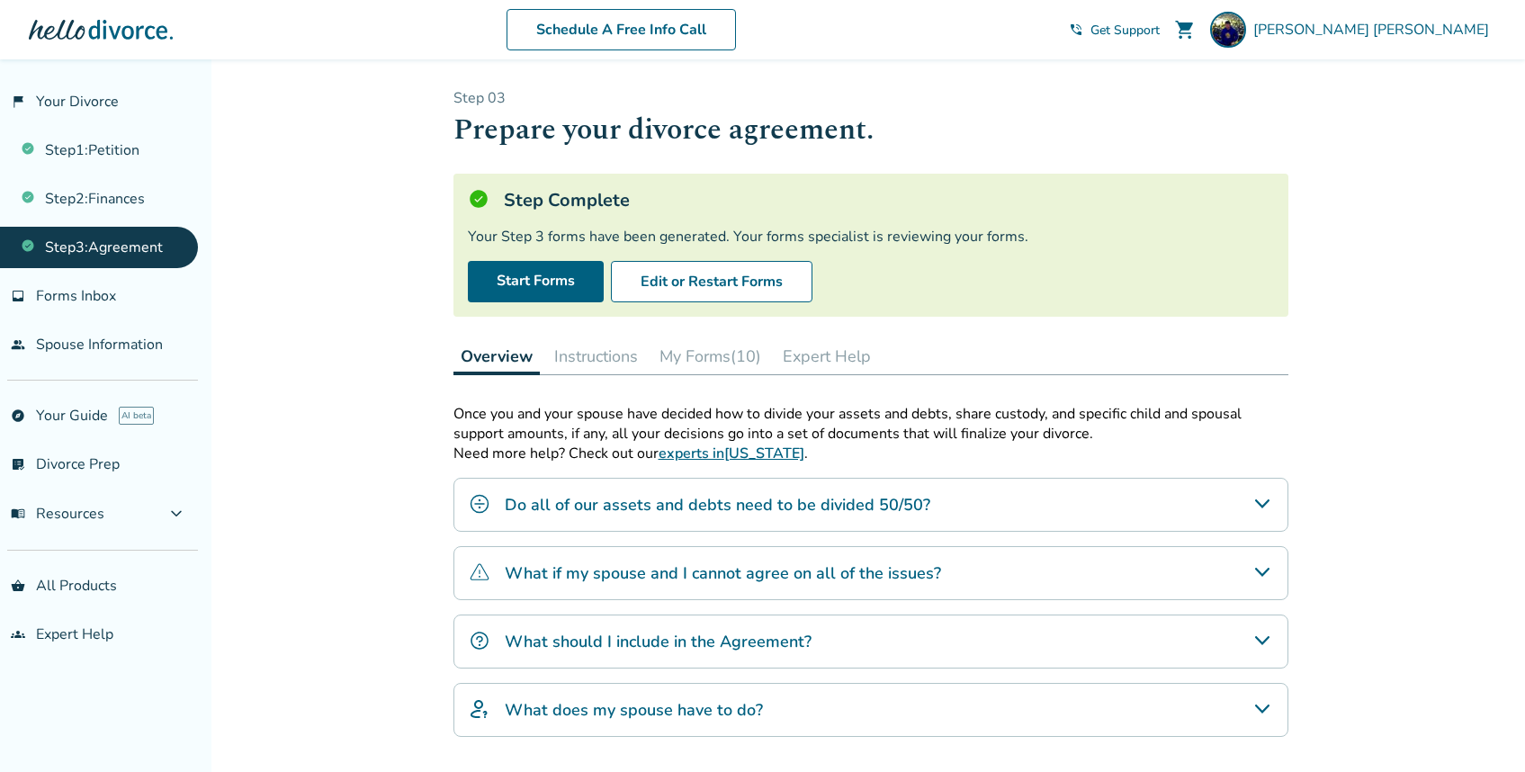
click at [152, 251] on link "Step 3 : Agreement" at bounding box center [99, 247] width 198 height 41
click at [542, 282] on link "Start Forms" at bounding box center [536, 281] width 136 height 41
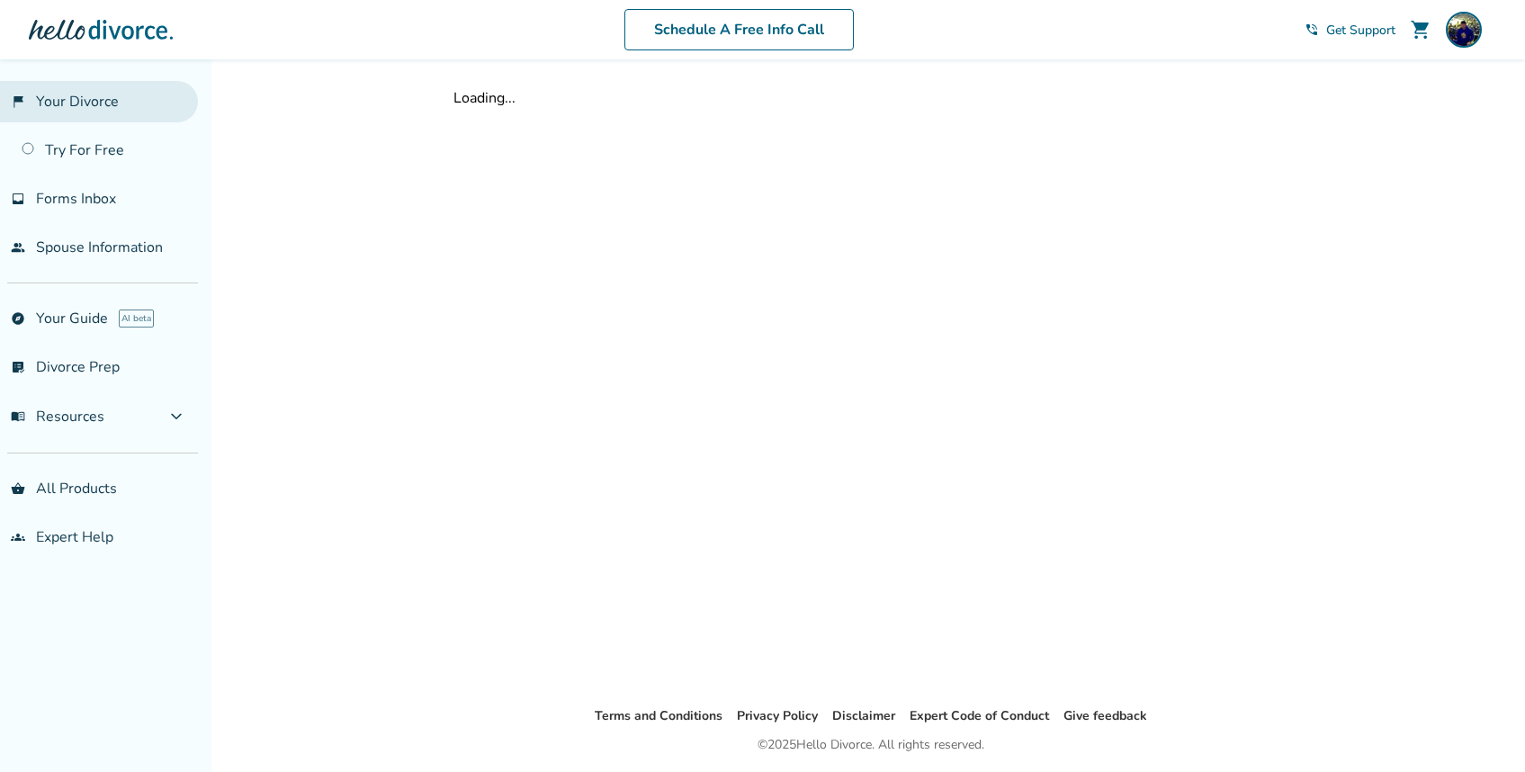
click at [93, 100] on link "flag_2 Your Divorce" at bounding box center [99, 101] width 198 height 41
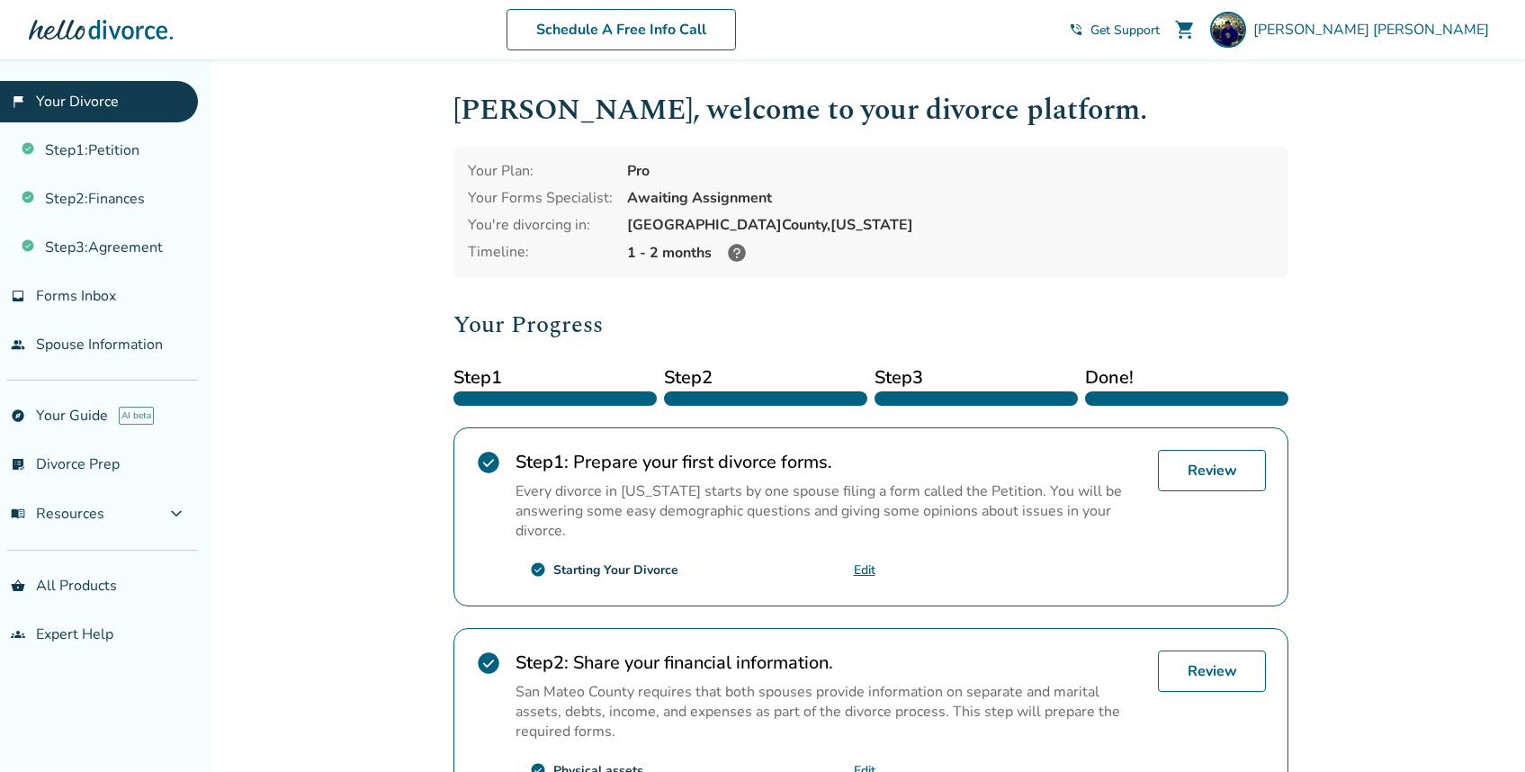
click at [910, 379] on span "Step 3" at bounding box center [975, 377] width 203 height 27
click at [98, 241] on link "Step 3 : Agreement" at bounding box center [99, 247] width 198 height 41
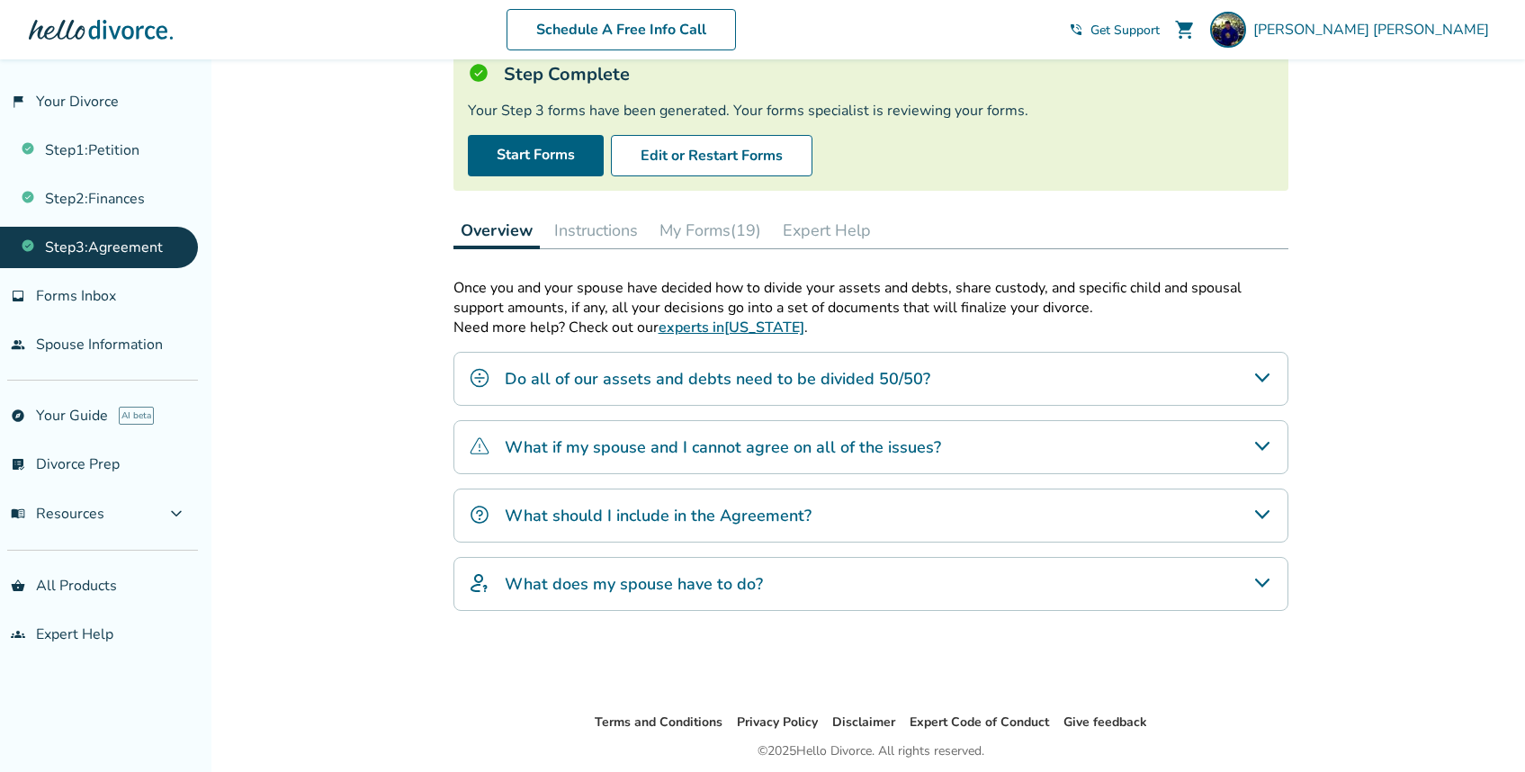
scroll to position [191, 0]
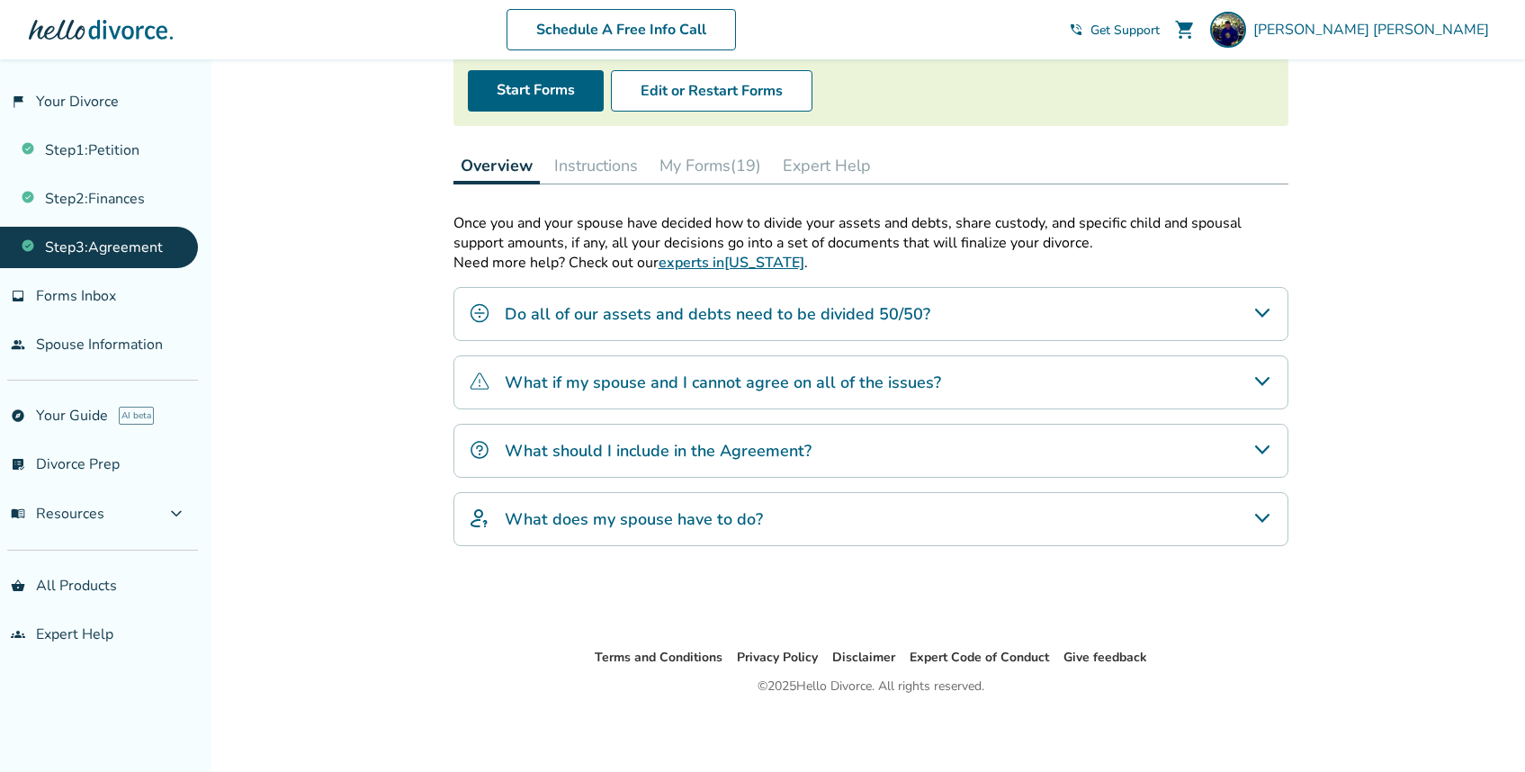
click at [1036, 167] on div "Overview Instructions My Forms (19) Expert Help" at bounding box center [870, 166] width 835 height 37
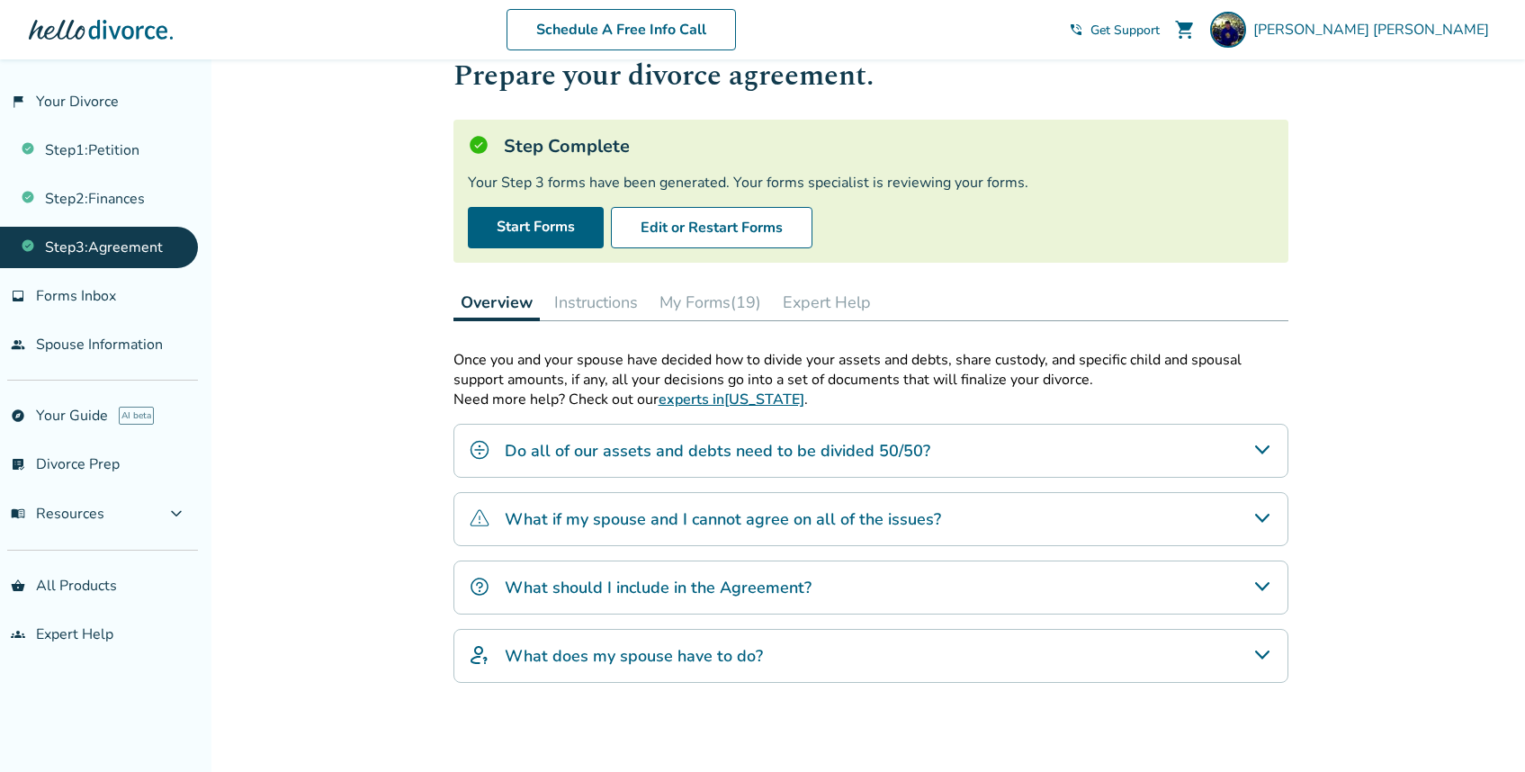
scroll to position [0, 0]
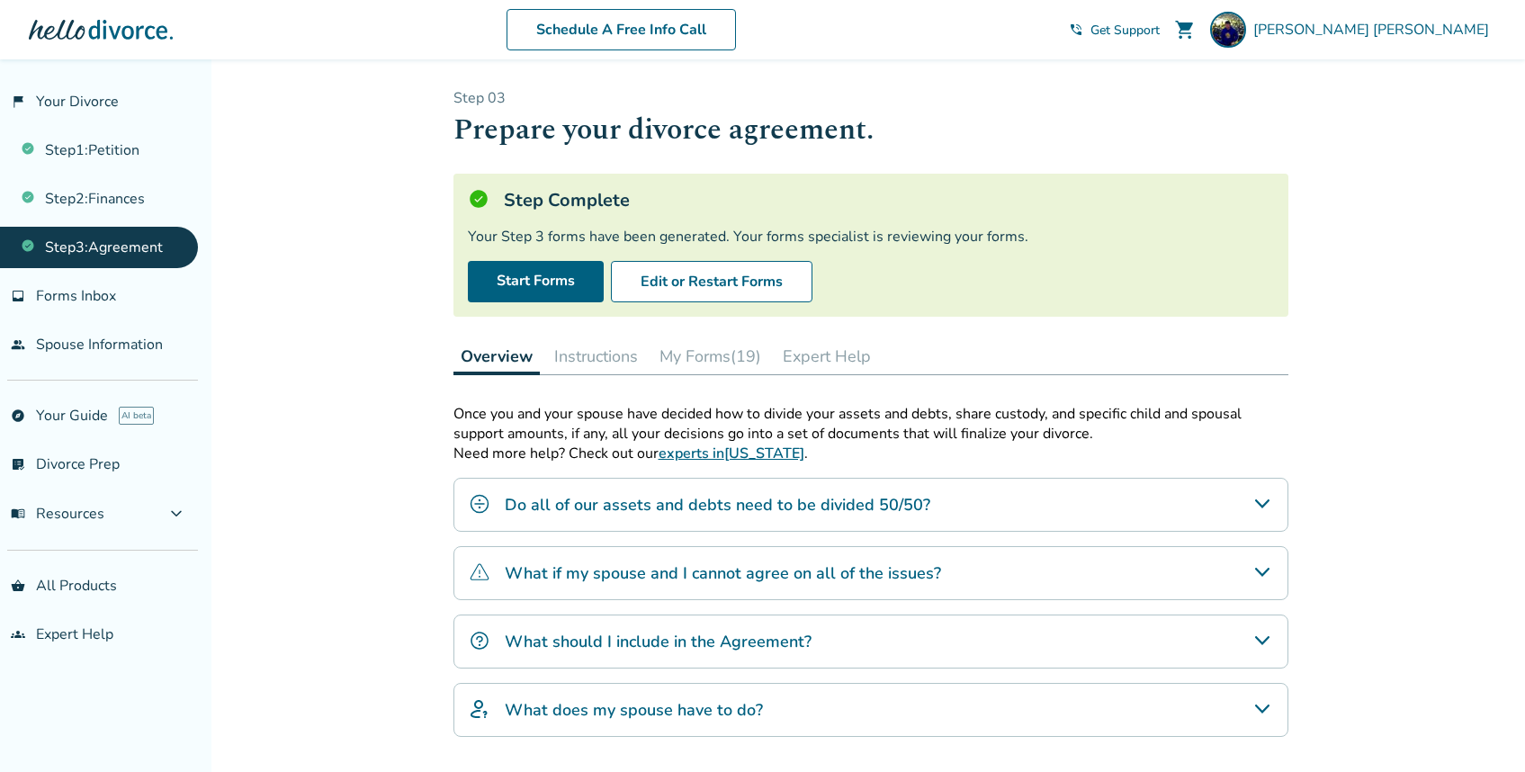
click at [312, 317] on div "Added to cart Step 0 3 Prepare your divorce agreement. Step Complete Your Step …" at bounding box center [762, 511] width 1525 height 904
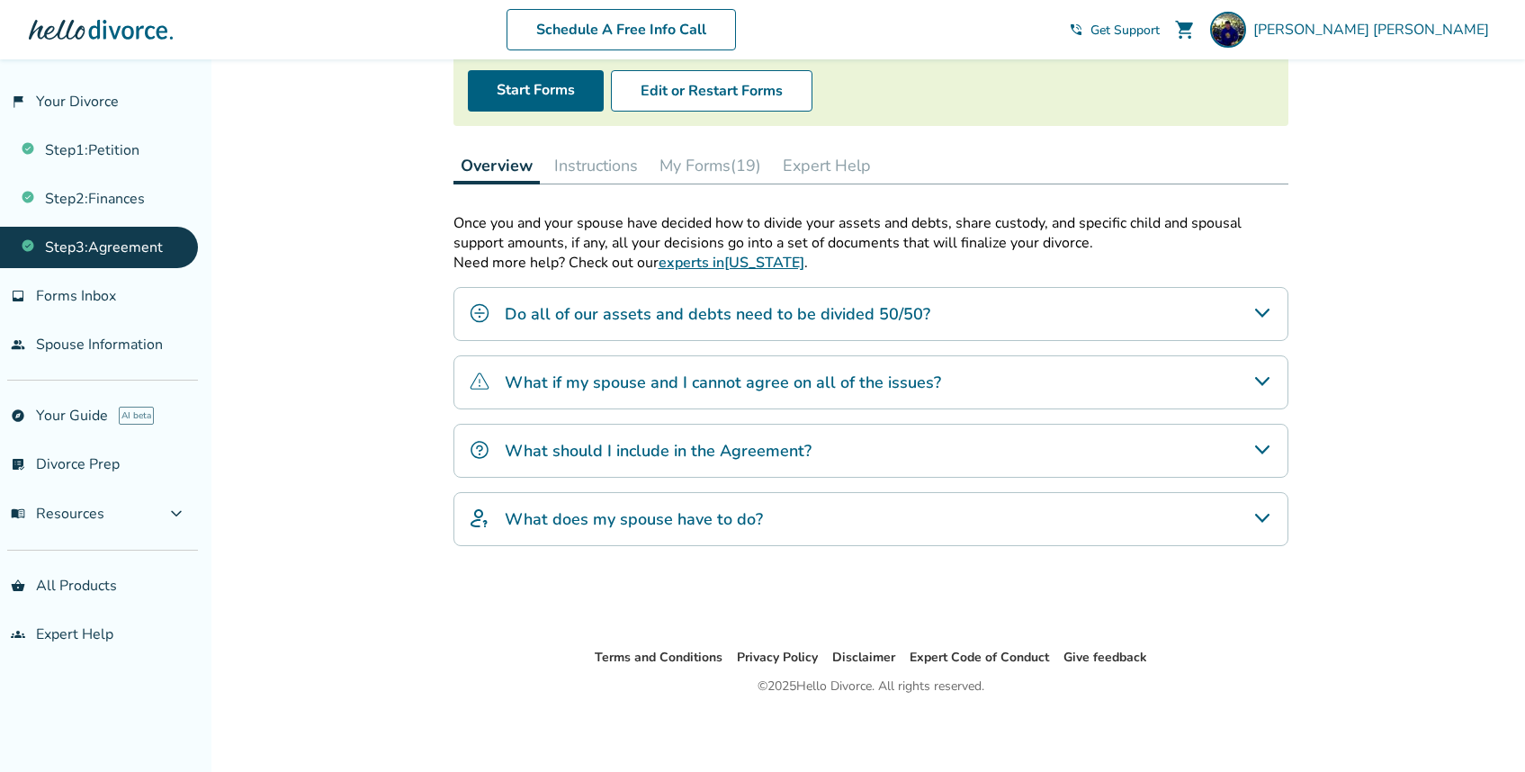
click at [726, 166] on button "My Forms (19)" at bounding box center [710, 166] width 116 height 36
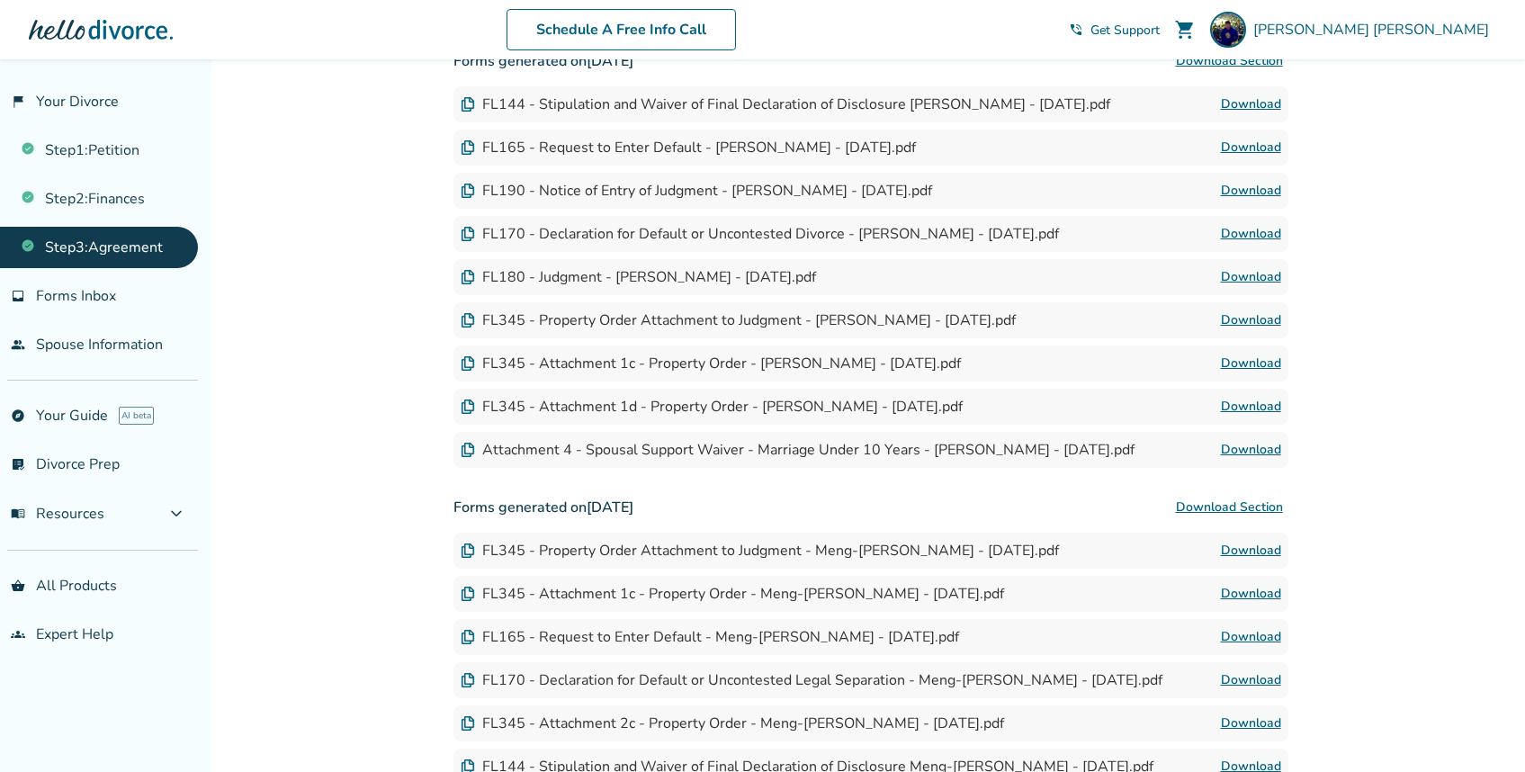
scroll to position [867, 0]
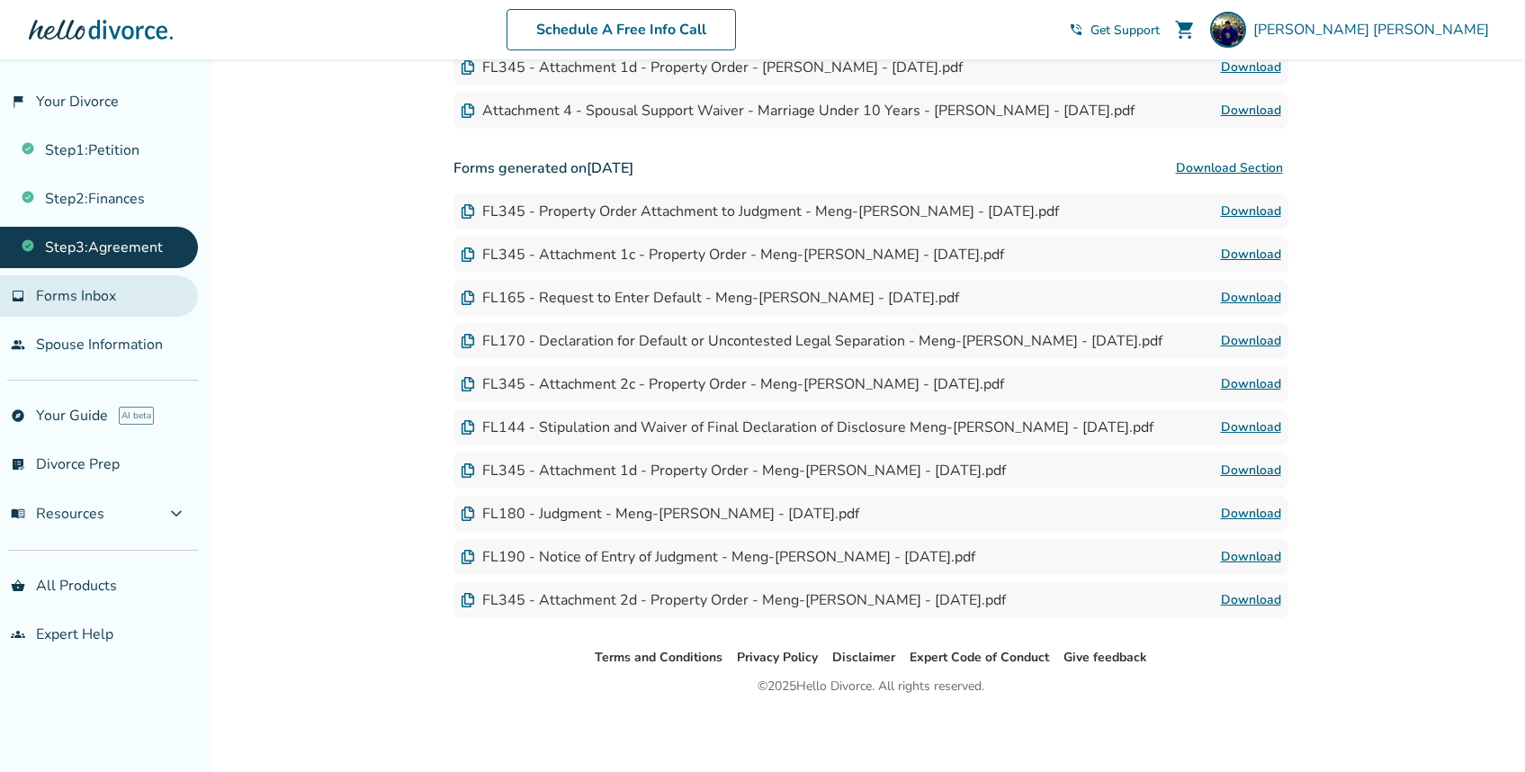
click at [72, 296] on span "Forms Inbox" at bounding box center [76, 296] width 80 height 20
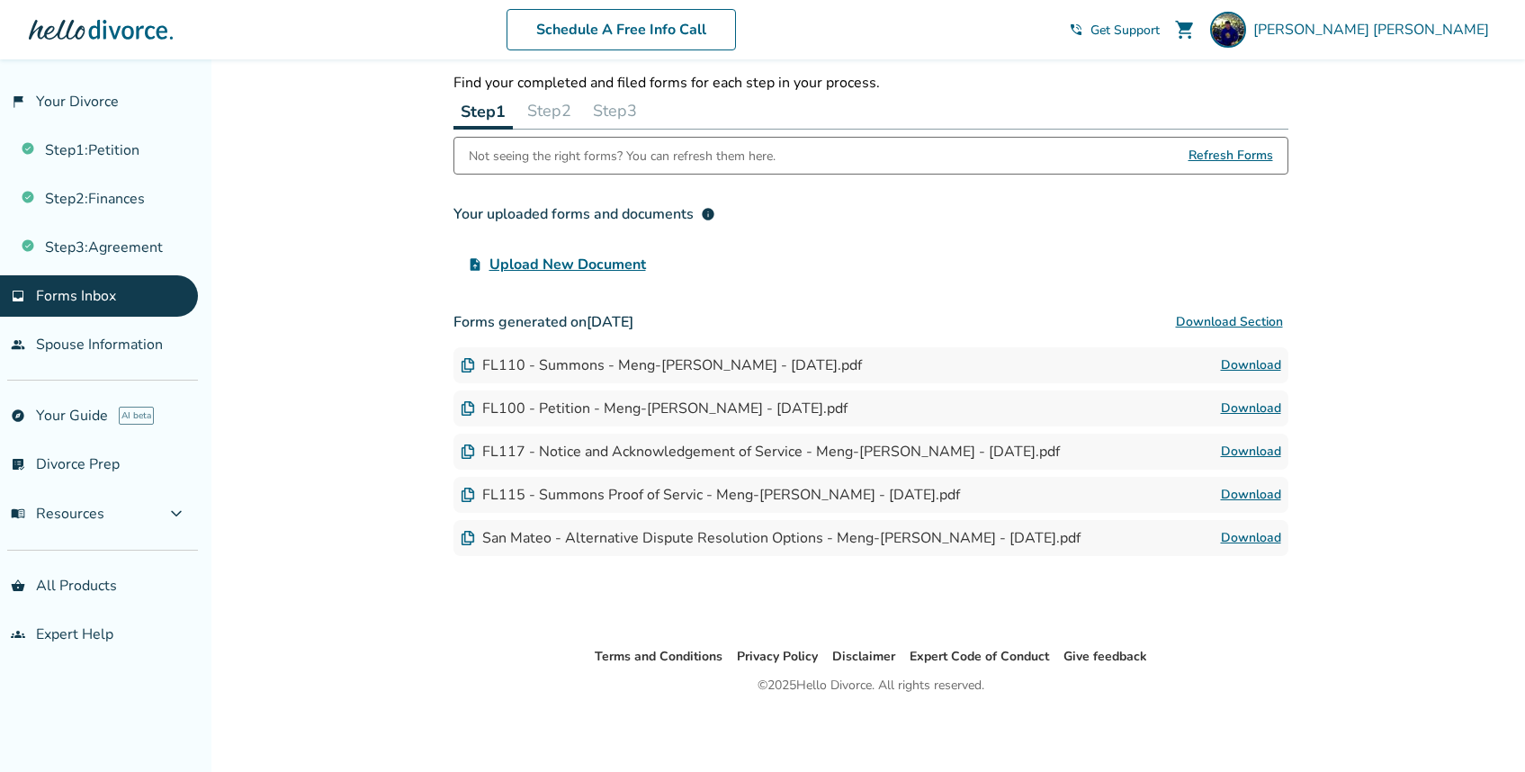
scroll to position [59, 0]
click at [559, 103] on button "Step 2" at bounding box center [549, 111] width 58 height 36
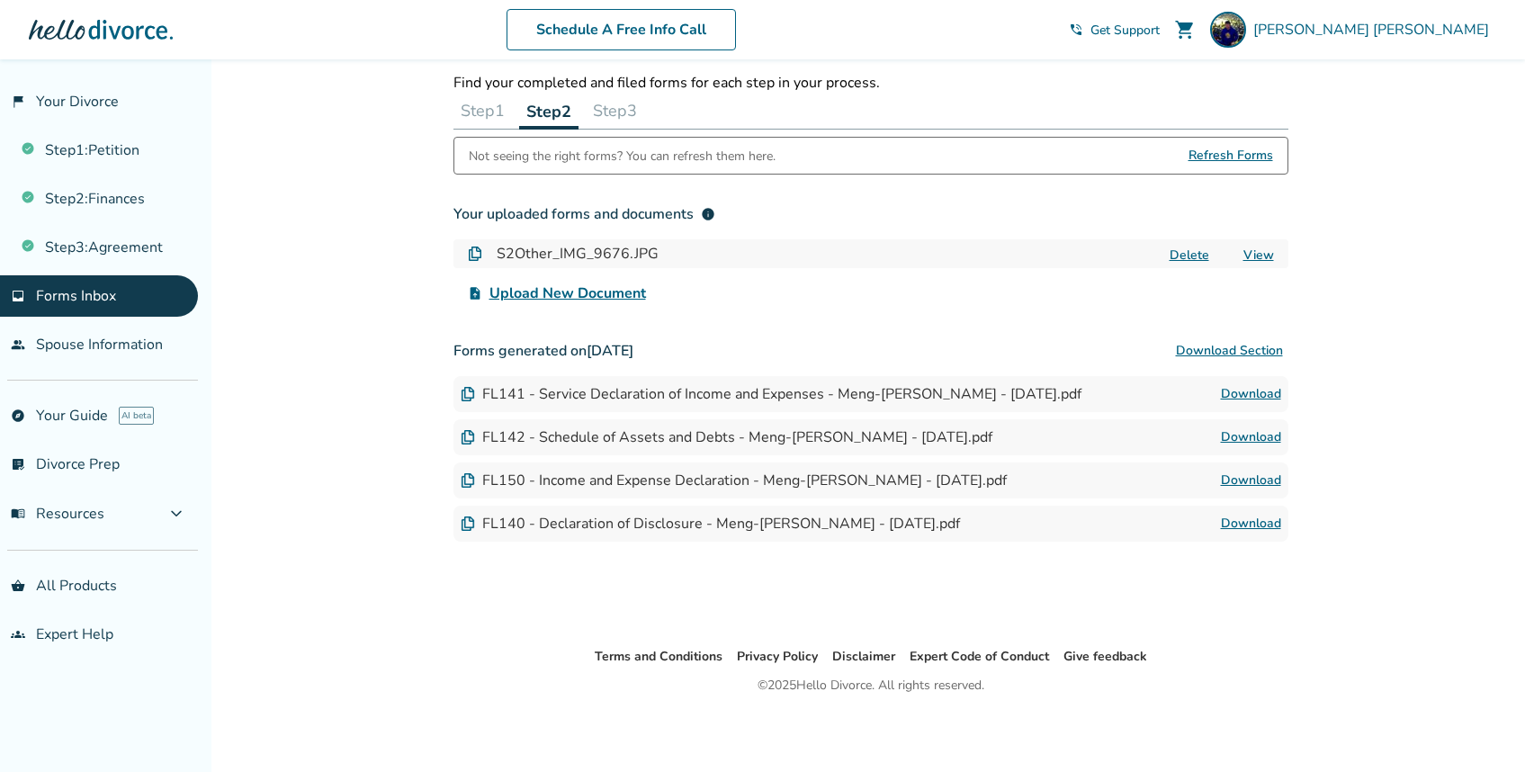
click at [628, 111] on button "Step 3" at bounding box center [615, 111] width 58 height 36
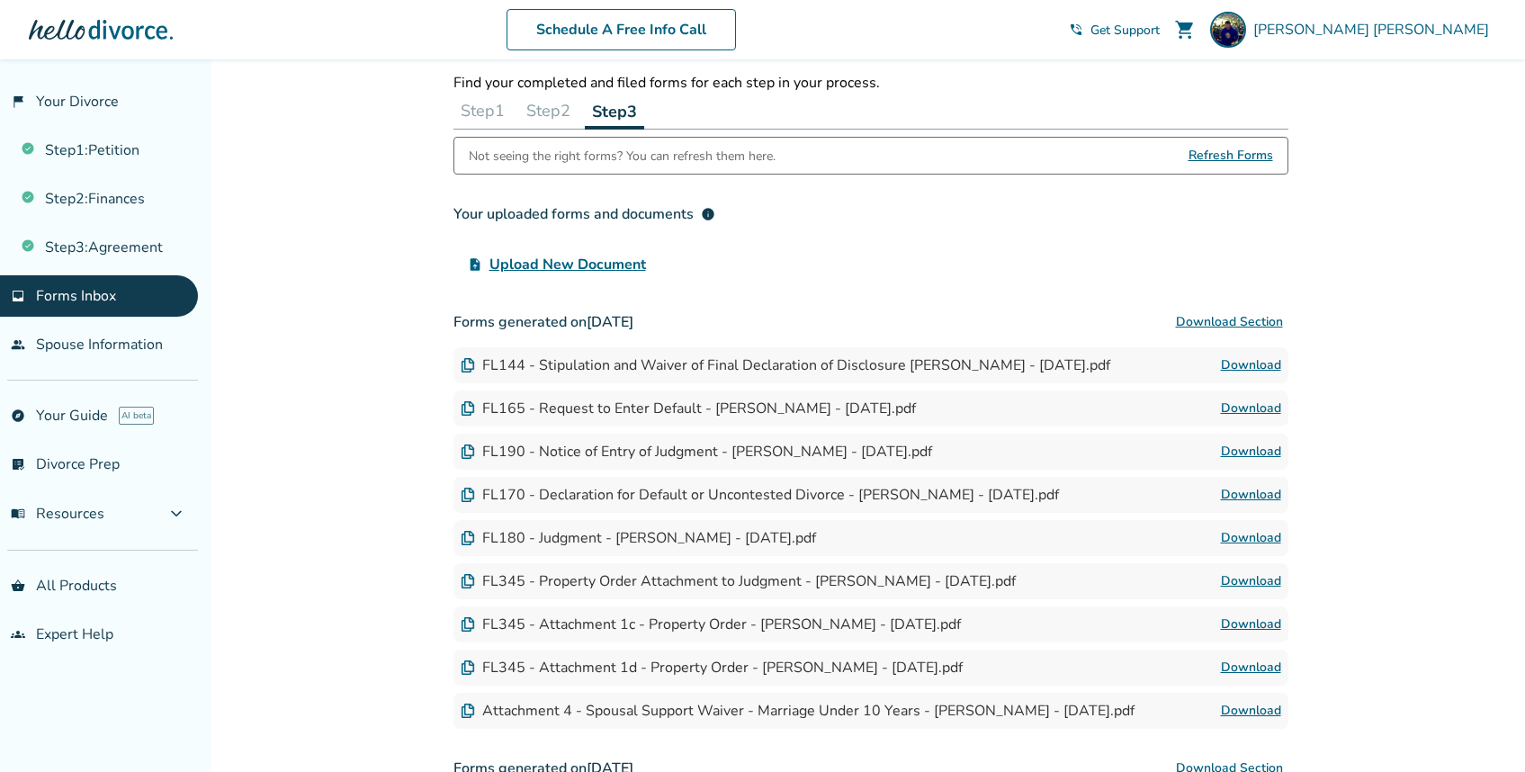
click at [395, 206] on div "Added to cart Forms Inbox Find your completed and filed forms for each step in …" at bounding box center [762, 686] width 1525 height 1373
click at [158, 514] on button "menu_book Resources expand_more" at bounding box center [99, 513] width 198 height 43
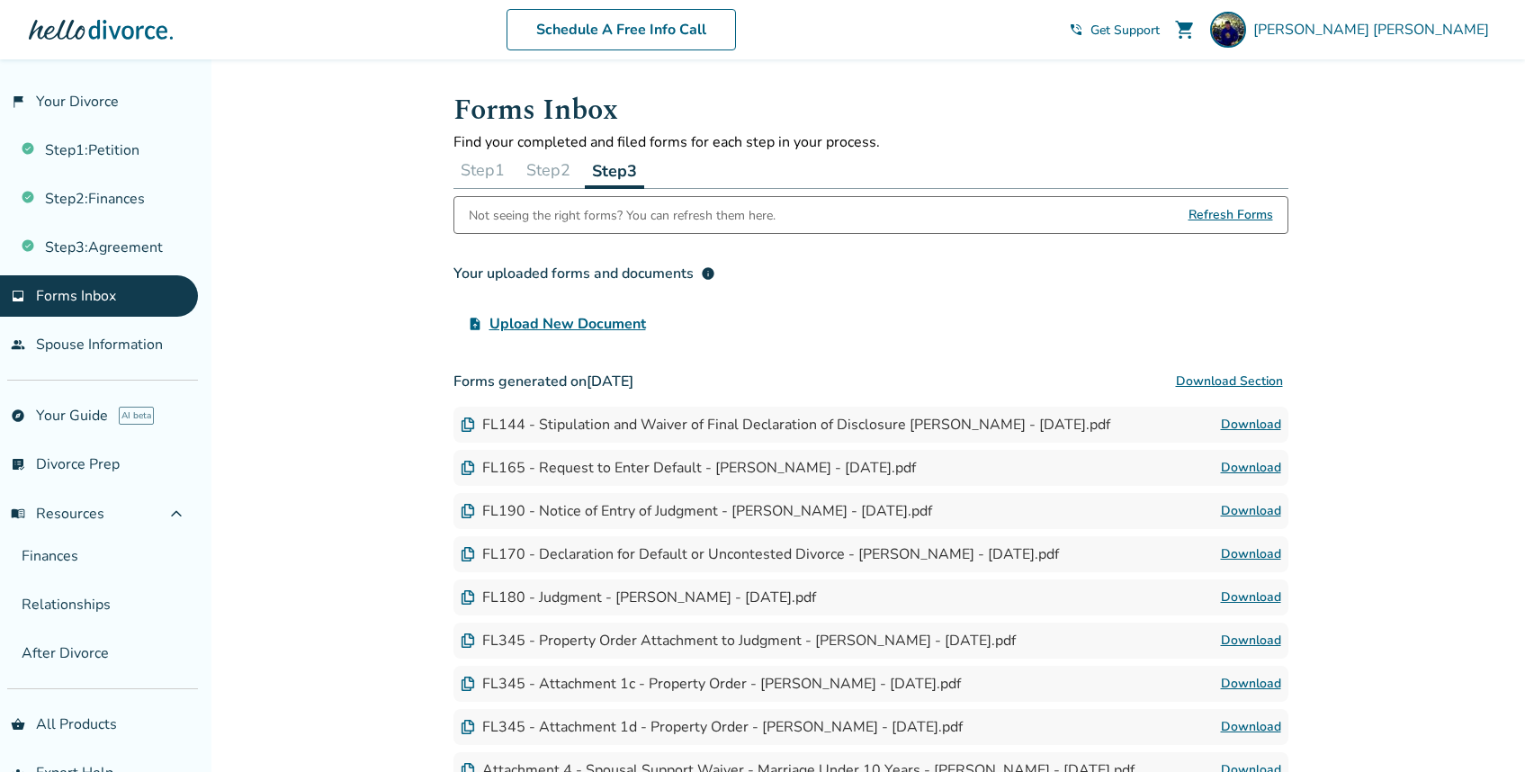
click at [474, 172] on button "Step 1" at bounding box center [482, 170] width 58 height 36
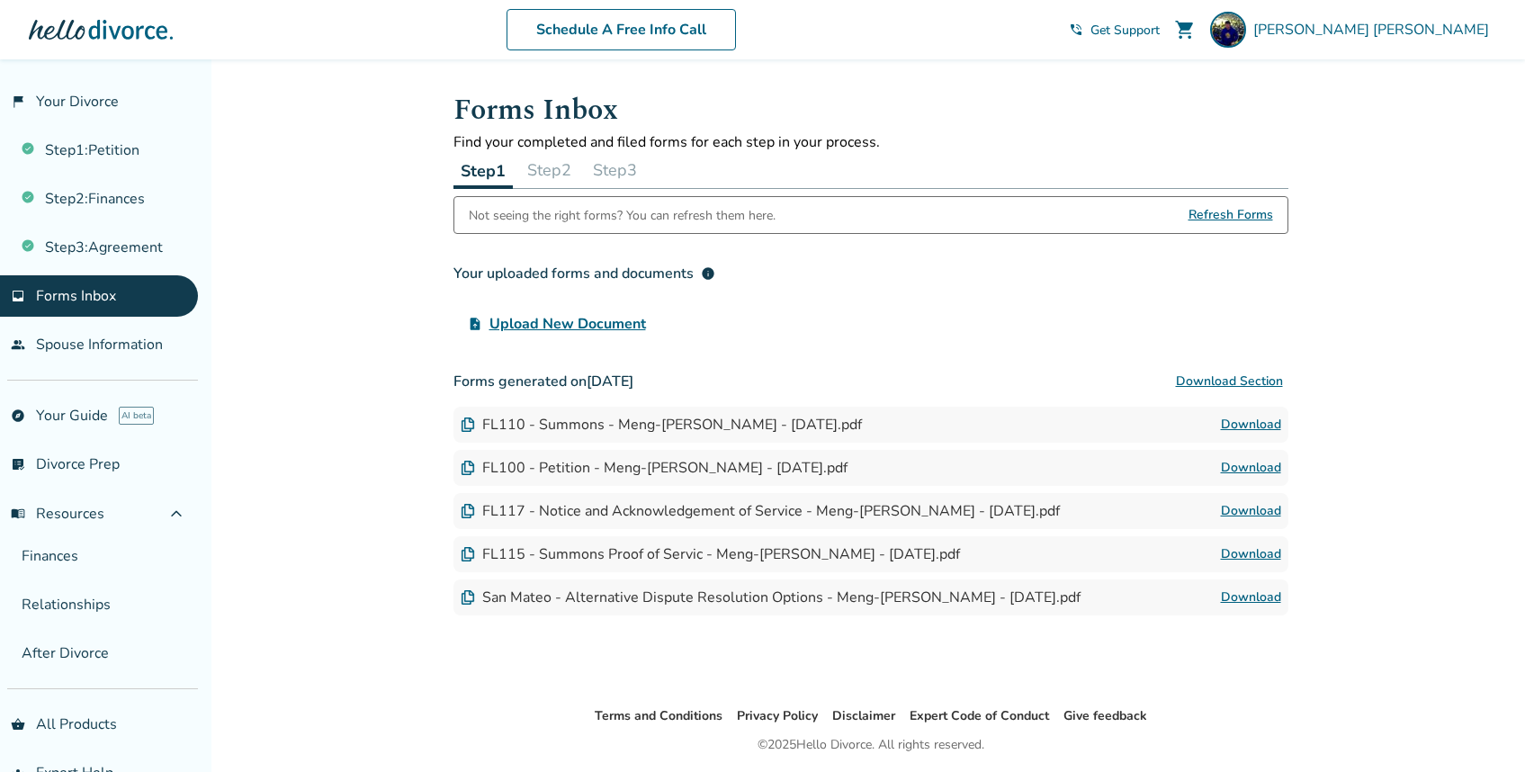
click at [560, 175] on button "Step 2" at bounding box center [549, 170] width 58 height 36
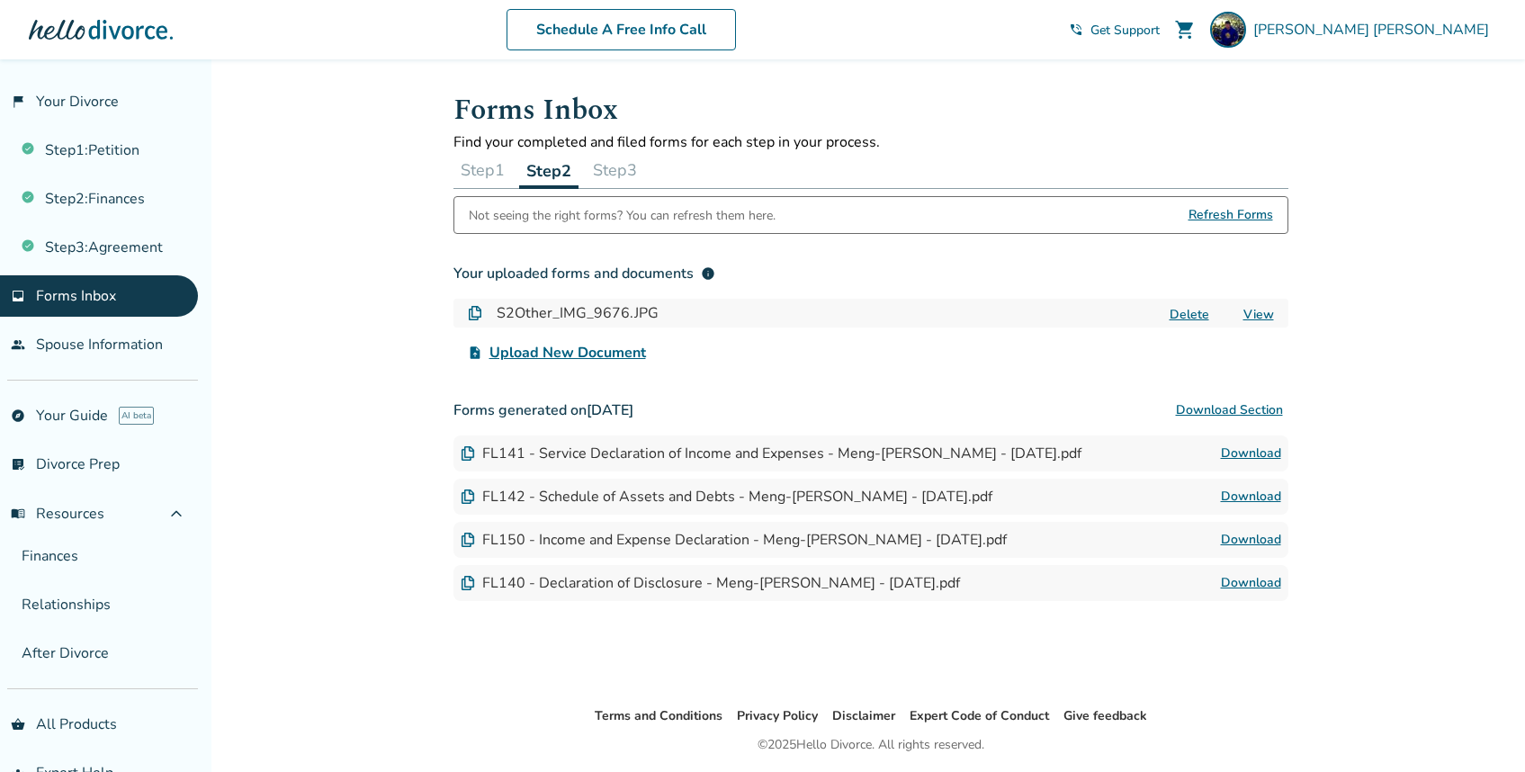
click at [621, 175] on button "Step 3" at bounding box center [615, 170] width 58 height 36
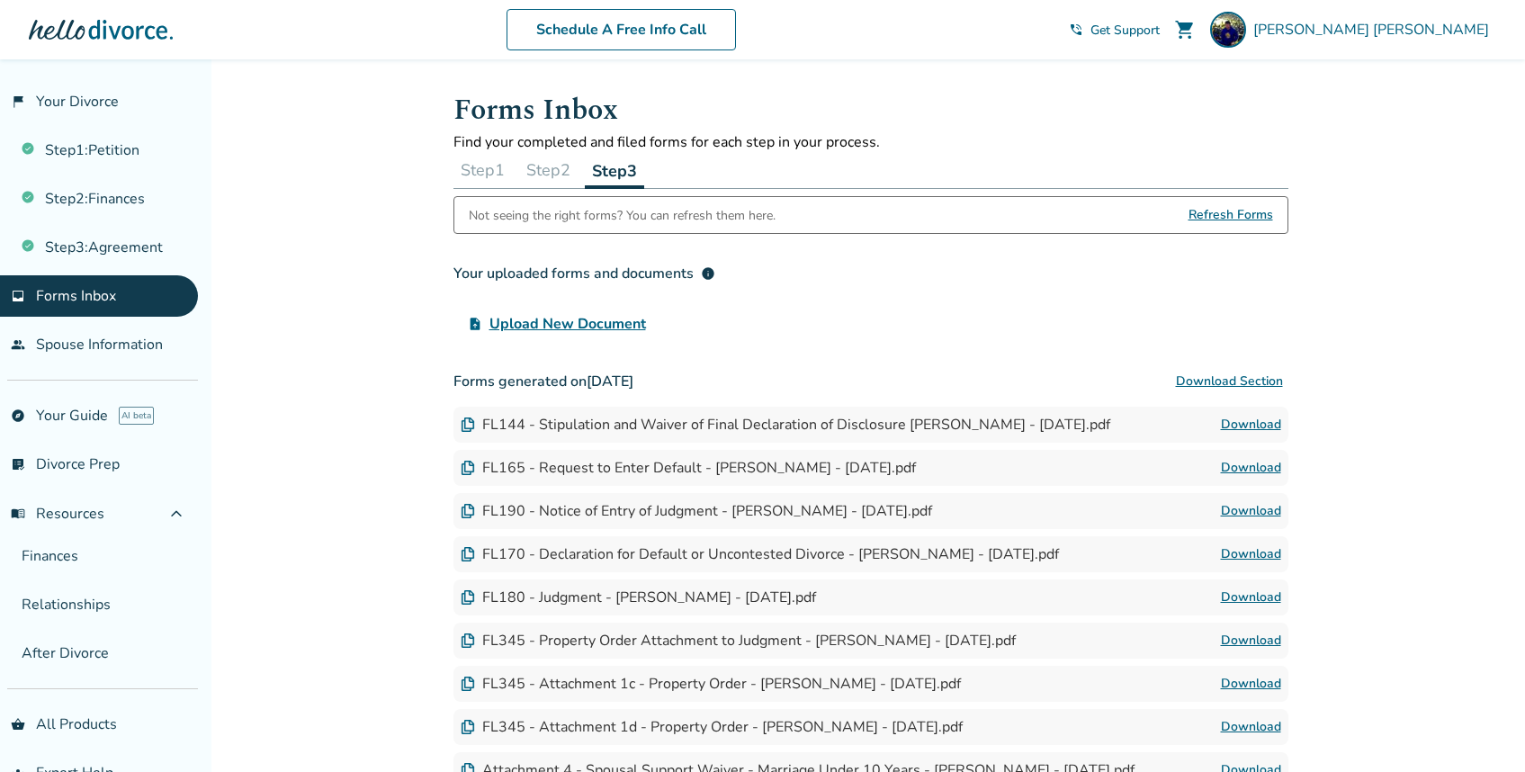
click at [492, 173] on button "Step 1" at bounding box center [482, 170] width 58 height 36
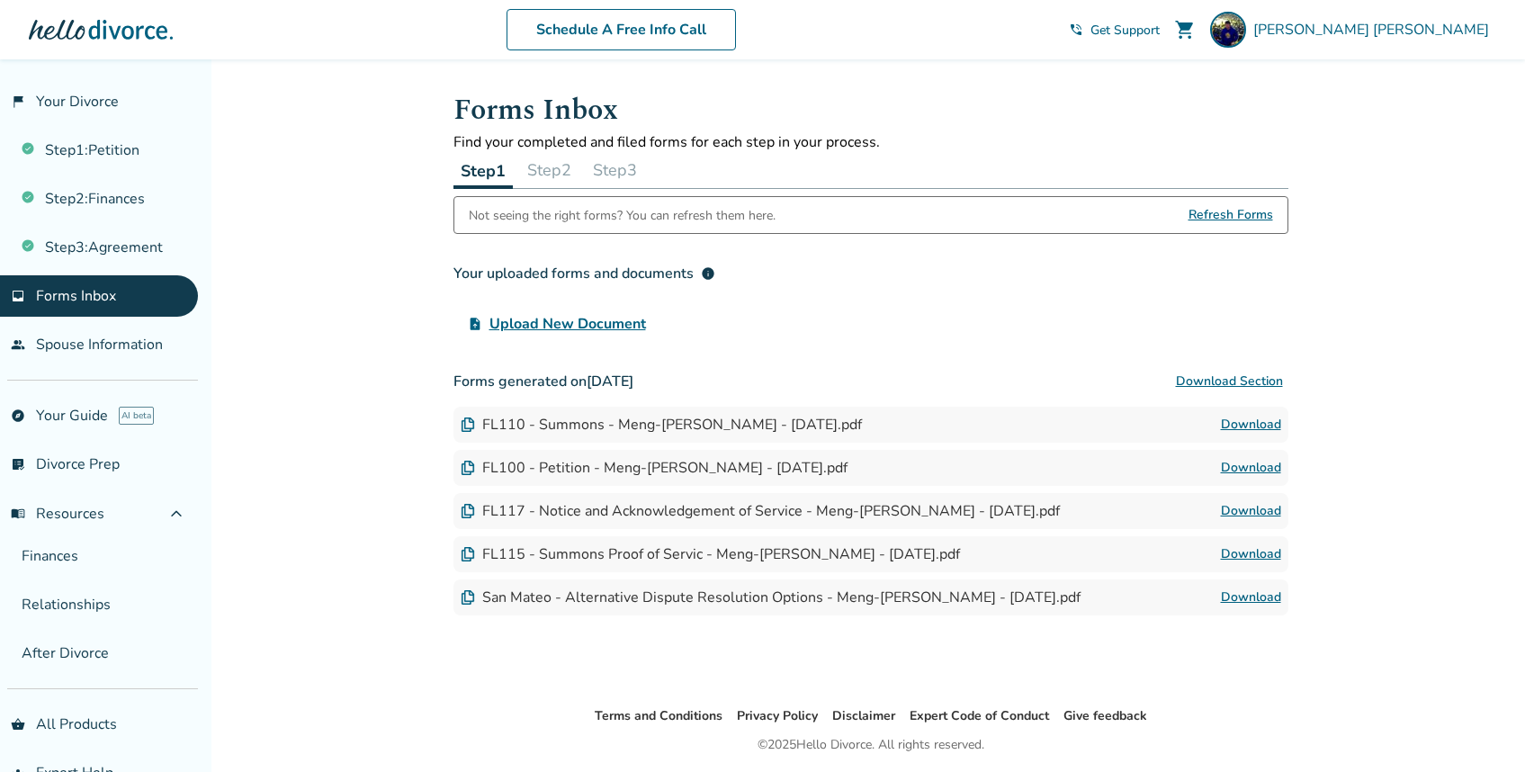
click at [1257, 211] on span "Refresh Forms" at bounding box center [1230, 215] width 85 height 36
click at [1211, 215] on span "Refresh Forms" at bounding box center [1230, 215] width 85 height 36
click at [551, 165] on button "Step 2" at bounding box center [549, 170] width 58 height 36
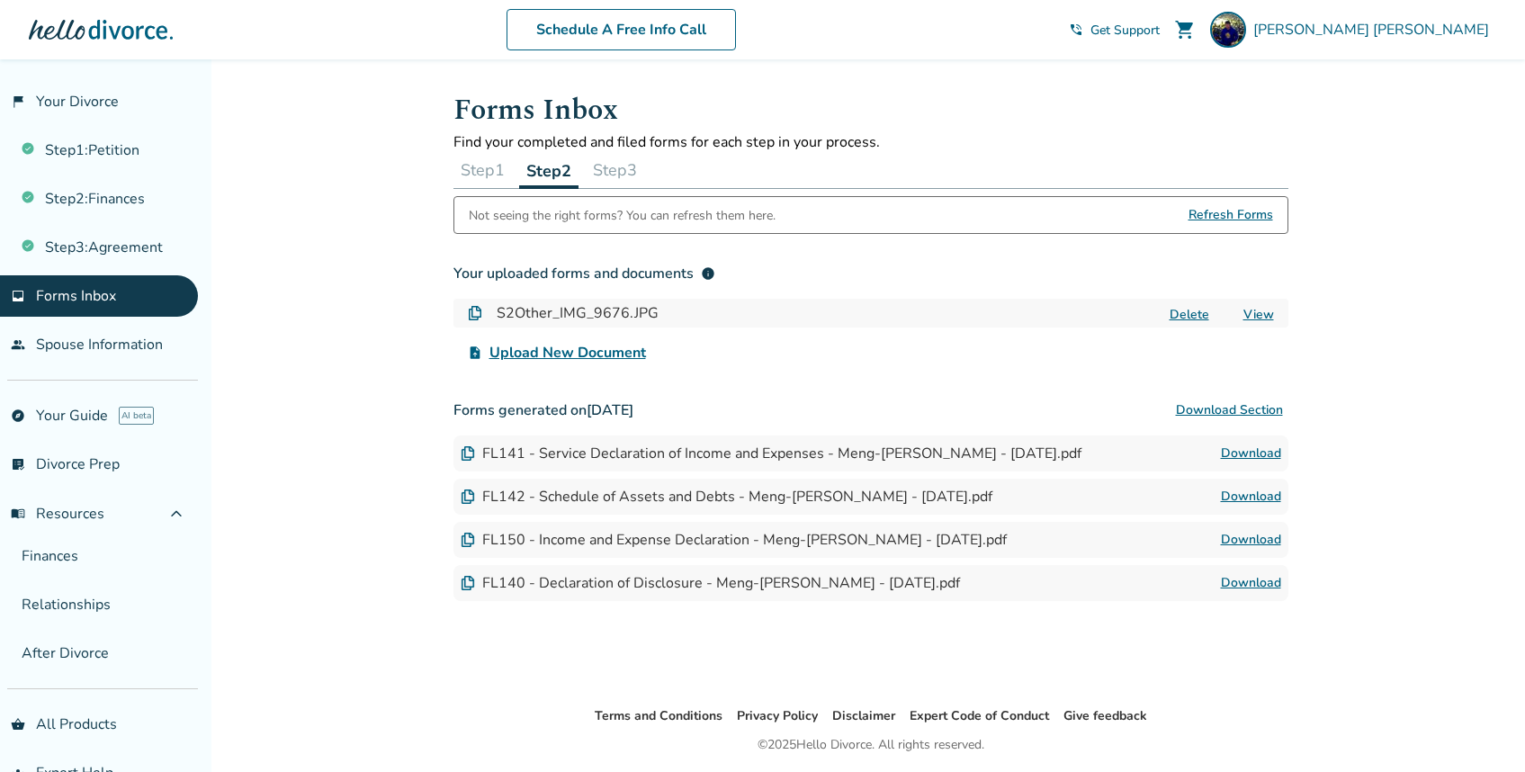
click at [478, 169] on button "Step 1" at bounding box center [482, 170] width 58 height 36
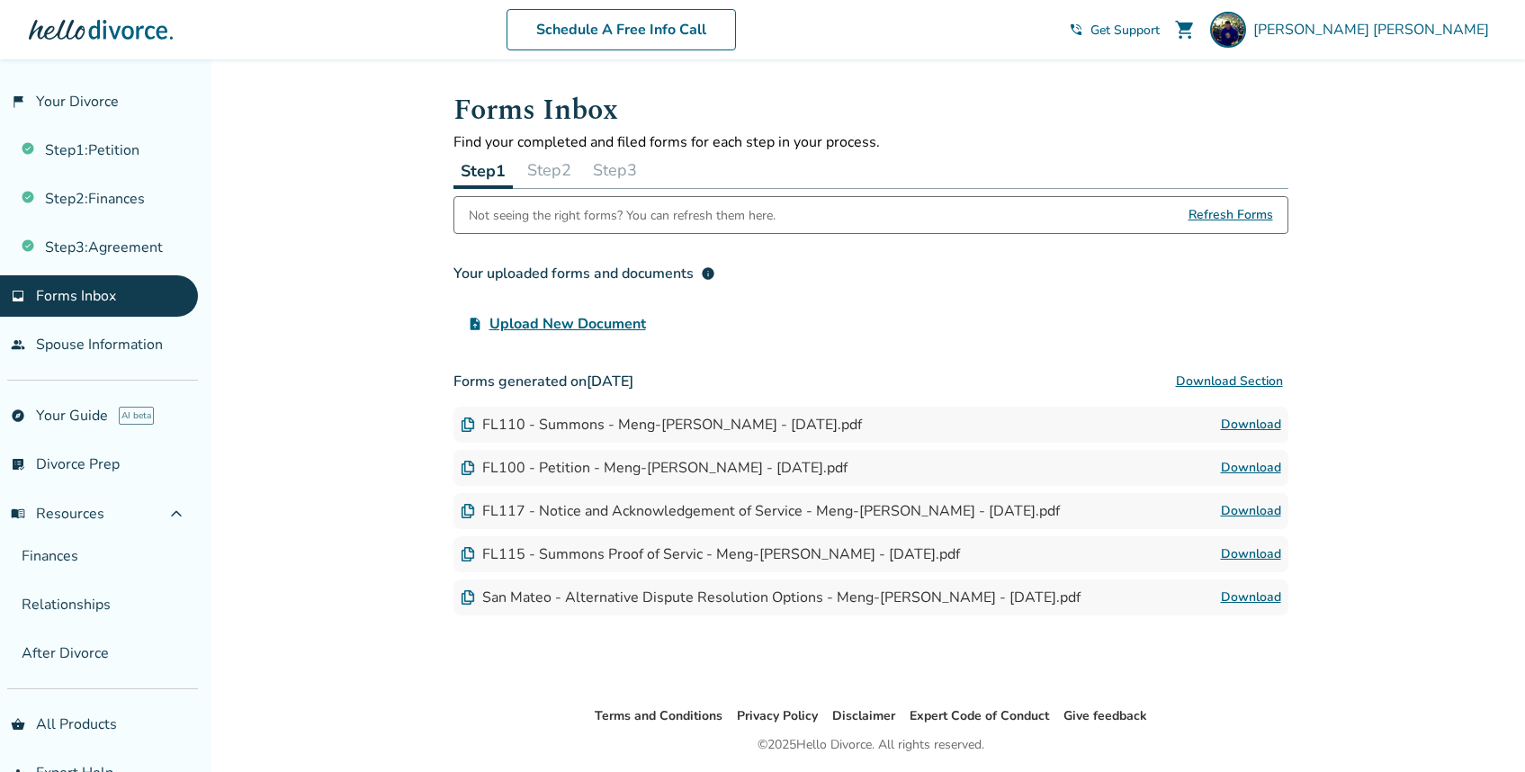
click at [1263, 381] on button "Download Section" at bounding box center [1229, 381] width 118 height 36
click at [86, 460] on link "list_alt_check Divorce Prep" at bounding box center [99, 464] width 198 height 41
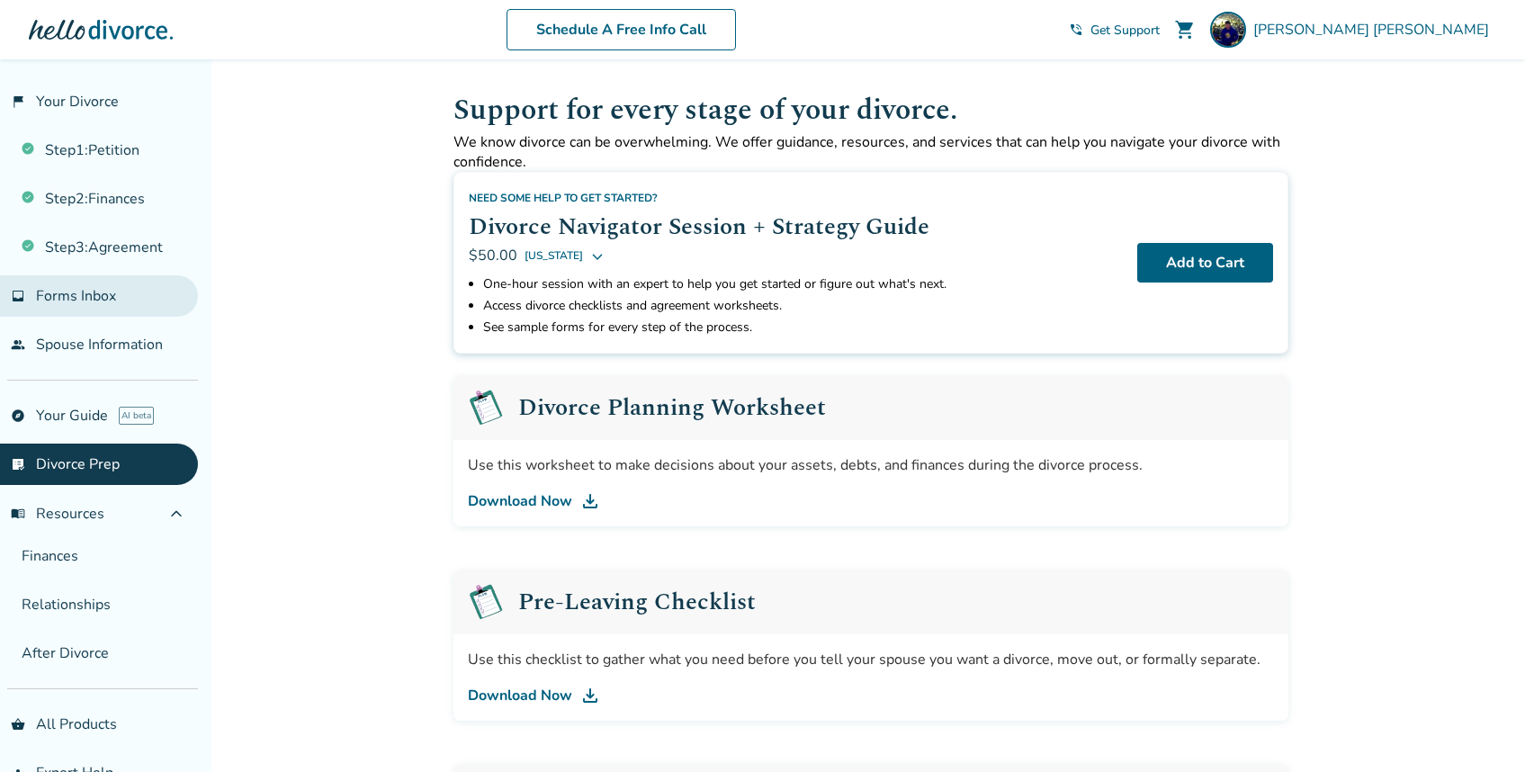
click at [91, 295] on span "Forms Inbox" at bounding box center [76, 296] width 80 height 20
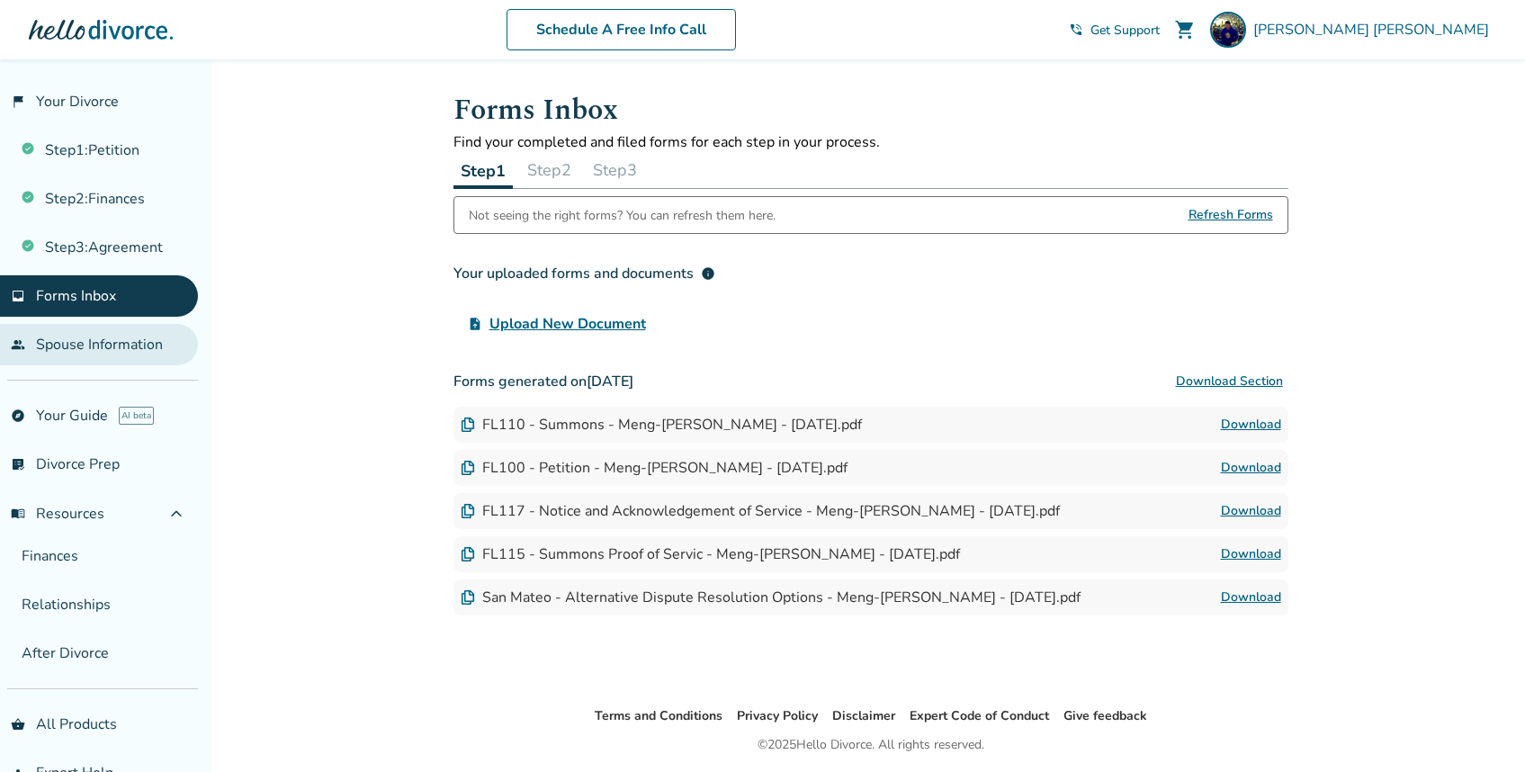
click at [110, 345] on link "people Spouse Information" at bounding box center [99, 344] width 198 height 41
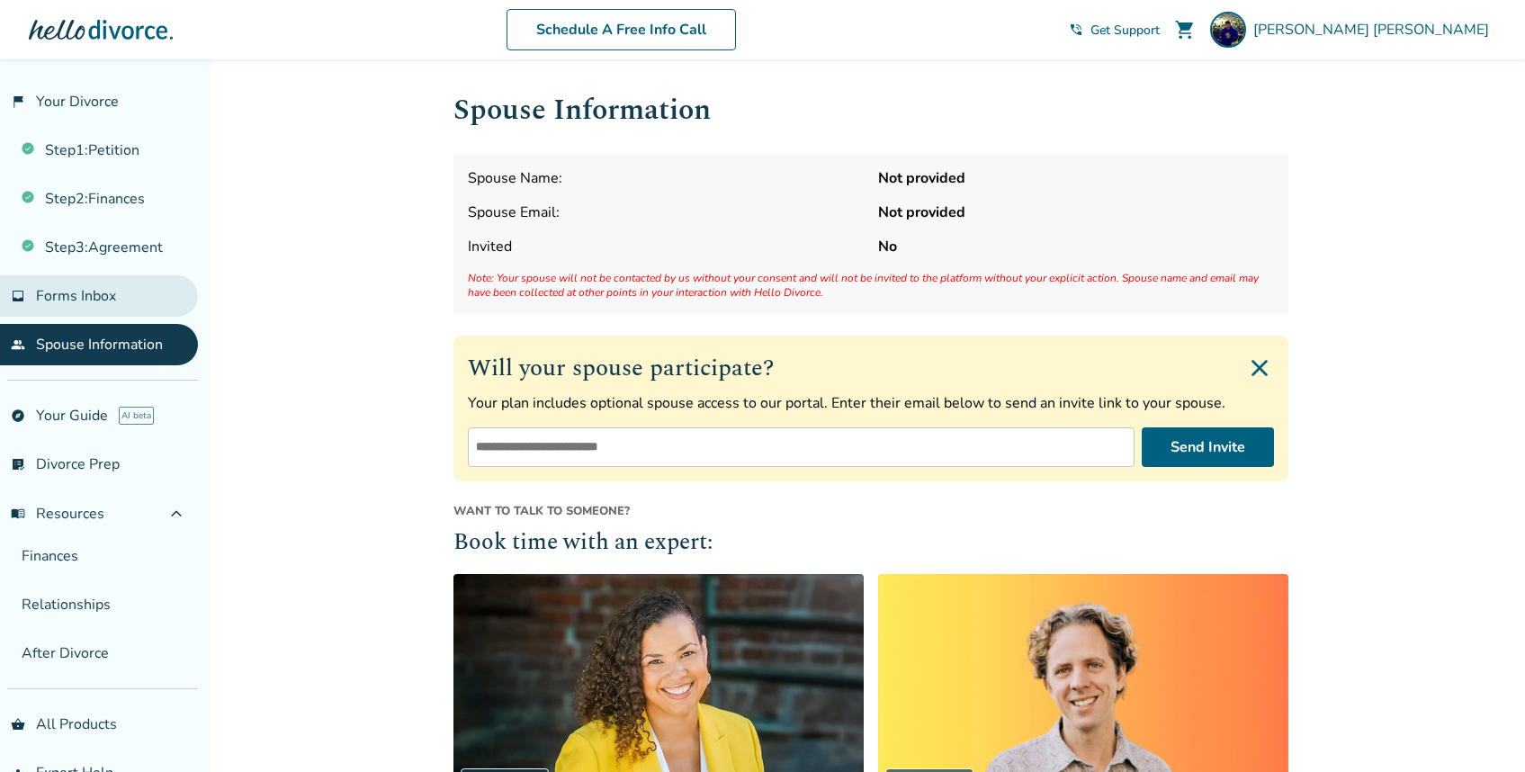
click at [99, 298] on span "Forms Inbox" at bounding box center [76, 296] width 80 height 20
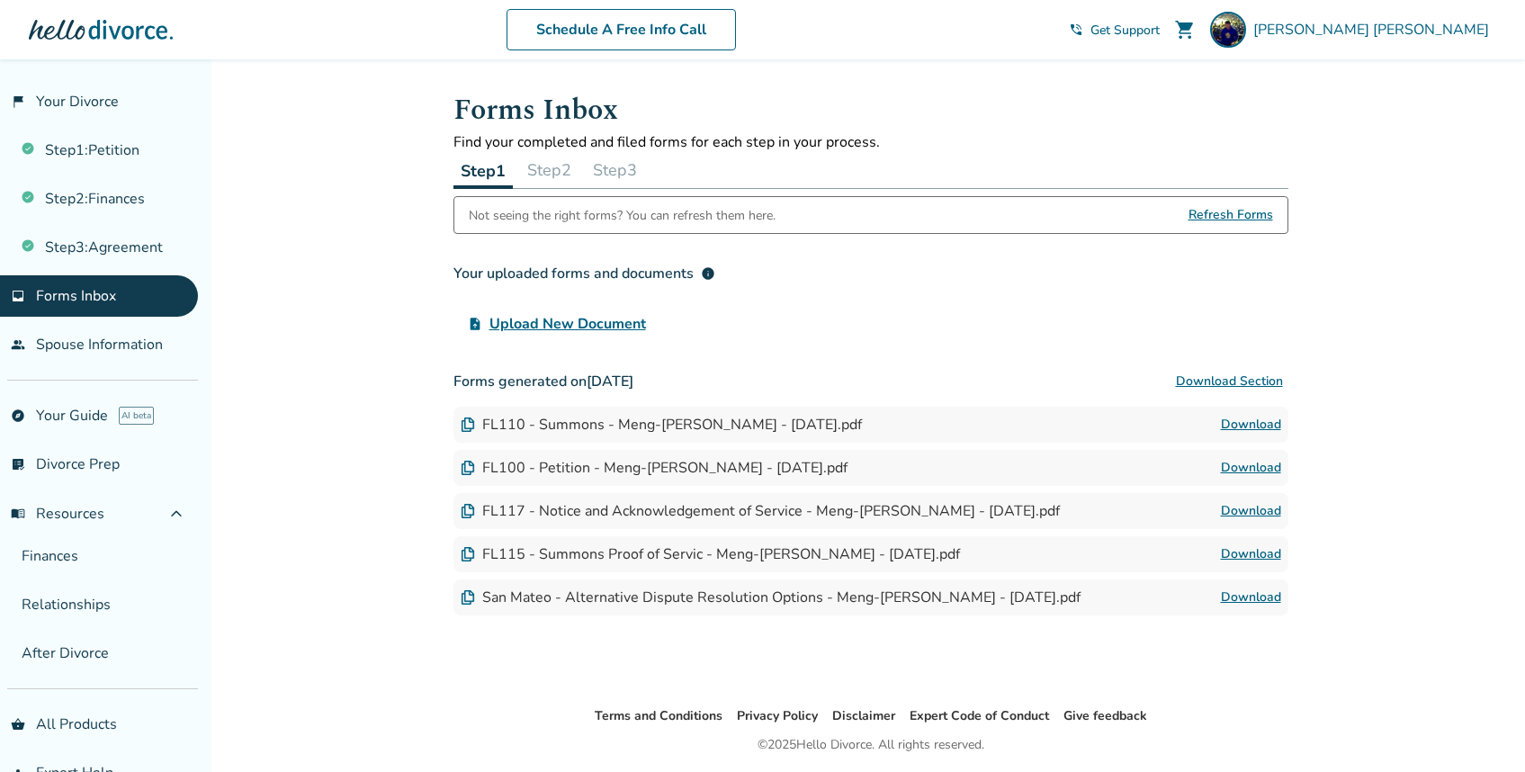
click at [568, 160] on button "Step 2" at bounding box center [549, 170] width 58 height 36
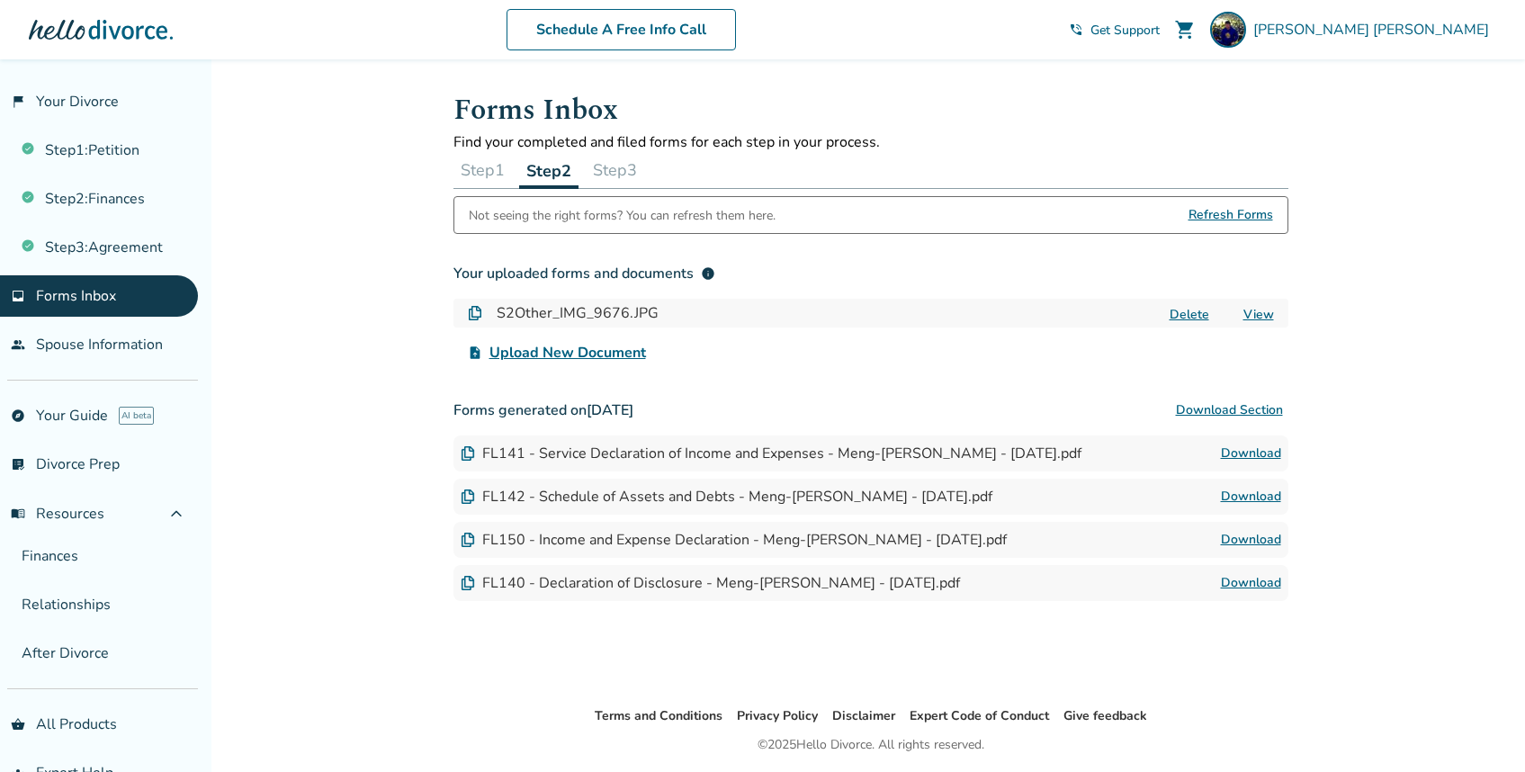
click at [1256, 409] on button "Download Section" at bounding box center [1229, 410] width 118 height 36
click at [621, 172] on button "Step 3" at bounding box center [615, 170] width 58 height 36
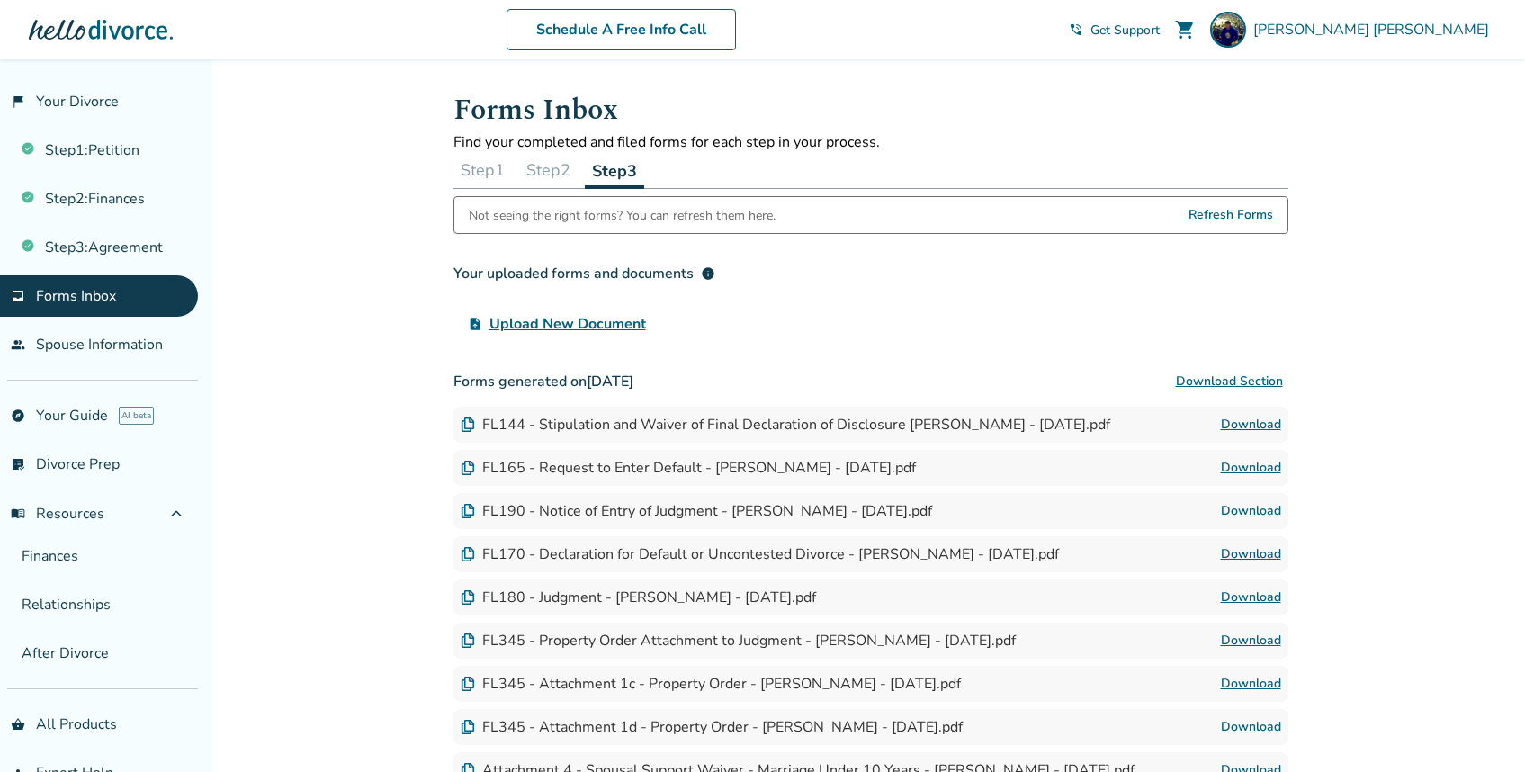
click at [1265, 377] on button "Download Section" at bounding box center [1229, 381] width 118 height 36
click at [103, 103] on link "flag_2 Your Divorce" at bounding box center [99, 101] width 198 height 41
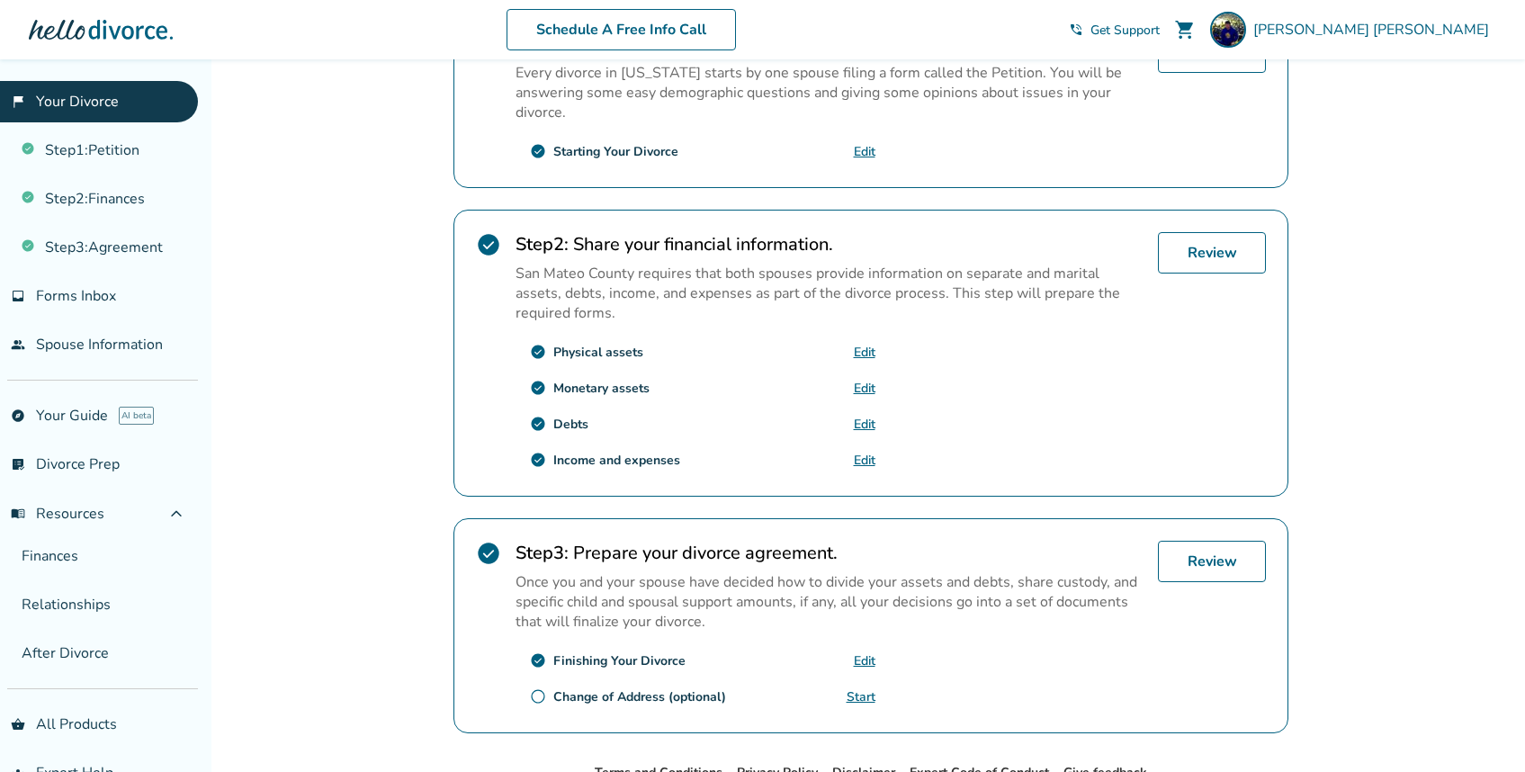
scroll to position [528, 0]
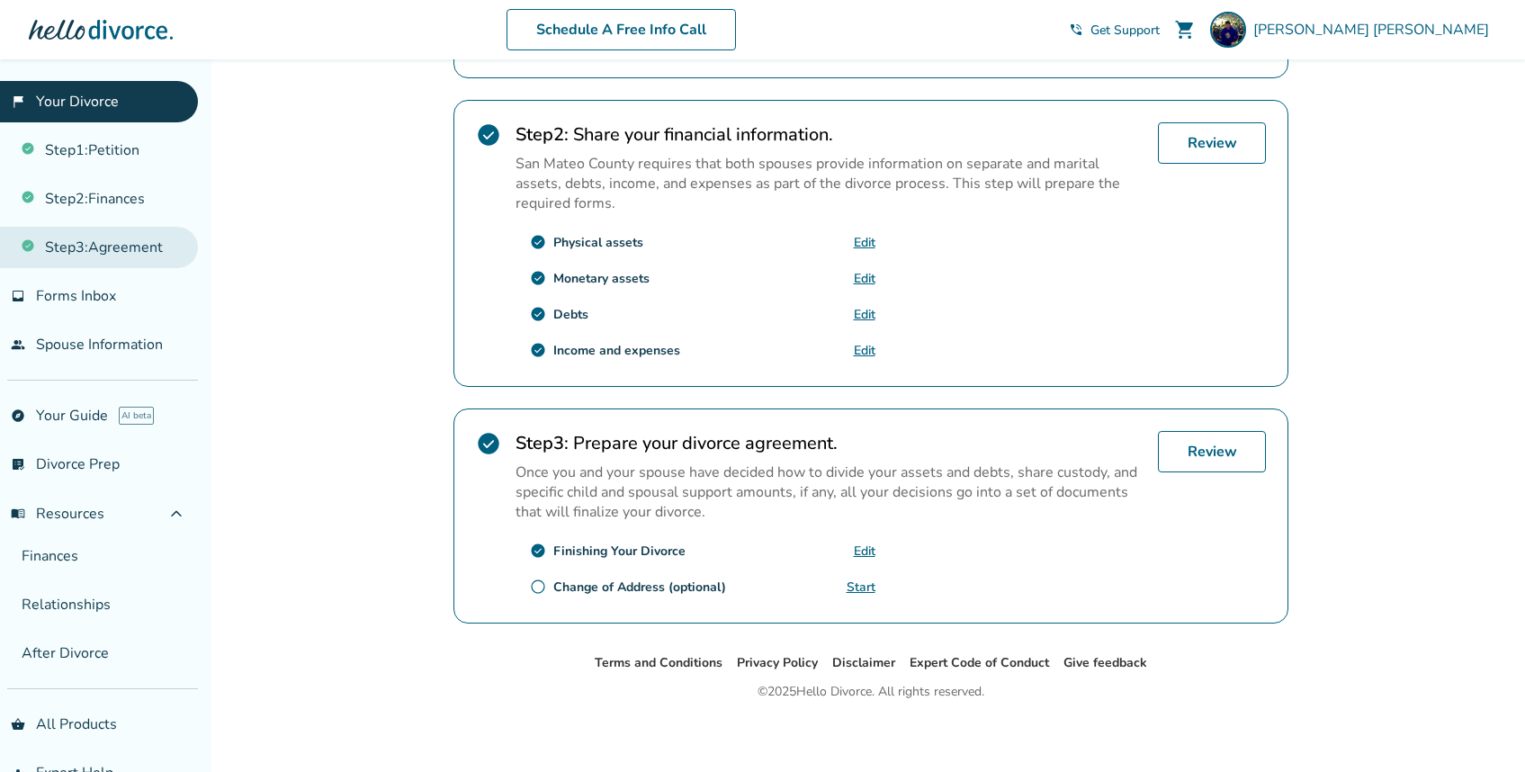
click at [118, 256] on link "Step 3 : Agreement" at bounding box center [99, 247] width 198 height 41
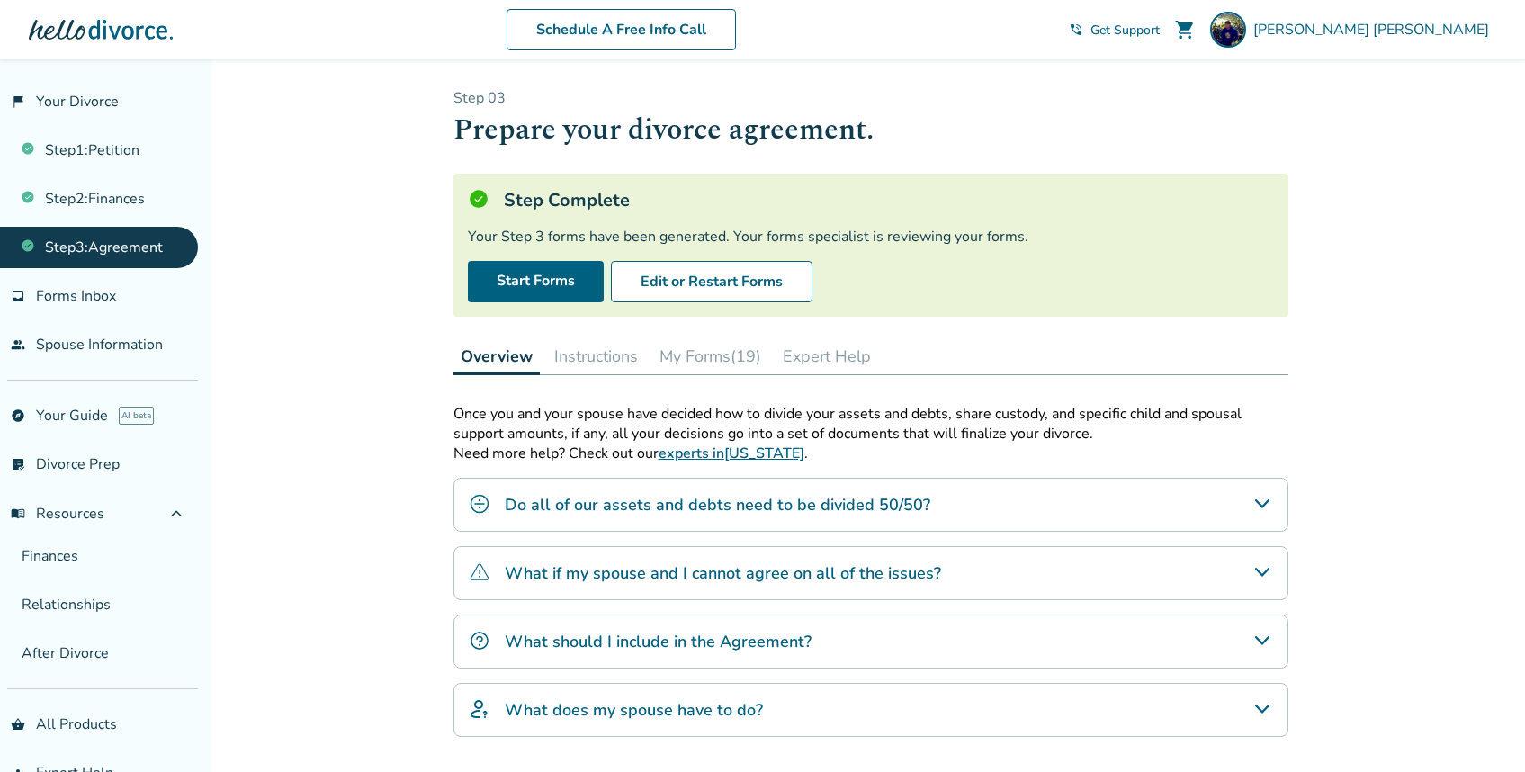
scroll to position [166, 0]
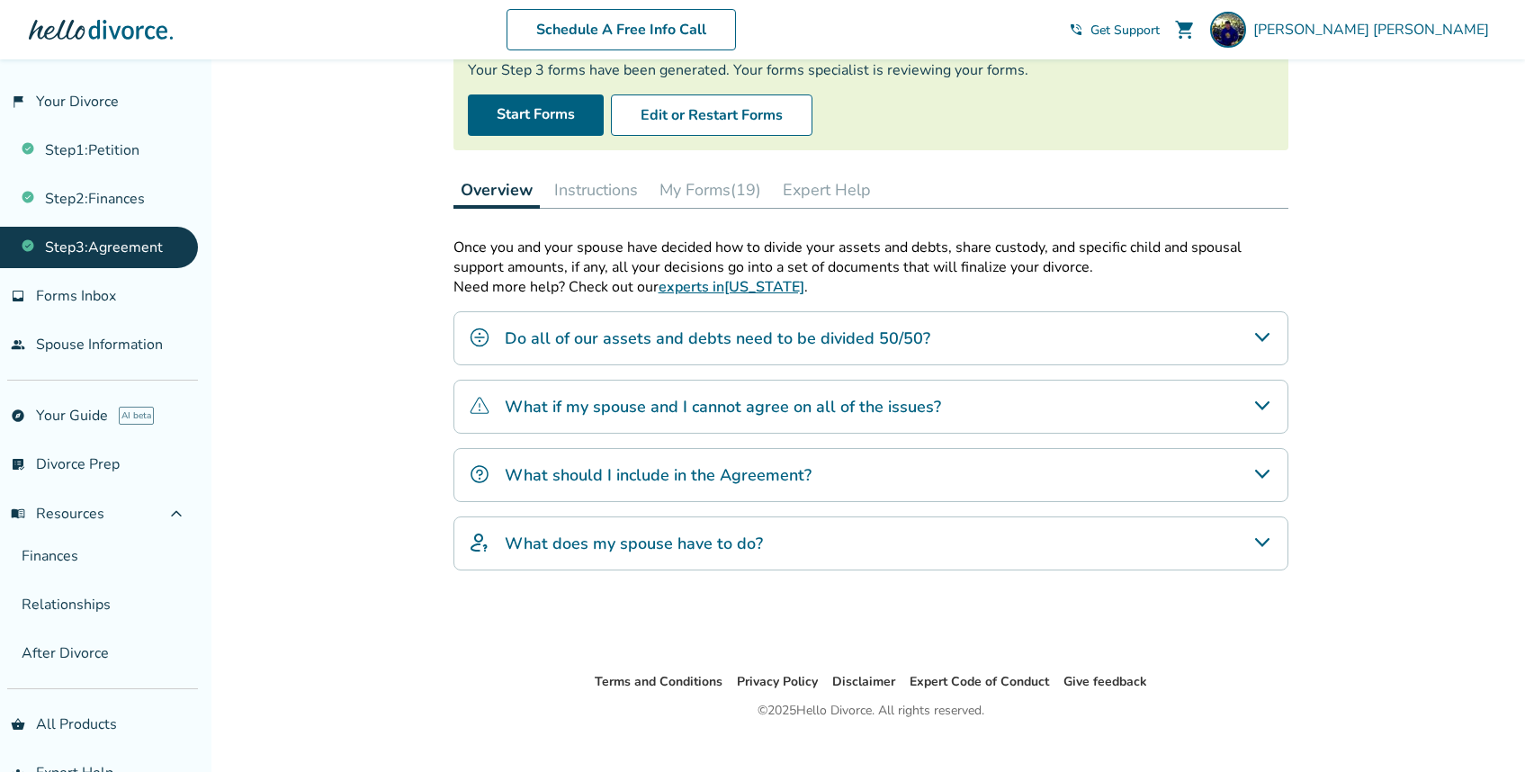
click at [1096, 541] on div "What does my spouse have to do?" at bounding box center [870, 543] width 835 height 54
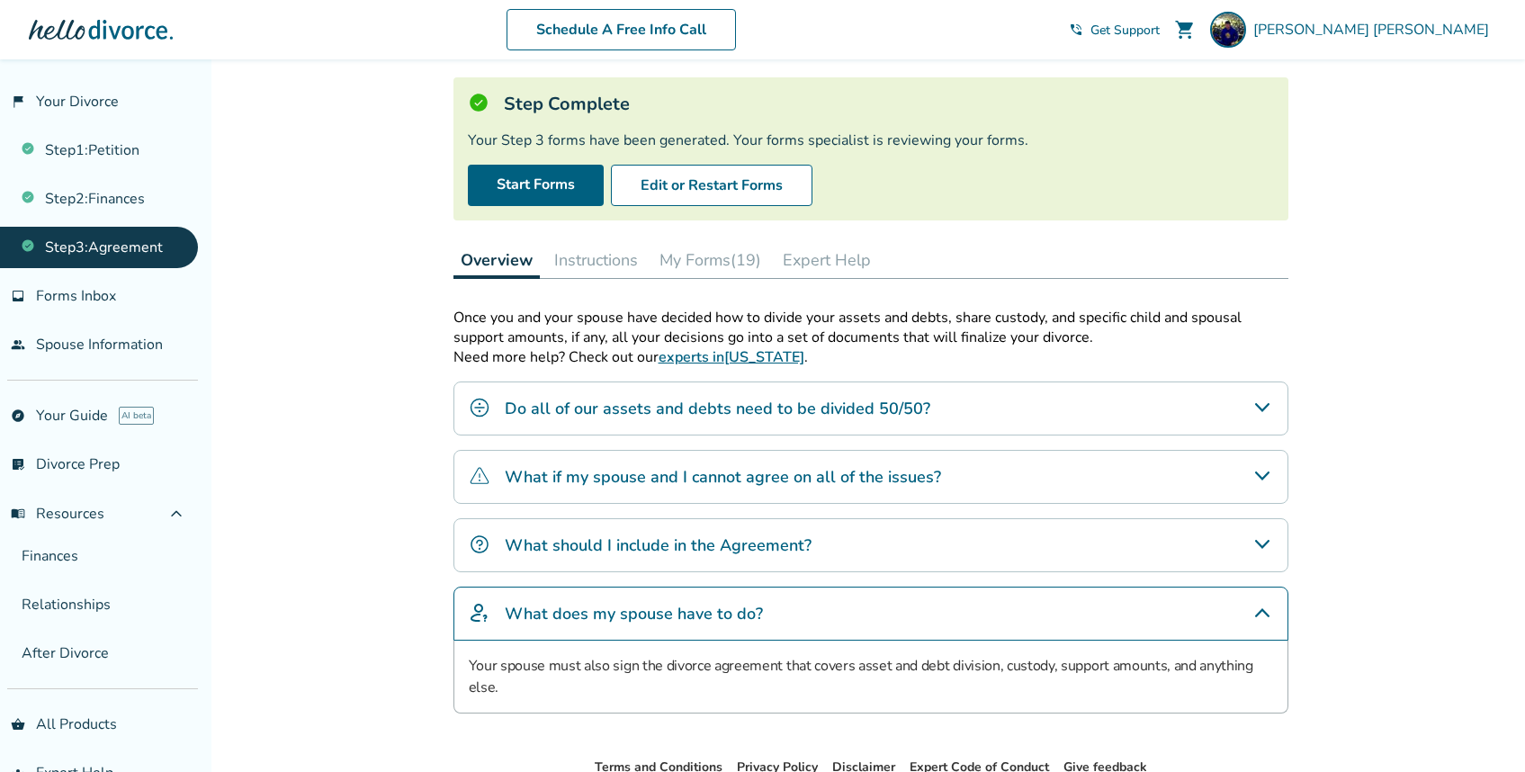
scroll to position [62, 0]
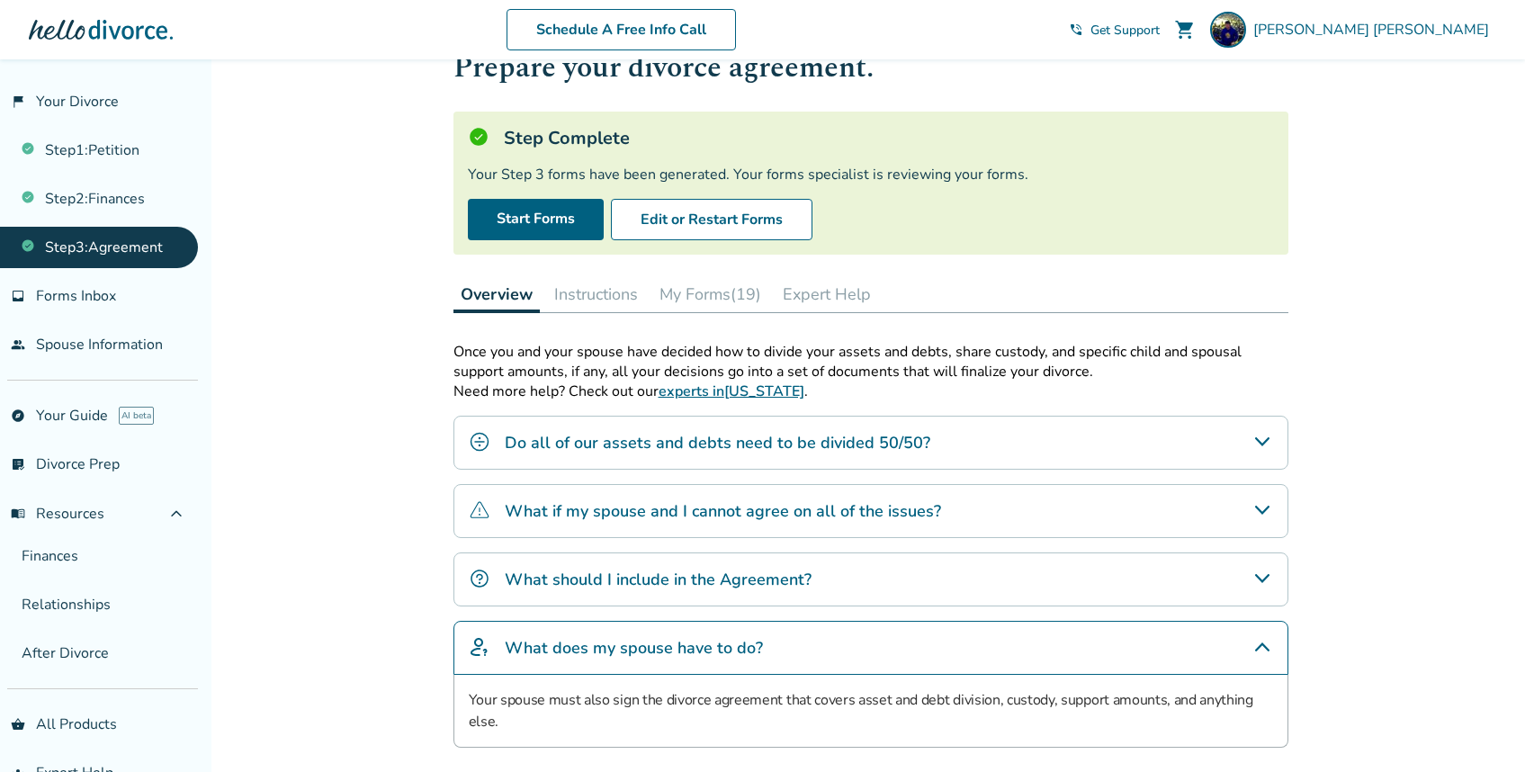
click at [620, 299] on button "Instructions" at bounding box center [596, 294] width 98 height 36
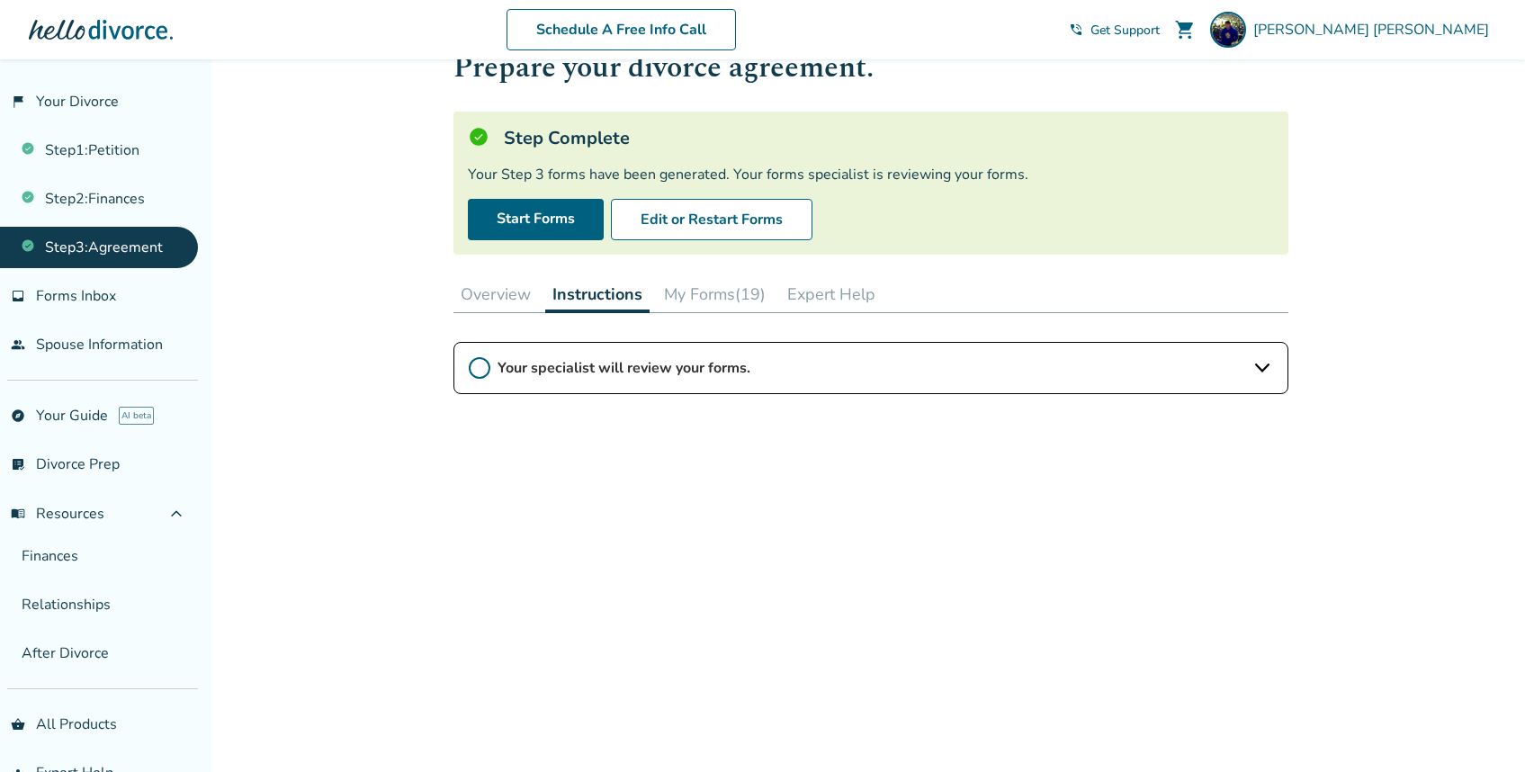
click at [851, 370] on span "Your specialist will review your forms." at bounding box center [871, 368] width 747 height 20
click at [474, 365] on icon at bounding box center [480, 368] width 22 height 22
click at [483, 372] on icon at bounding box center [480, 368] width 22 height 22
click at [505, 292] on button "Overview" at bounding box center [495, 294] width 85 height 36
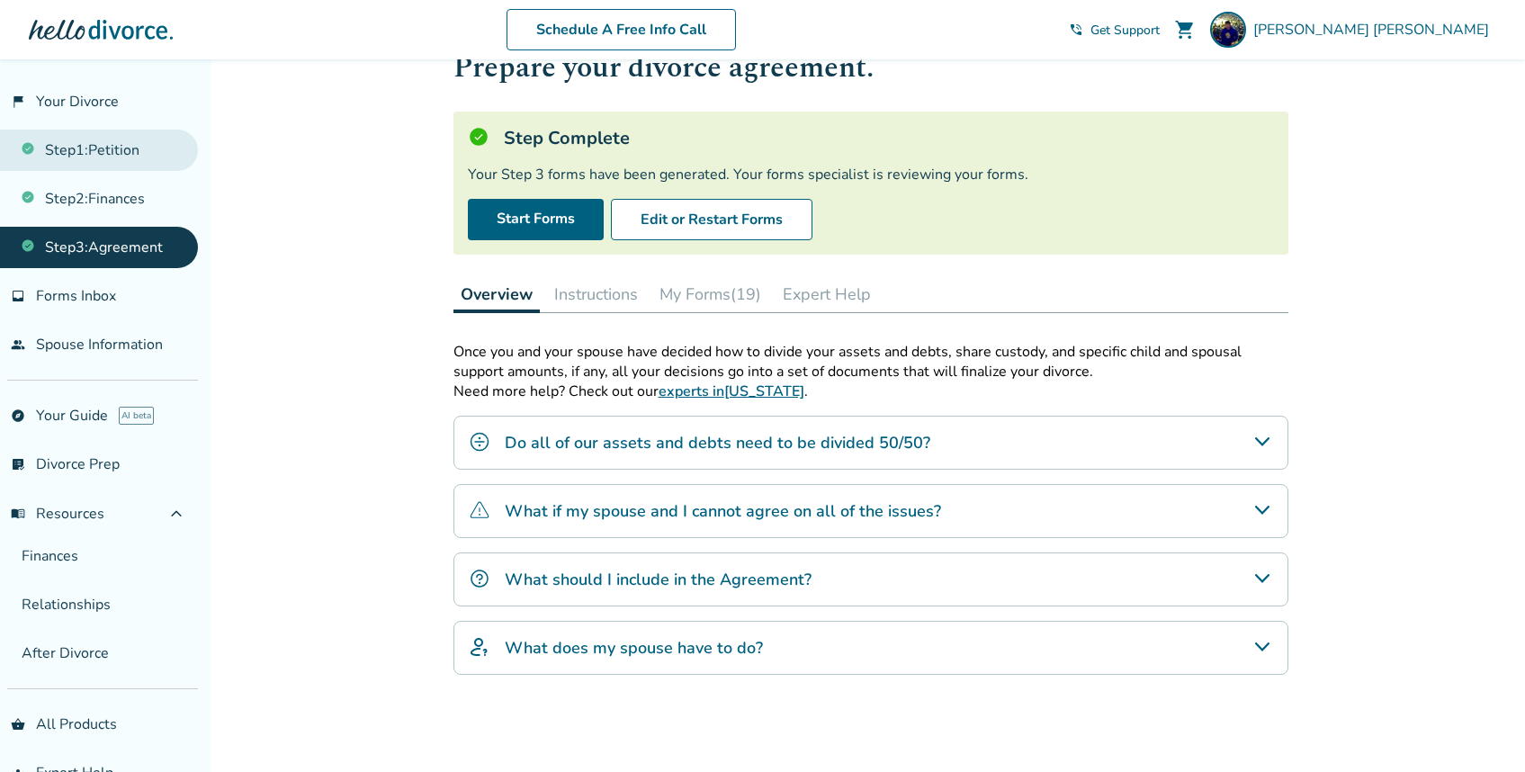
click at [125, 147] on link "Step 1 : Petition" at bounding box center [99, 150] width 198 height 41
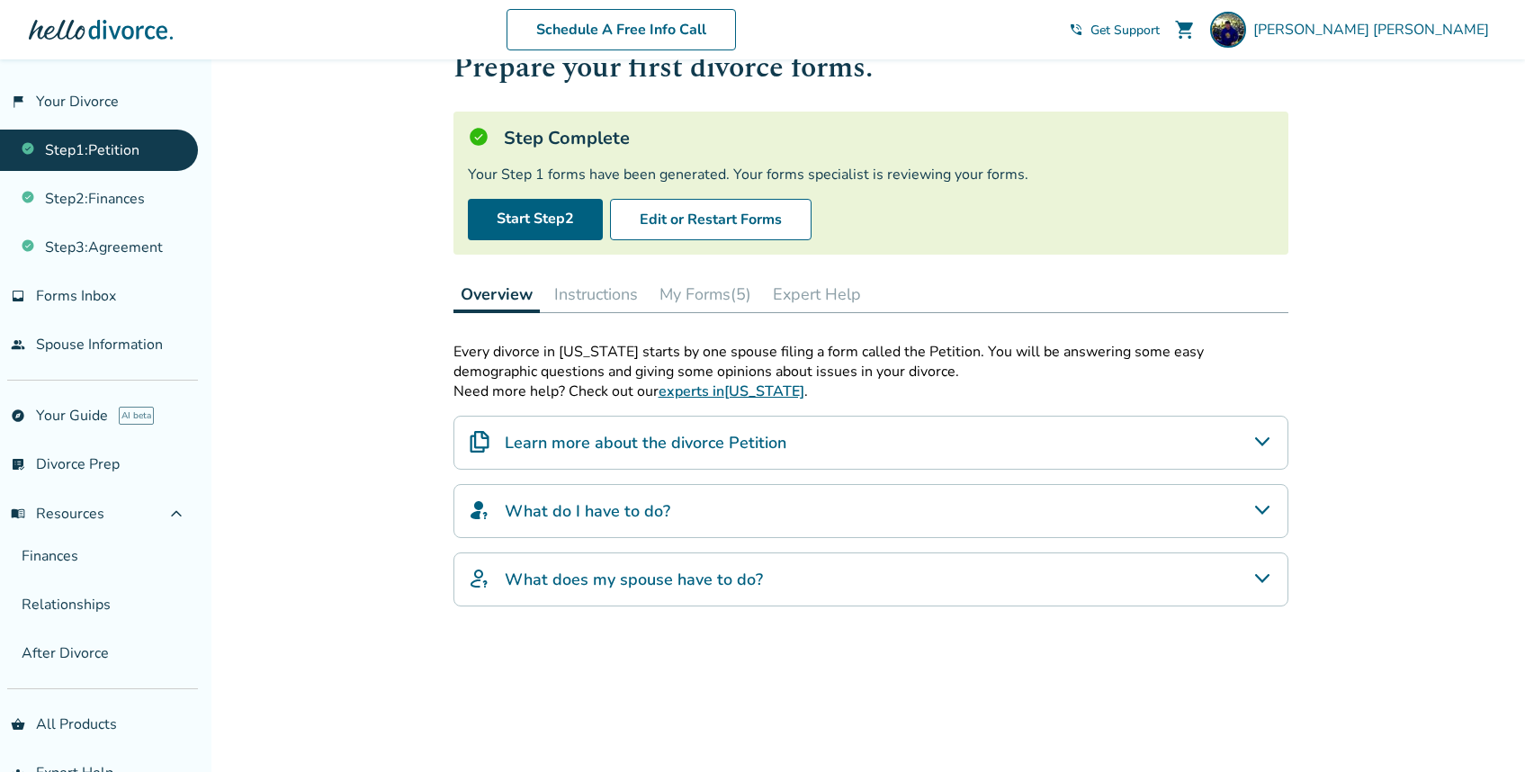
click at [785, 513] on div "What do I have to do?" at bounding box center [870, 511] width 835 height 54
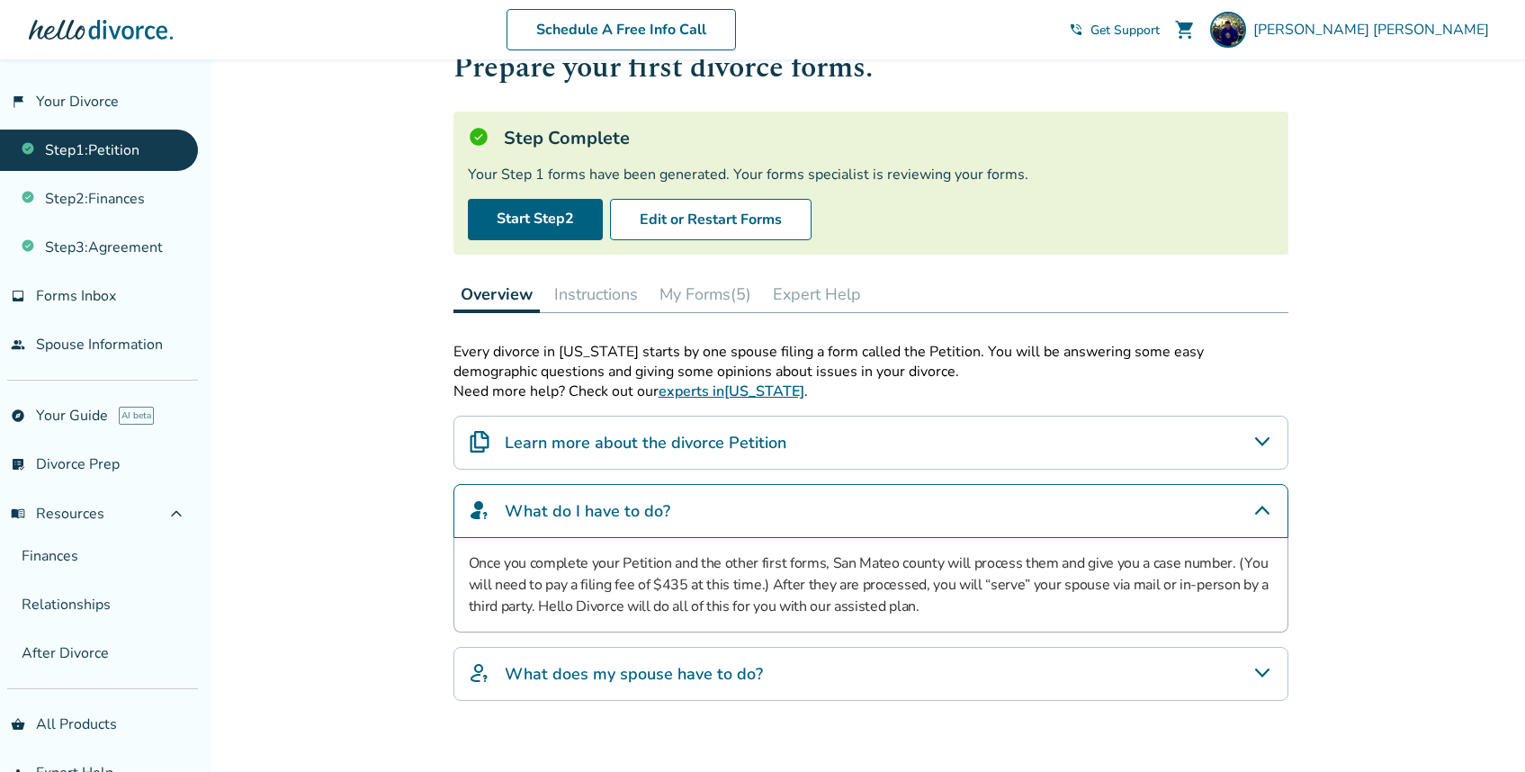
click at [788, 514] on div "What do I have to do?" at bounding box center [870, 511] width 835 height 54
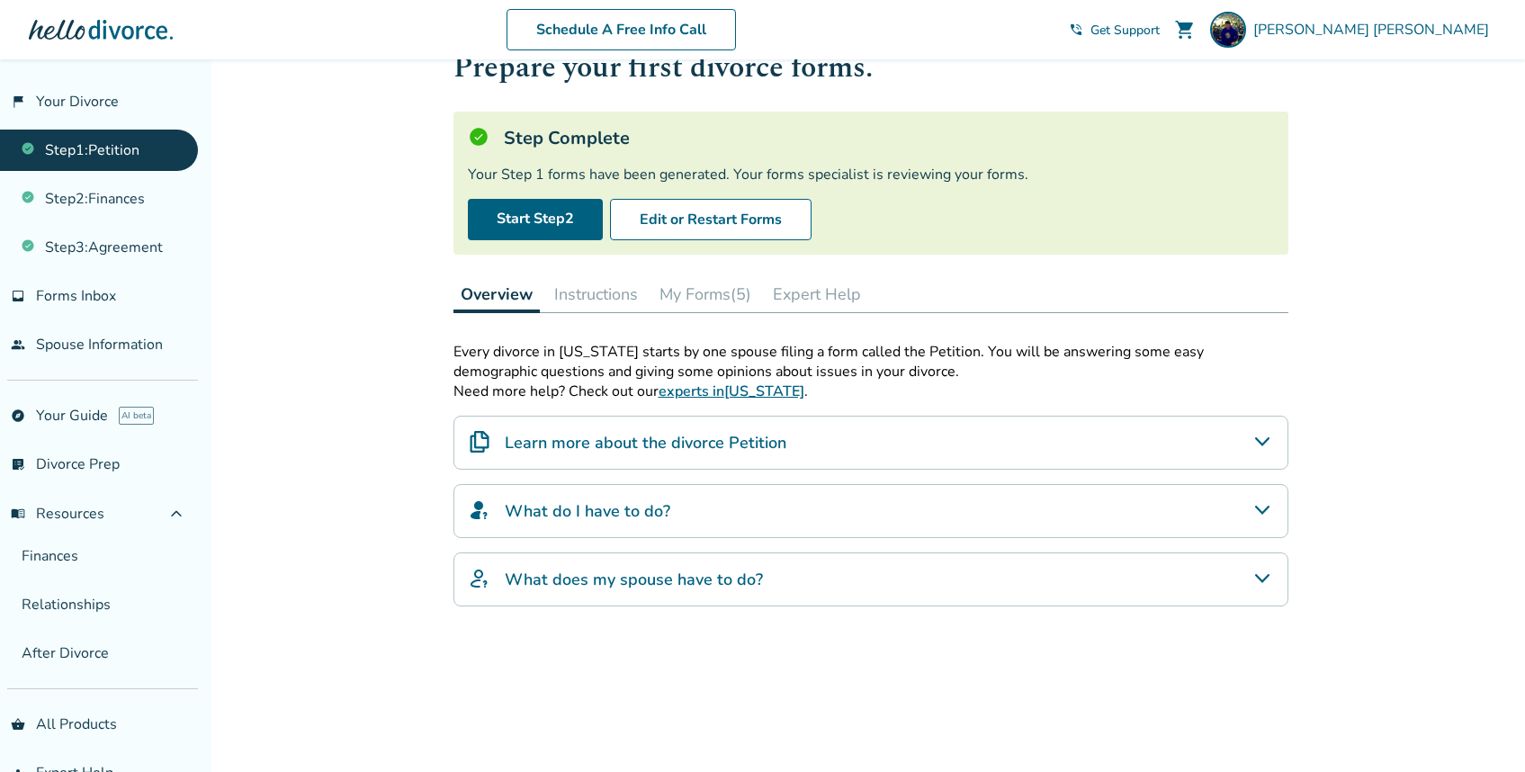
click at [792, 575] on div "What does my spouse have to do?" at bounding box center [870, 579] width 835 height 54
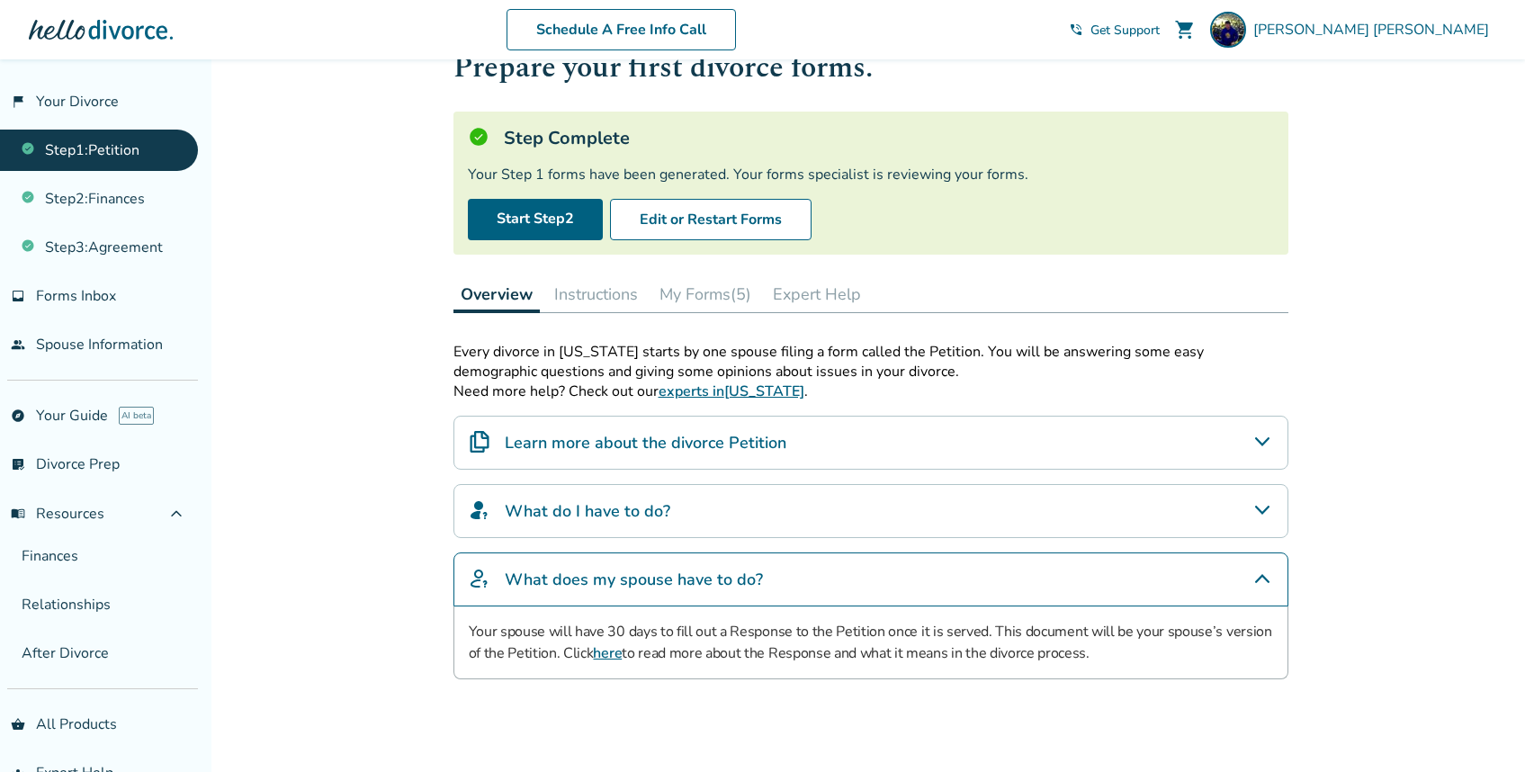
click at [792, 579] on div "What does my spouse have to do?" at bounding box center [870, 579] width 835 height 54
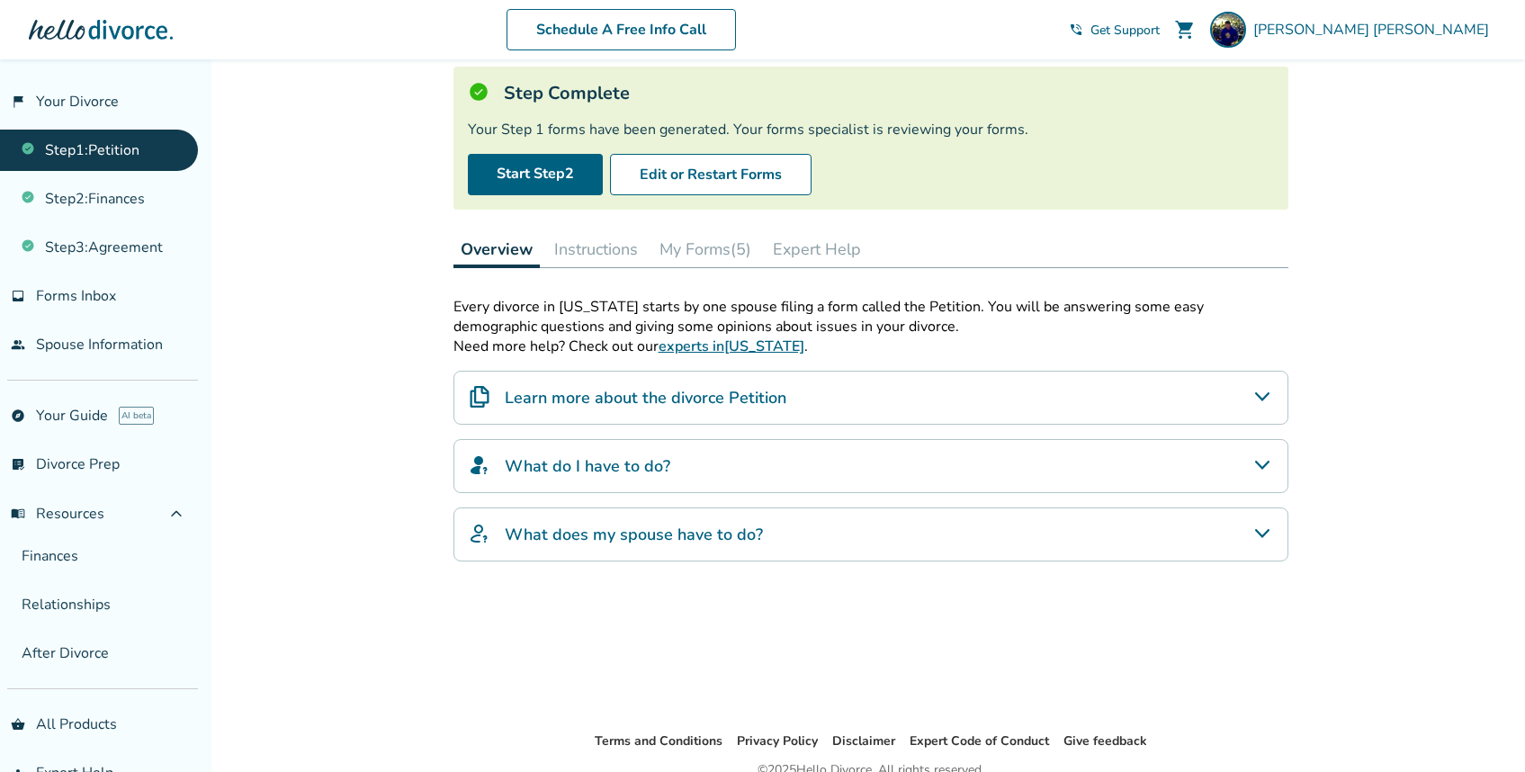
scroll to position [170, 0]
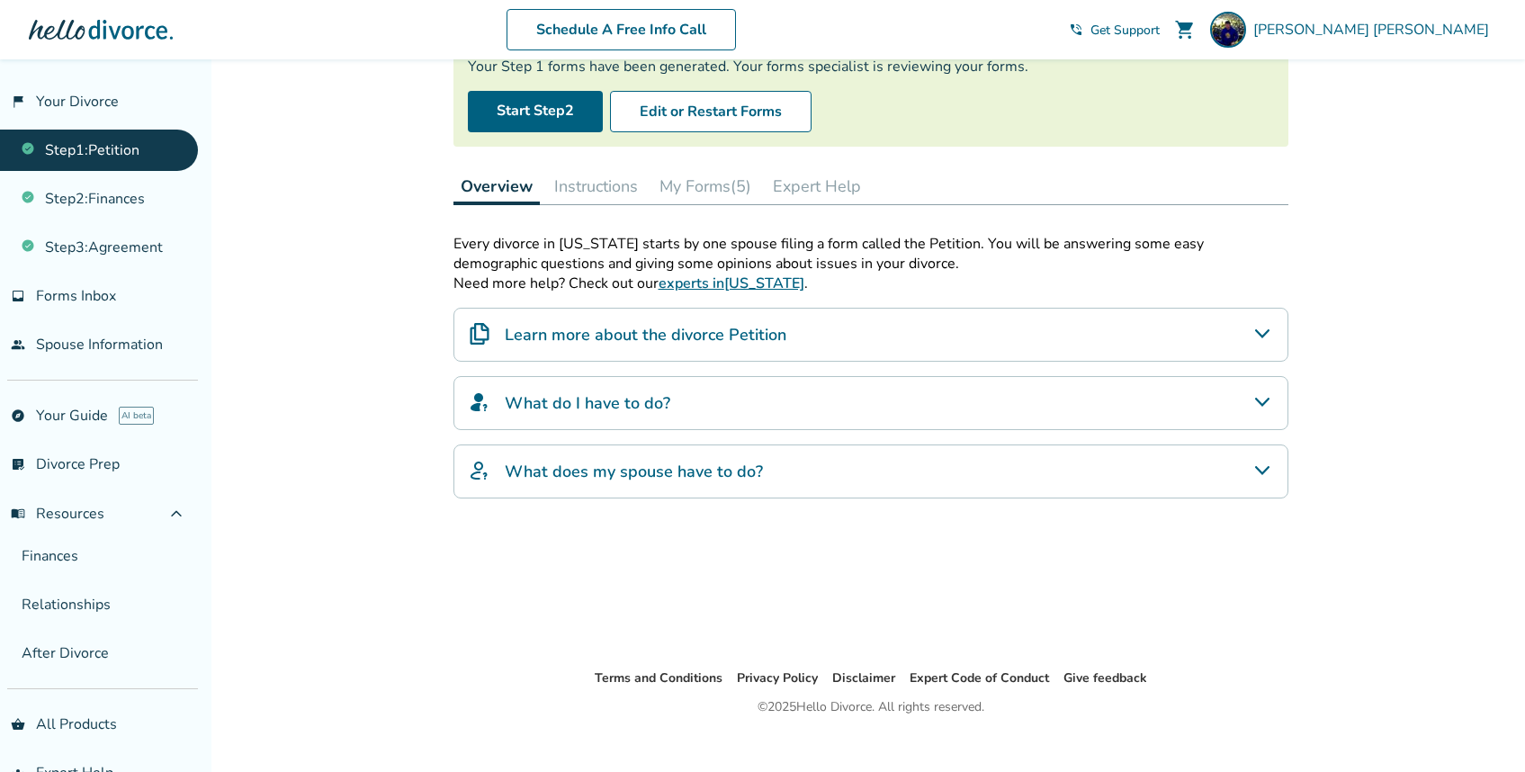
click at [722, 186] on button "My Forms (5)" at bounding box center [705, 186] width 106 height 36
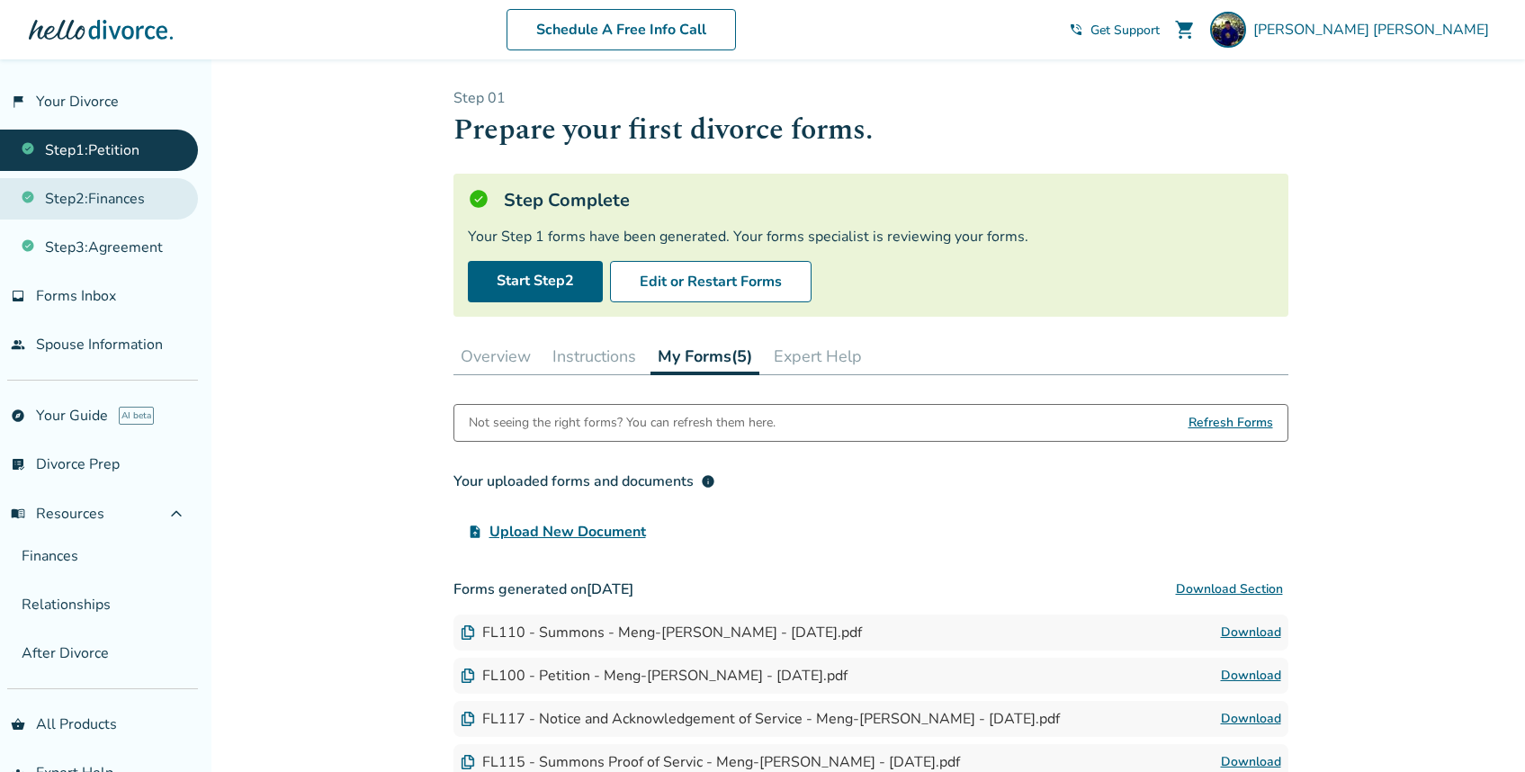
click at [116, 202] on link "Step 2 : Finances" at bounding box center [99, 198] width 198 height 41
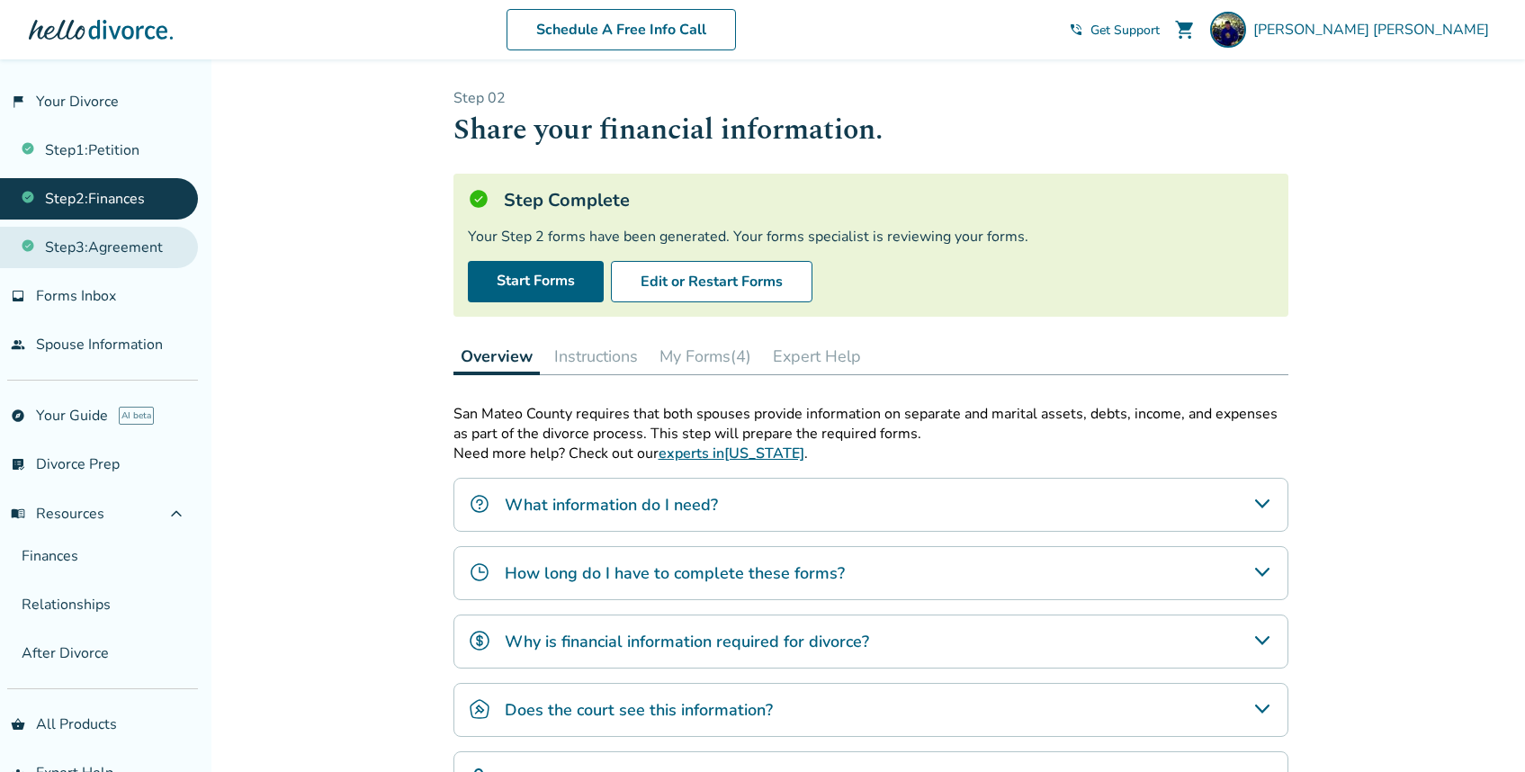
click at [124, 256] on link "Step 3 : Agreement" at bounding box center [99, 247] width 198 height 41
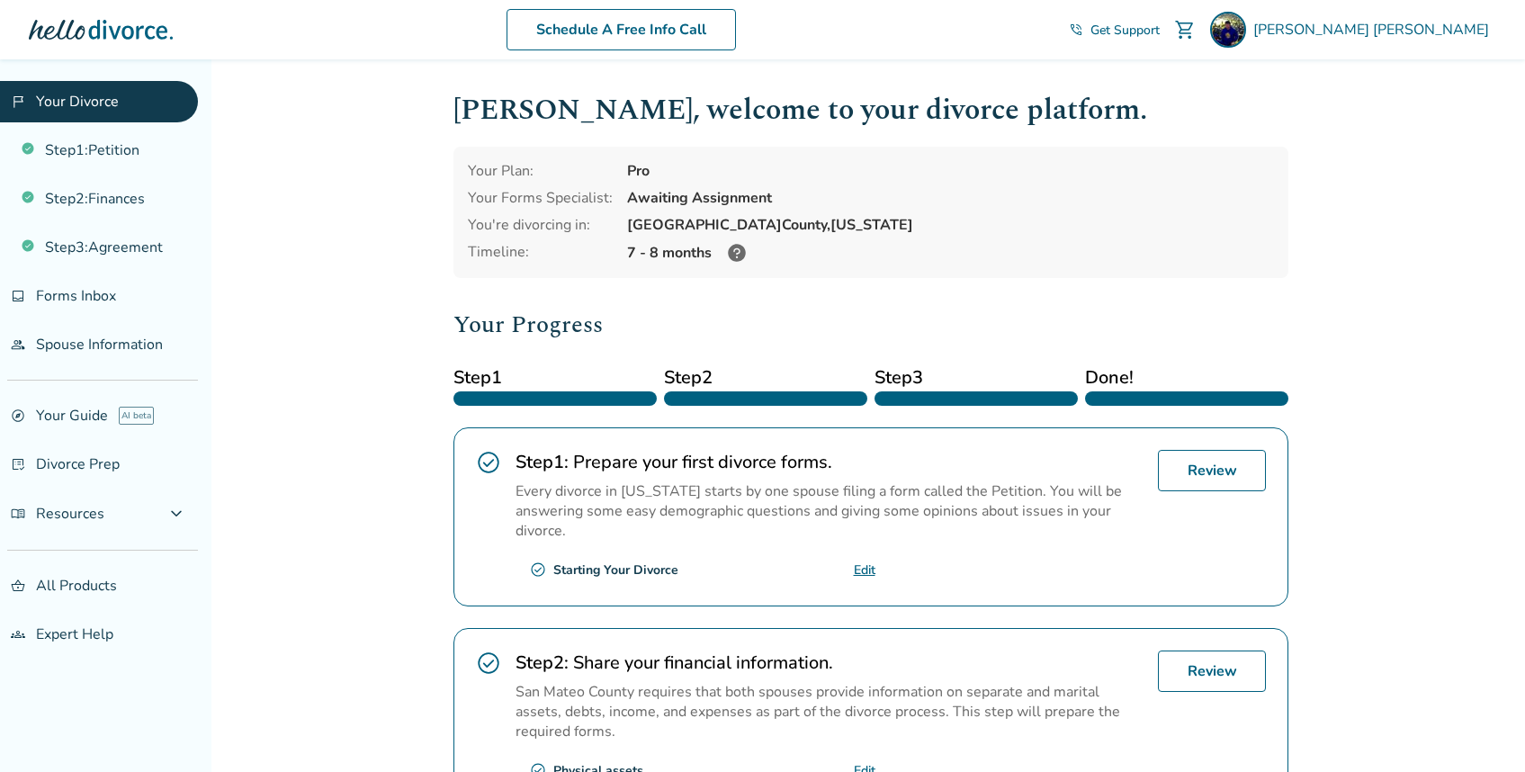
click at [1039, 285] on div "[PERSON_NAME] , welcome to your divorce platform. Your Plan: Pro Your Forms Spe…" at bounding box center [870, 619] width 835 height 1063
click at [1098, 70] on div "[PERSON_NAME] , welcome to your divorce platform. Your Plan: Pro Your Forms Spe…" at bounding box center [871, 619] width 864 height 1121
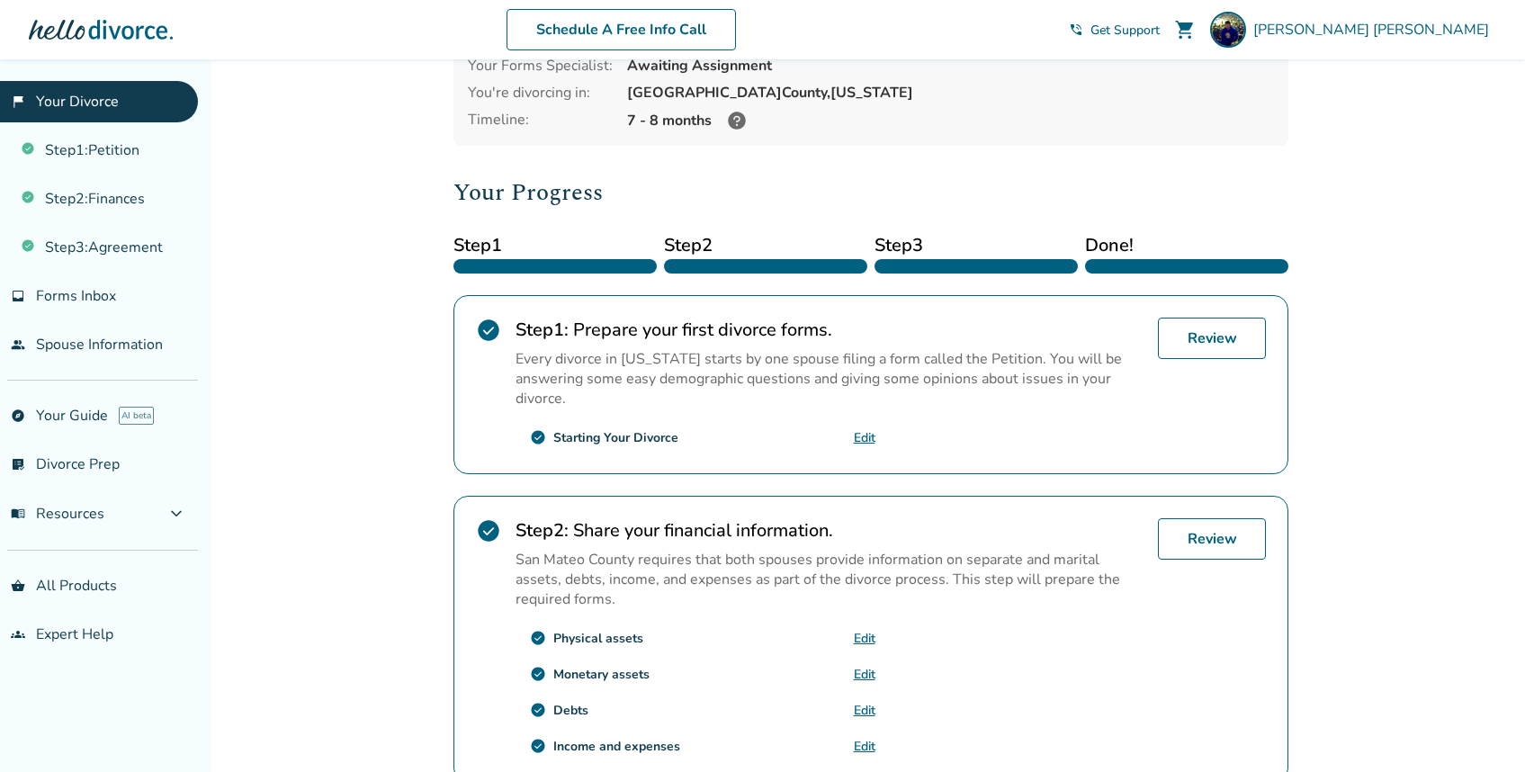
scroll to position [528, 0]
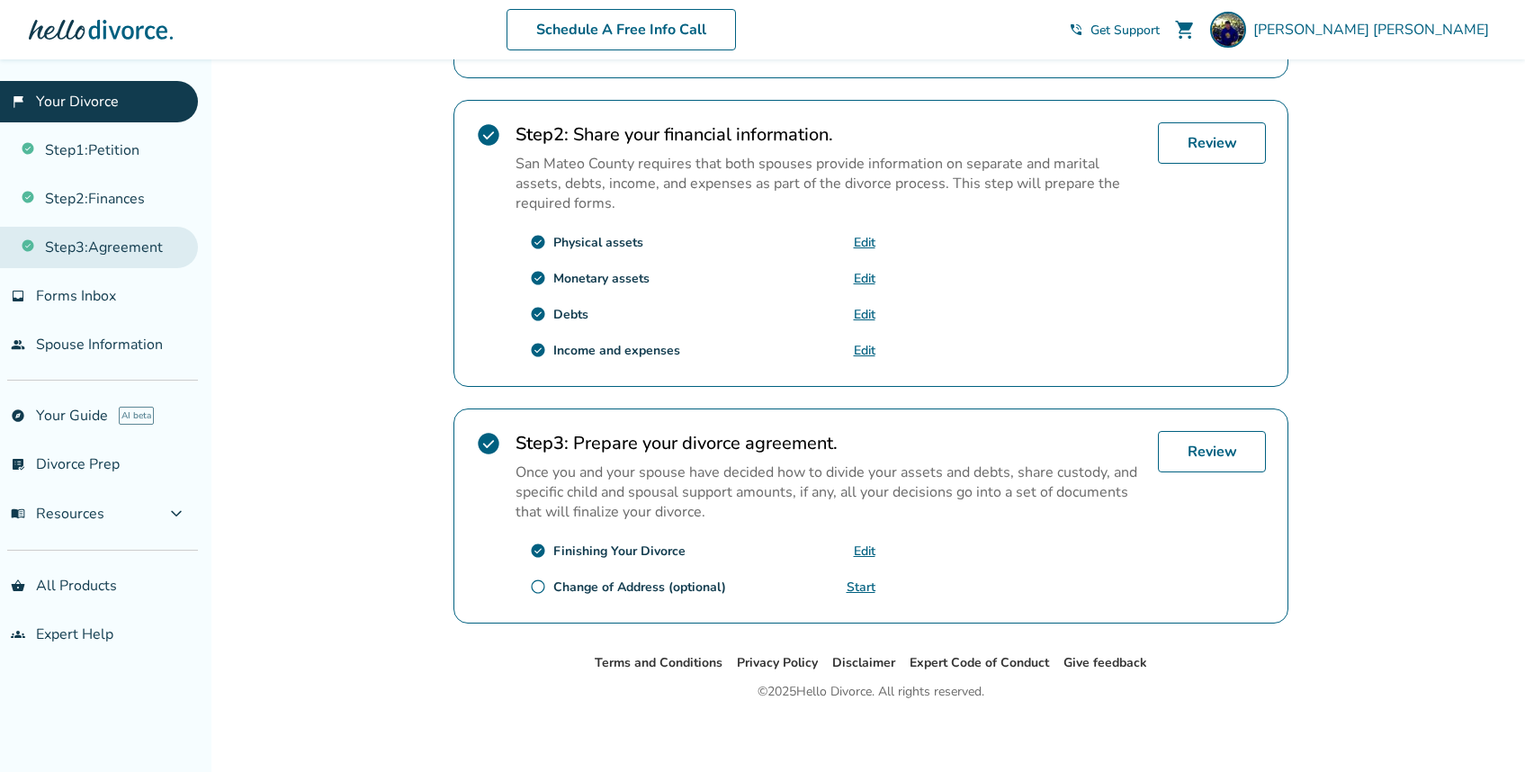
click at [109, 256] on link "Step 3 : Agreement" at bounding box center [99, 247] width 198 height 41
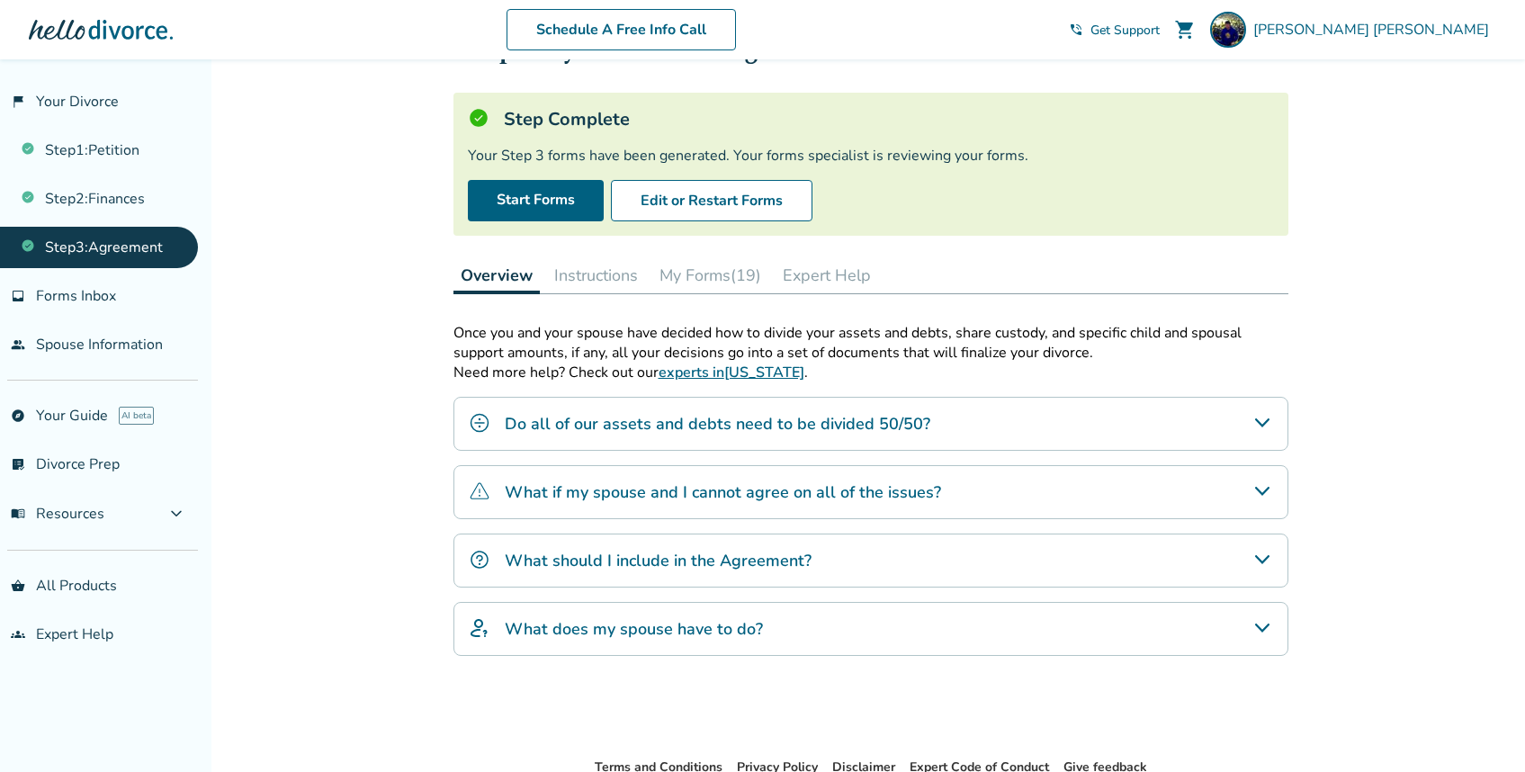
scroll to position [191, 0]
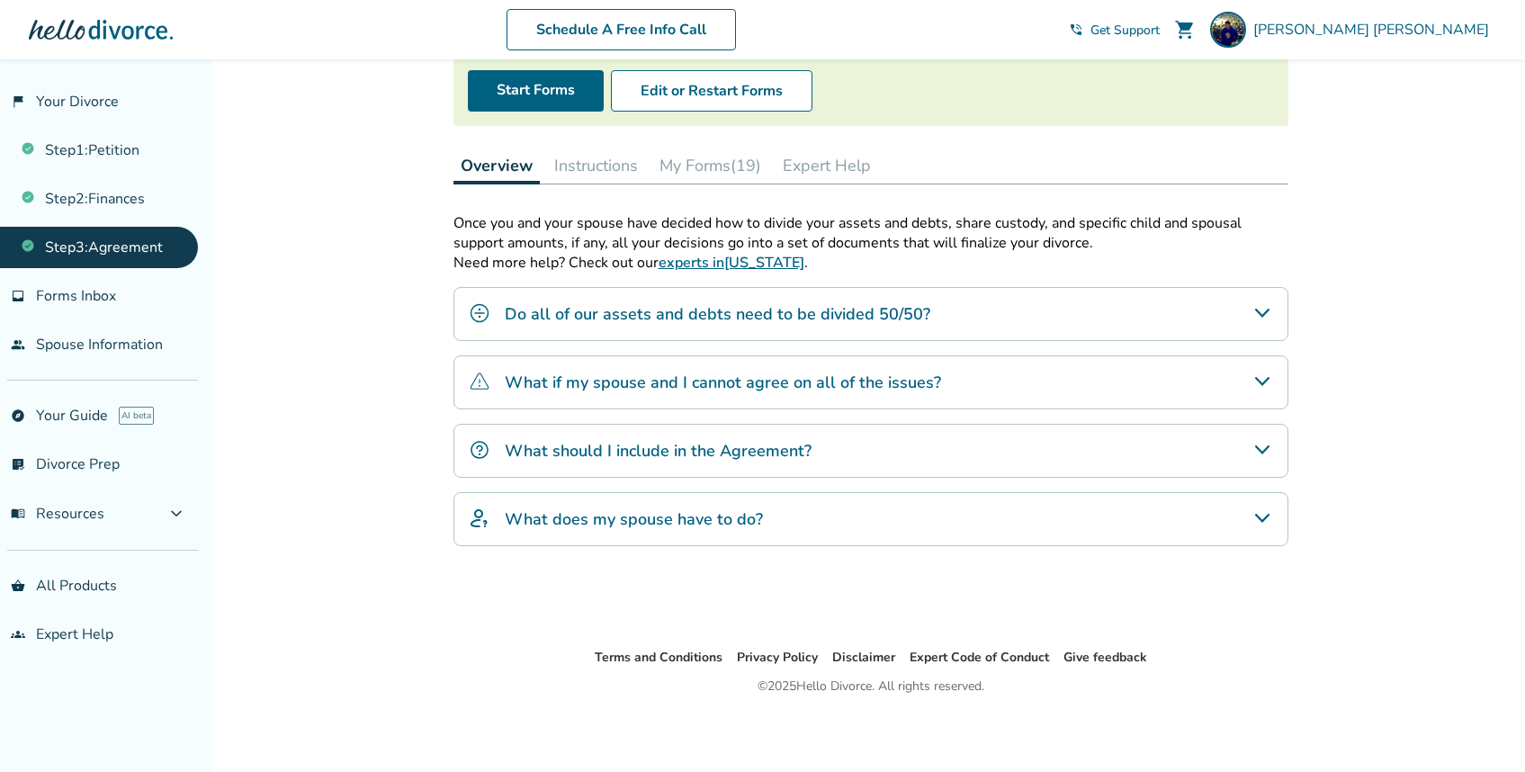
click at [126, 218] on ul "Step 1 : Petition Step 2 : Finances Step 3 : Agreement" at bounding box center [99, 195] width 198 height 146
click at [128, 200] on link "Step 2 : Finances" at bounding box center [99, 198] width 198 height 41
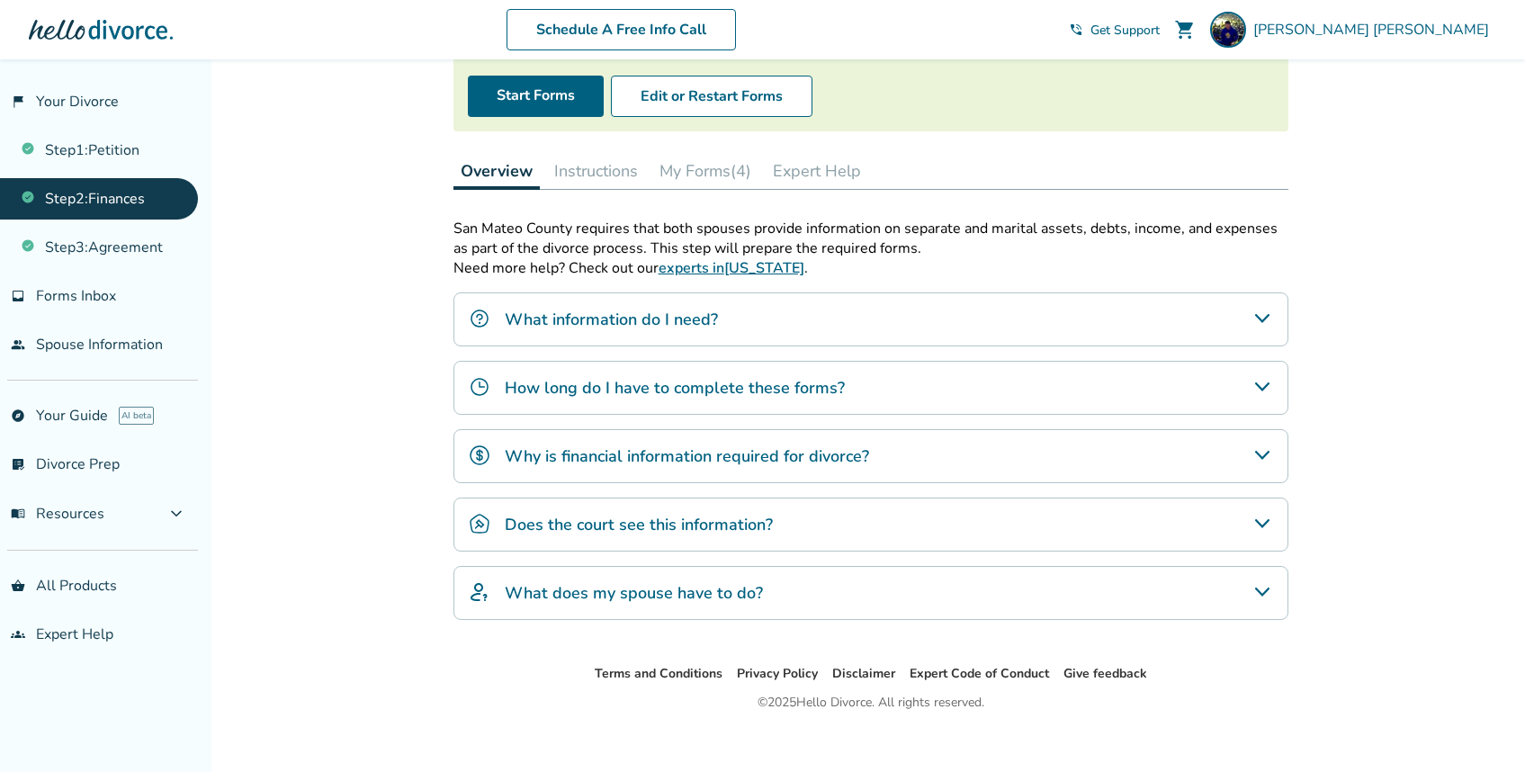
scroll to position [201, 0]
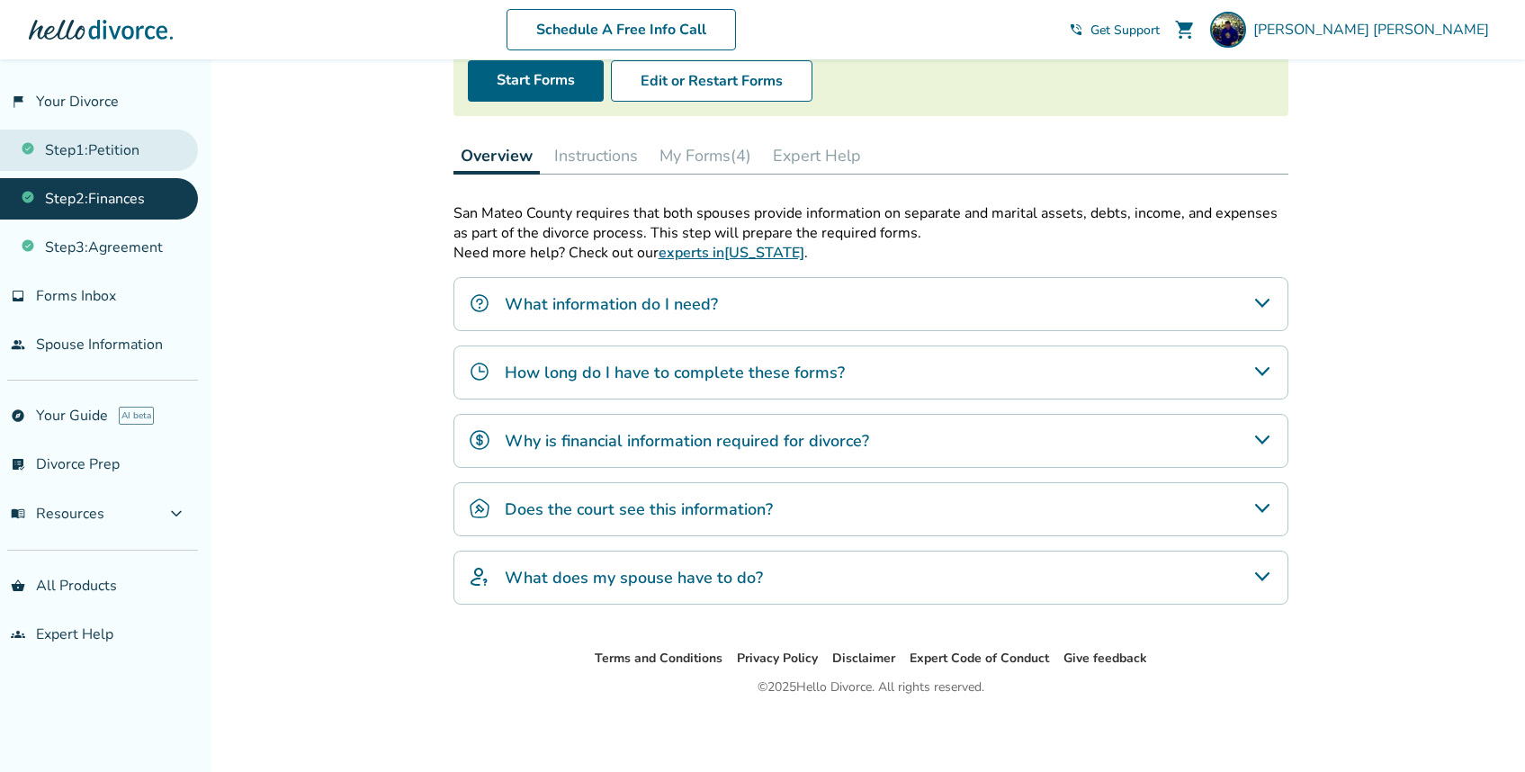
click at [130, 146] on link "Step 1 : Petition" at bounding box center [99, 150] width 198 height 41
